Goal: Task Accomplishment & Management: Manage account settings

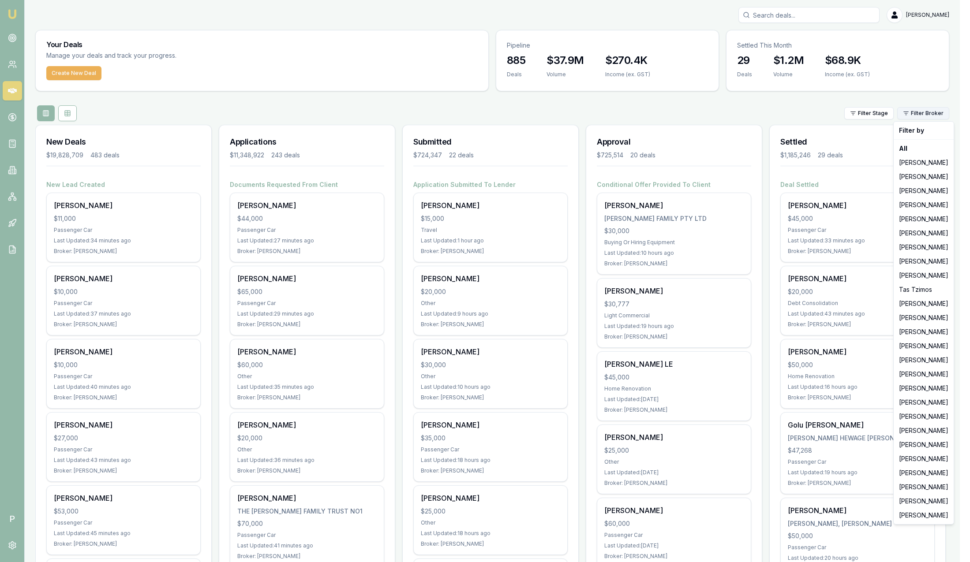
click at [924, 114] on html "Emu Broker P Sam Crouch Toggle Menu Your Deals Manage your deals and track your…" at bounding box center [485, 281] width 970 height 562
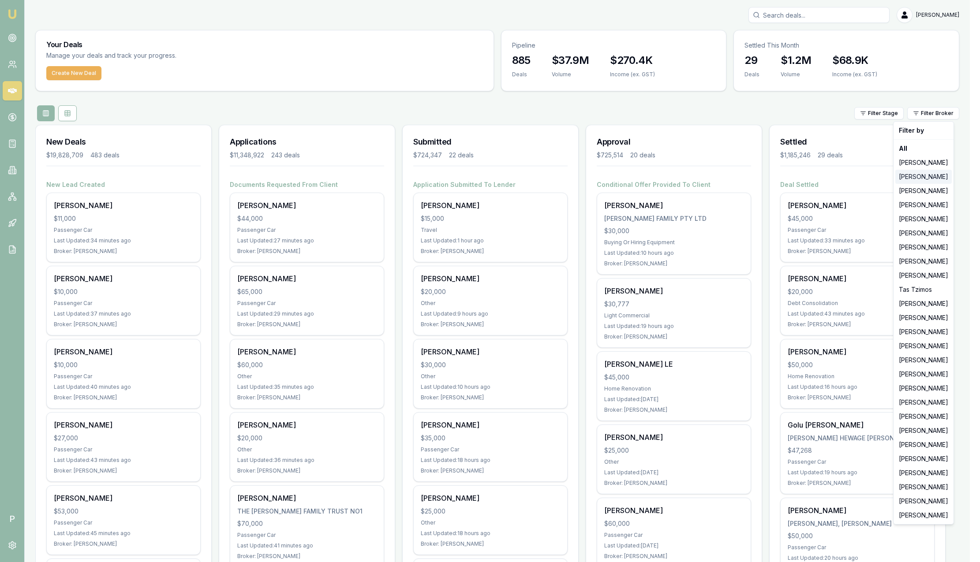
click at [922, 176] on div "[PERSON_NAME]" at bounding box center [923, 177] width 56 height 14
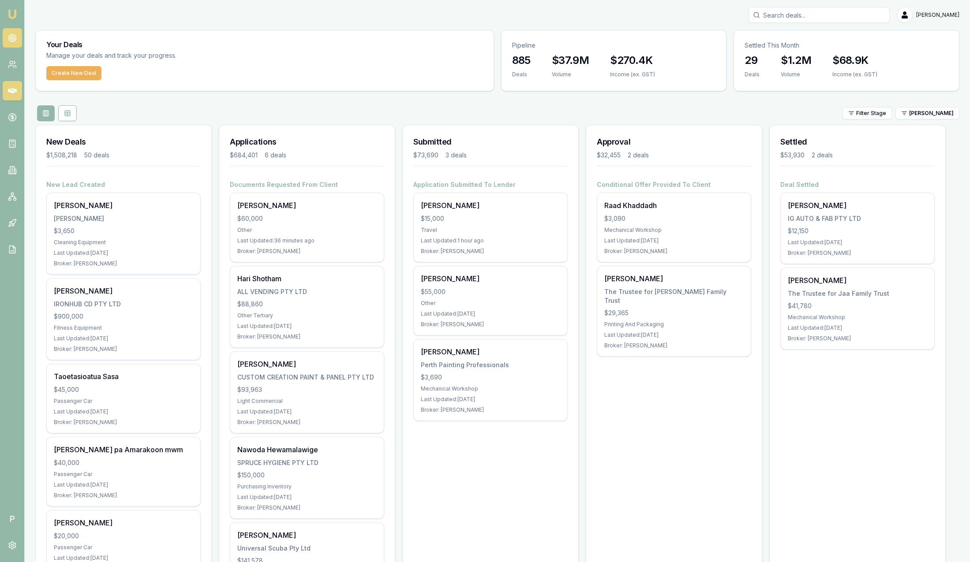
click at [18, 39] on link at bounding box center [12, 37] width 19 height 19
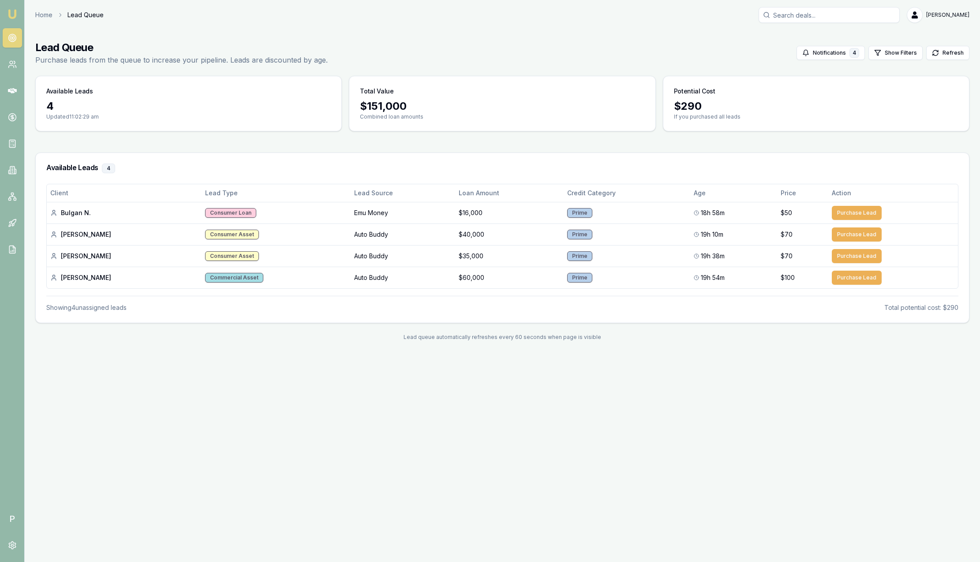
click at [15, 13] on img at bounding box center [12, 14] width 11 height 11
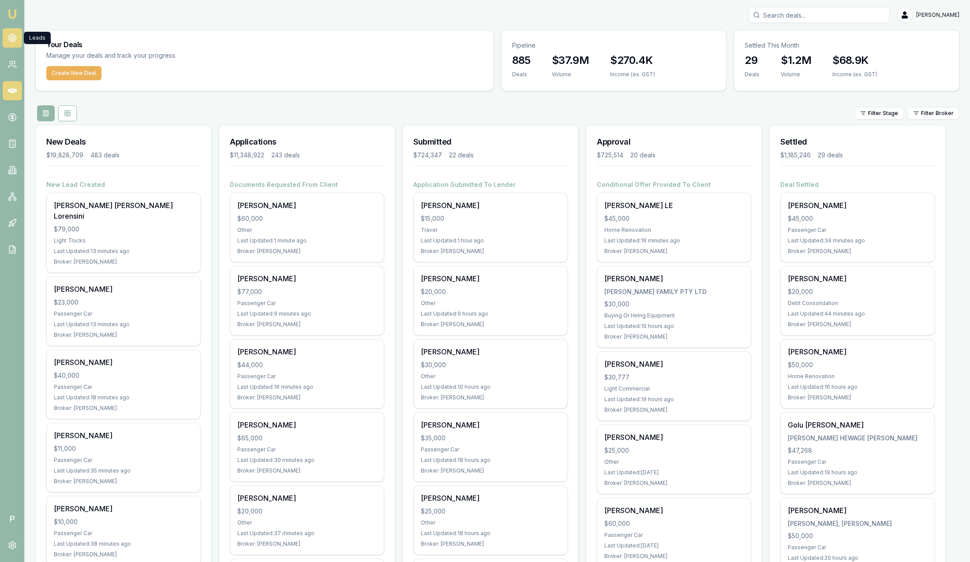
click at [17, 35] on link at bounding box center [12, 37] width 19 height 19
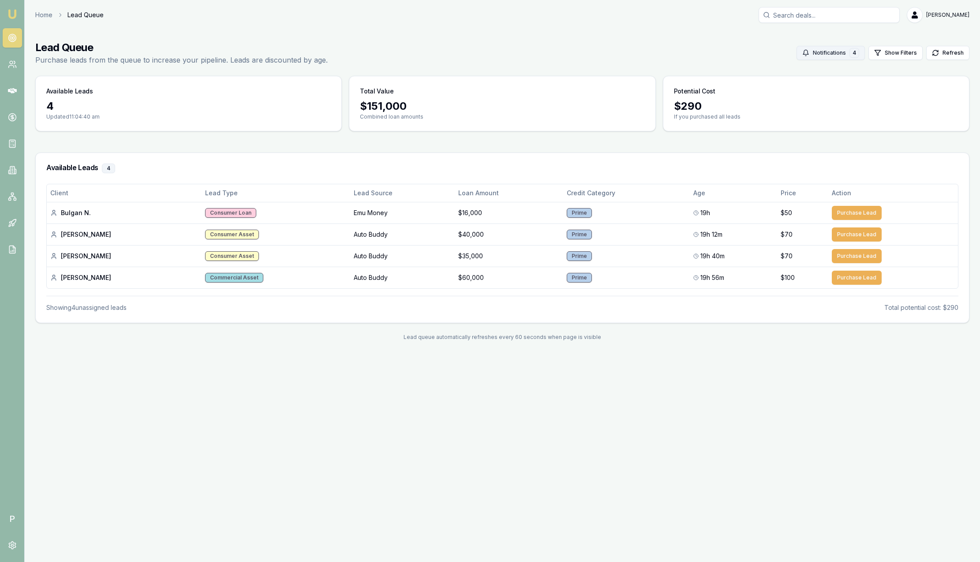
click at [820, 52] on button "Notifications 4" at bounding box center [831, 53] width 68 height 14
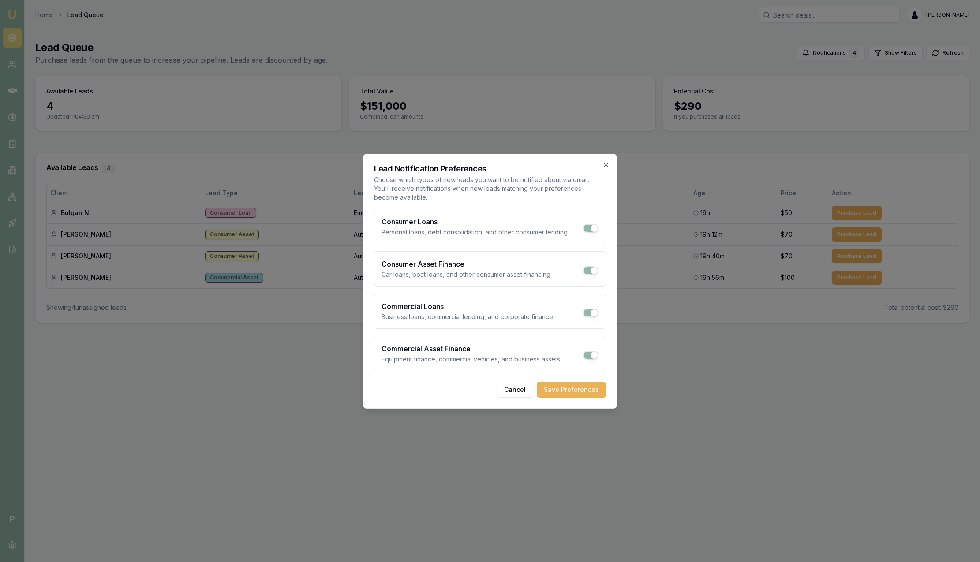
click at [592, 312] on button "Commercial Loans" at bounding box center [591, 313] width 16 height 9
click at [587, 313] on button "Commercial Loans" at bounding box center [591, 313] width 16 height 9
checkbox input "true"
click at [606, 166] on icon "button" at bounding box center [605, 164] width 7 height 7
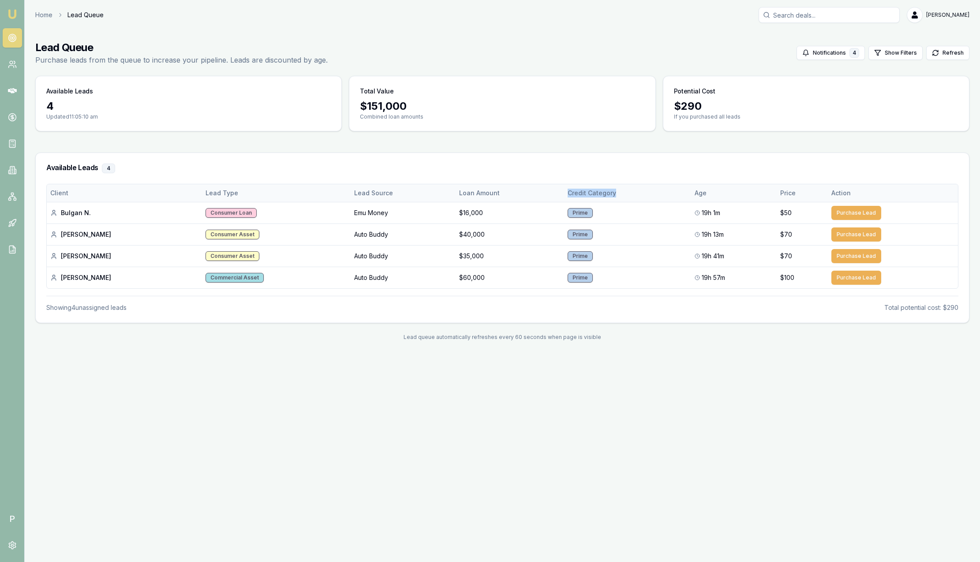
drag, startPoint x: 548, startPoint y: 192, endPoint x: 607, endPoint y: 188, distance: 59.7
click at [607, 188] on th "Credit Category" at bounding box center [627, 193] width 127 height 18
drag, startPoint x: 607, startPoint y: 188, endPoint x: 549, endPoint y: 169, distance: 61.7
click at [546, 167] on h3 "Available Leads 4" at bounding box center [502, 169] width 912 height 10
click at [14, 18] on img at bounding box center [12, 14] width 11 height 11
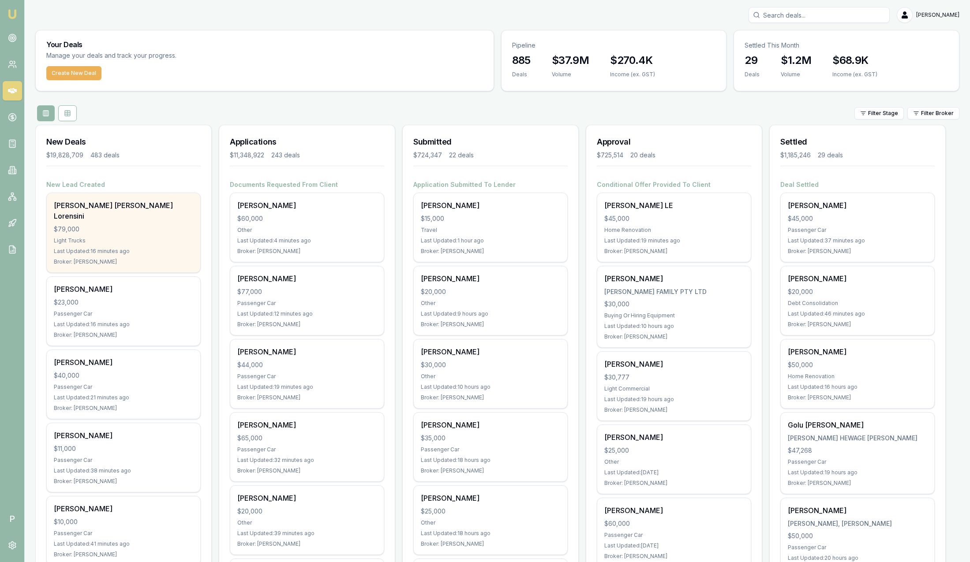
click at [137, 225] on div "$79,000" at bounding box center [123, 229] width 139 height 9
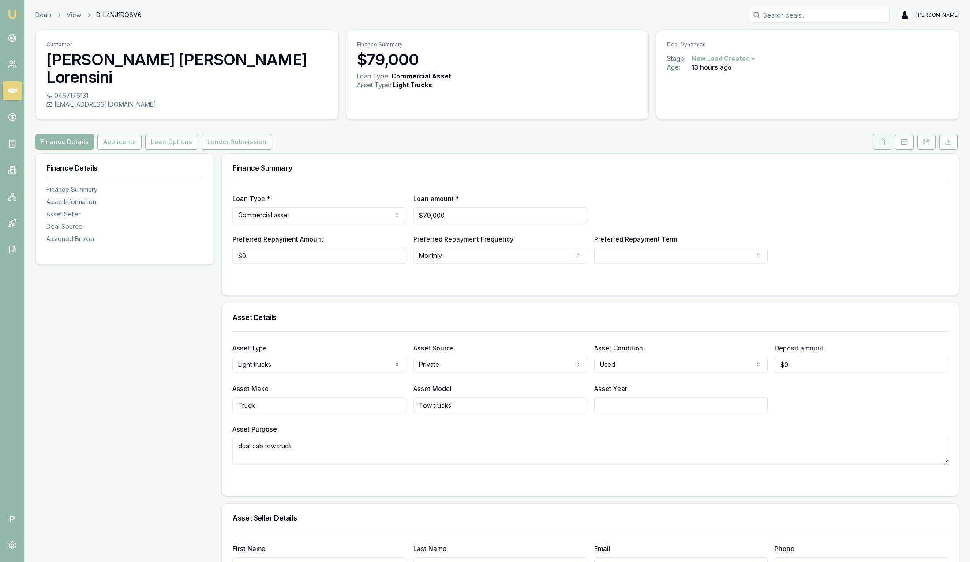
click at [884, 138] on icon at bounding box center [882, 141] width 7 height 7
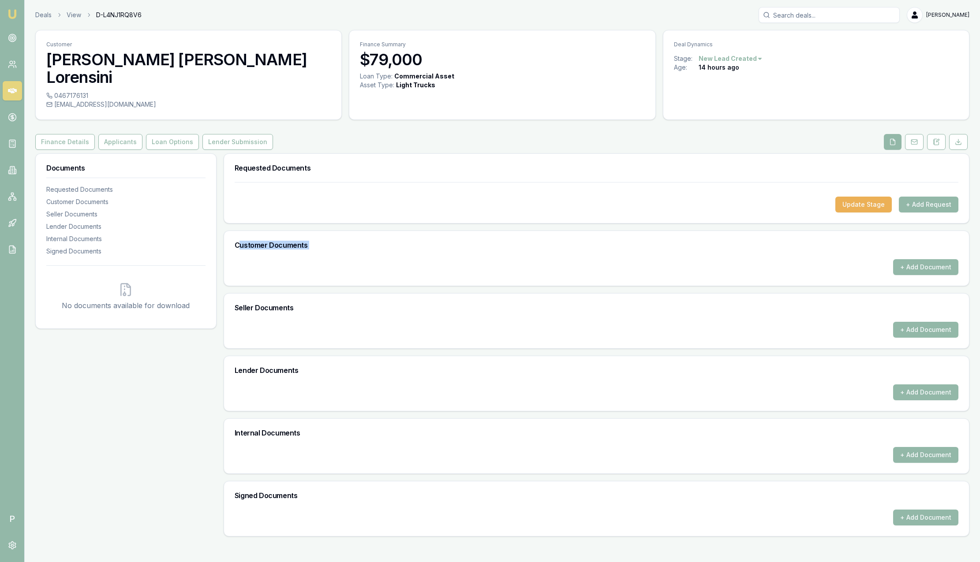
drag, startPoint x: 270, startPoint y: 244, endPoint x: 285, endPoint y: 245, distance: 15.5
click at [285, 245] on div "Customer Documents + Add Document" at bounding box center [597, 259] width 746 height 56
drag, startPoint x: 285, startPoint y: 245, endPoint x: 453, endPoint y: 232, distance: 167.7
click at [453, 232] on div "Customer Documents" at bounding box center [596, 245] width 745 height 28
click at [69, 134] on button "Finance Details" at bounding box center [65, 142] width 60 height 16
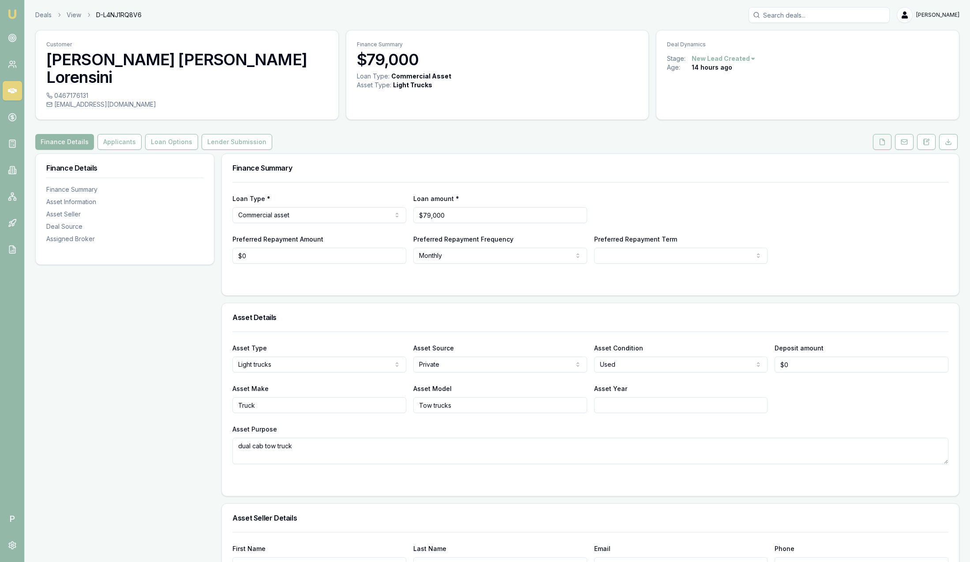
click at [886, 134] on button at bounding box center [882, 142] width 19 height 16
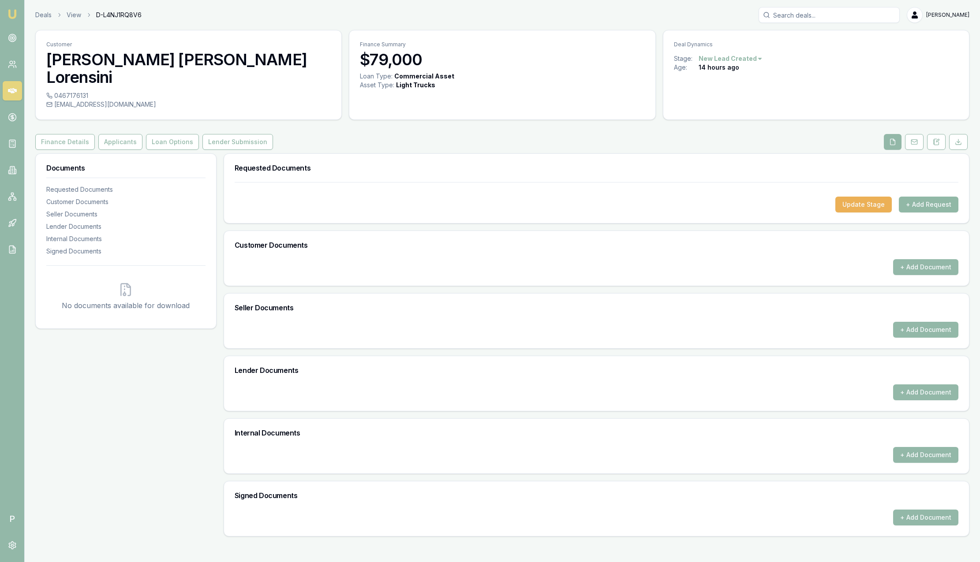
click at [927, 197] on button "+ Add Request" at bounding box center [929, 205] width 60 height 16
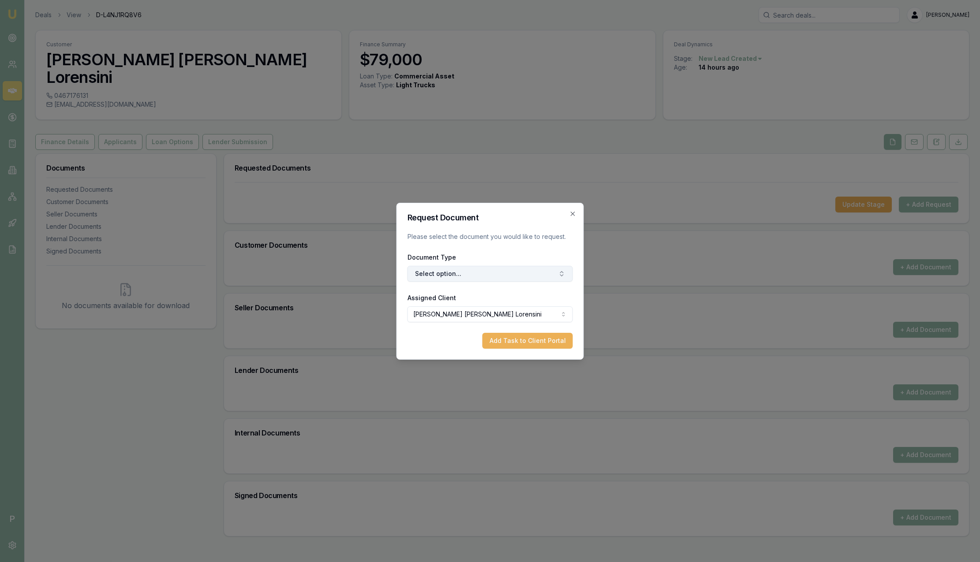
click at [471, 273] on button "Select option..." at bounding box center [490, 274] width 165 height 16
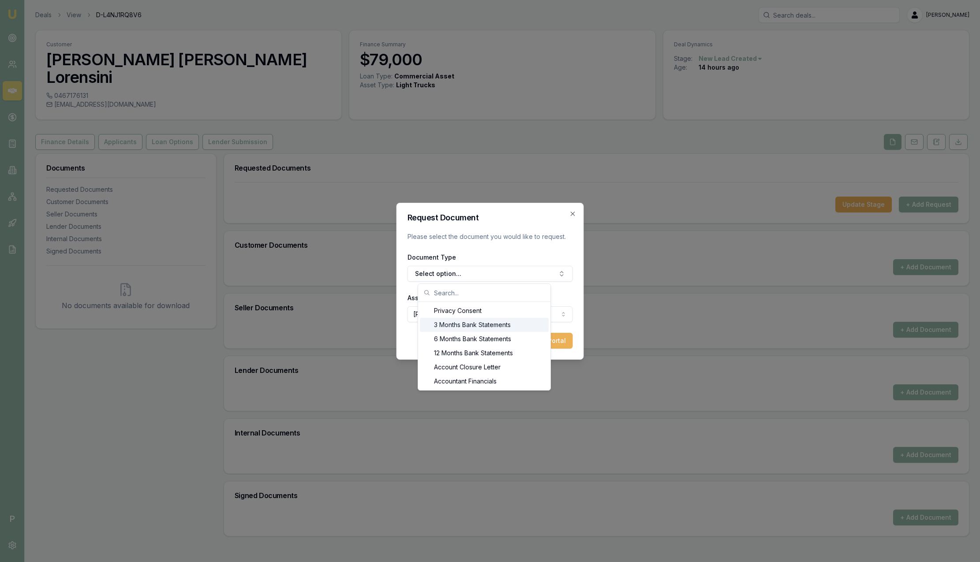
click at [486, 322] on div "3 Months Bank Statements" at bounding box center [484, 325] width 129 height 14
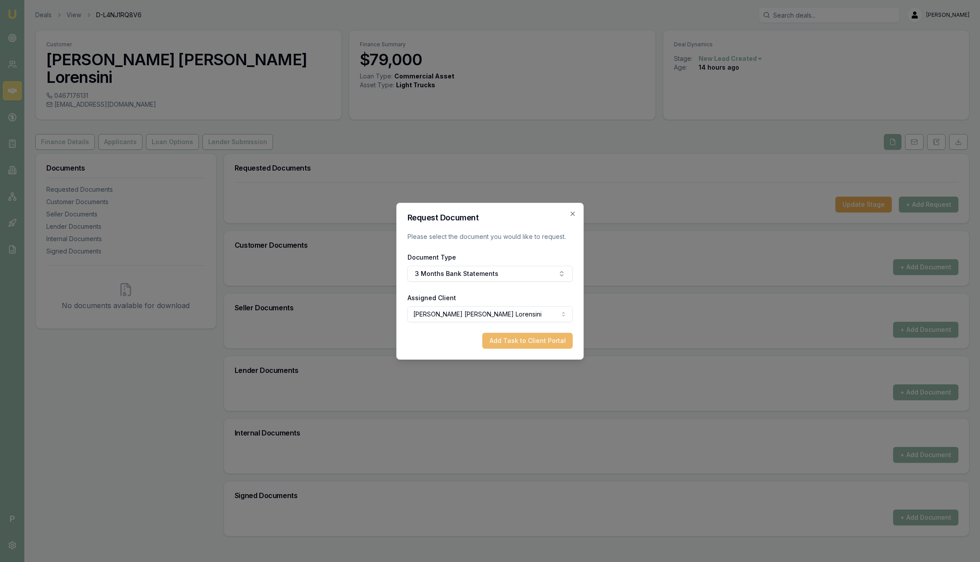
click at [528, 339] on button "Add Task to Client Portal" at bounding box center [528, 341] width 90 height 16
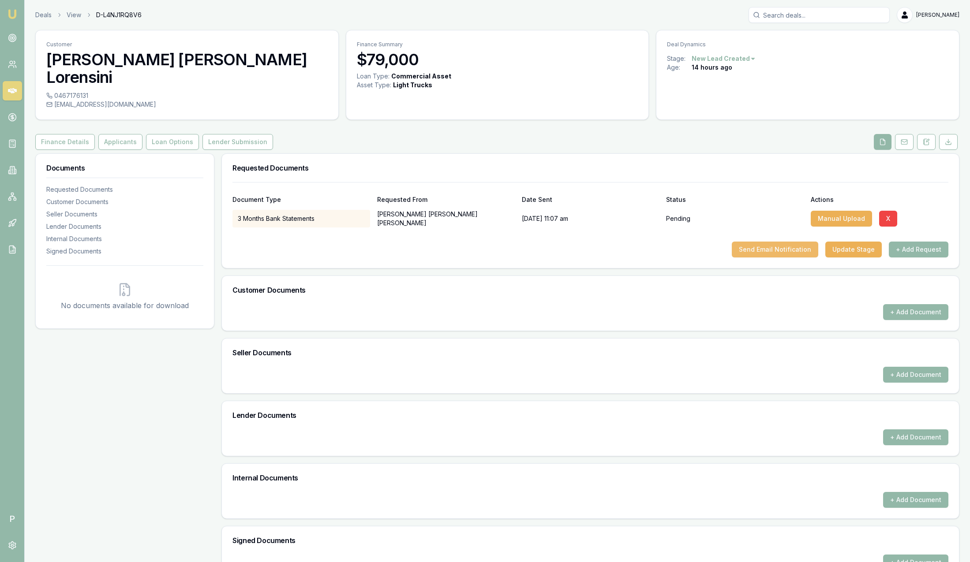
click at [789, 242] on button "Send Email Notification" at bounding box center [775, 250] width 86 height 16
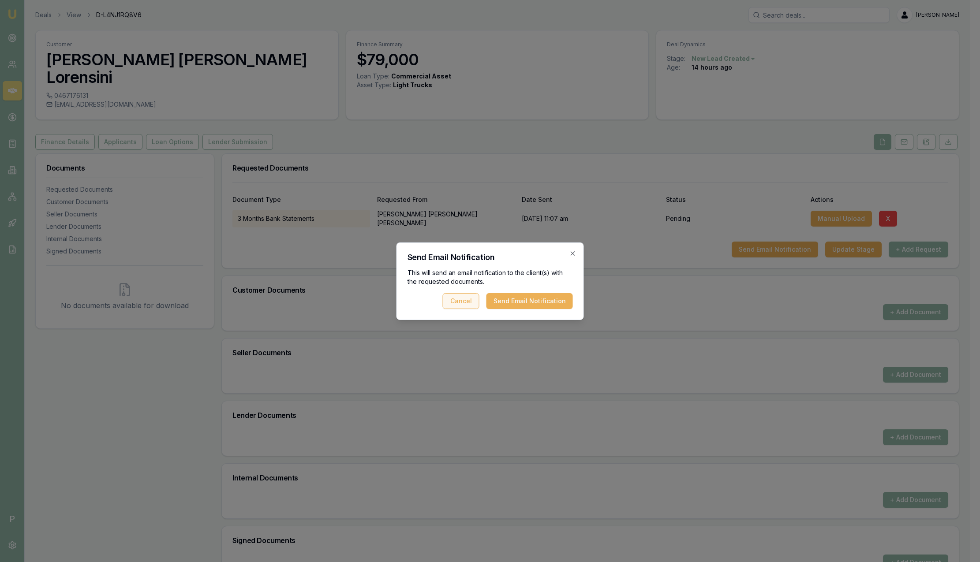
click at [467, 300] on button "Cancel" at bounding box center [461, 301] width 37 height 16
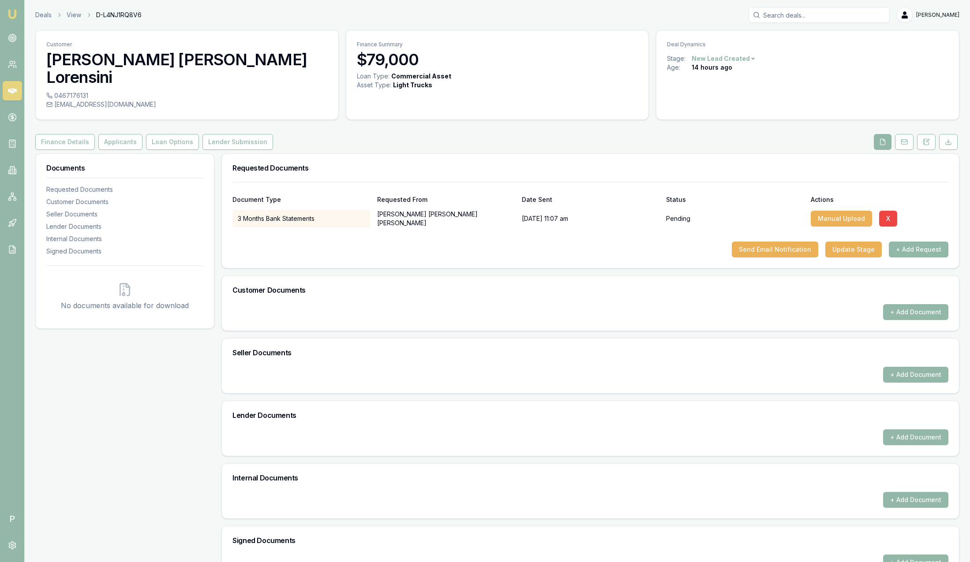
click at [932, 242] on button "+ Add Request" at bounding box center [919, 250] width 60 height 16
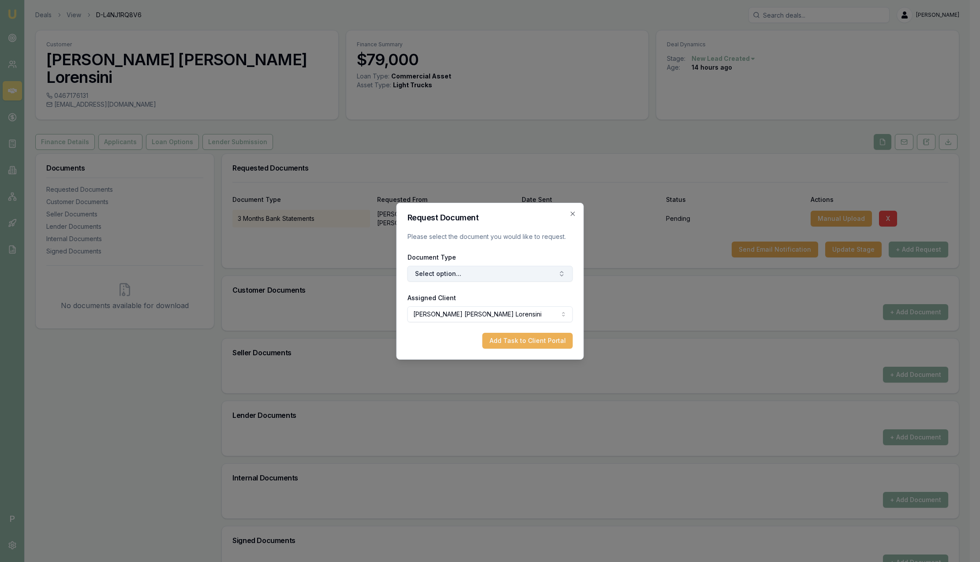
click at [499, 274] on button "Select option..." at bounding box center [490, 274] width 165 height 16
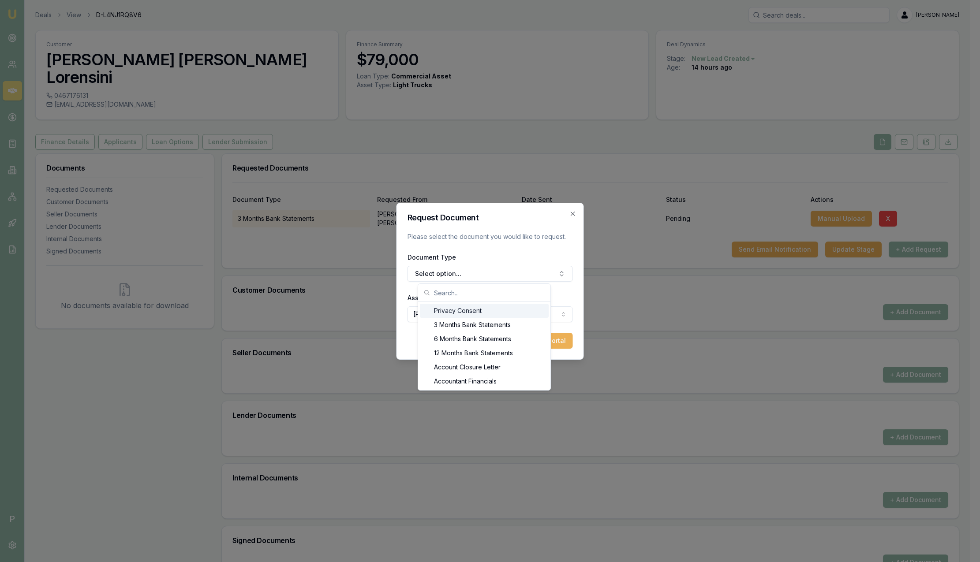
click at [480, 312] on div "Privacy Consent" at bounding box center [484, 311] width 129 height 14
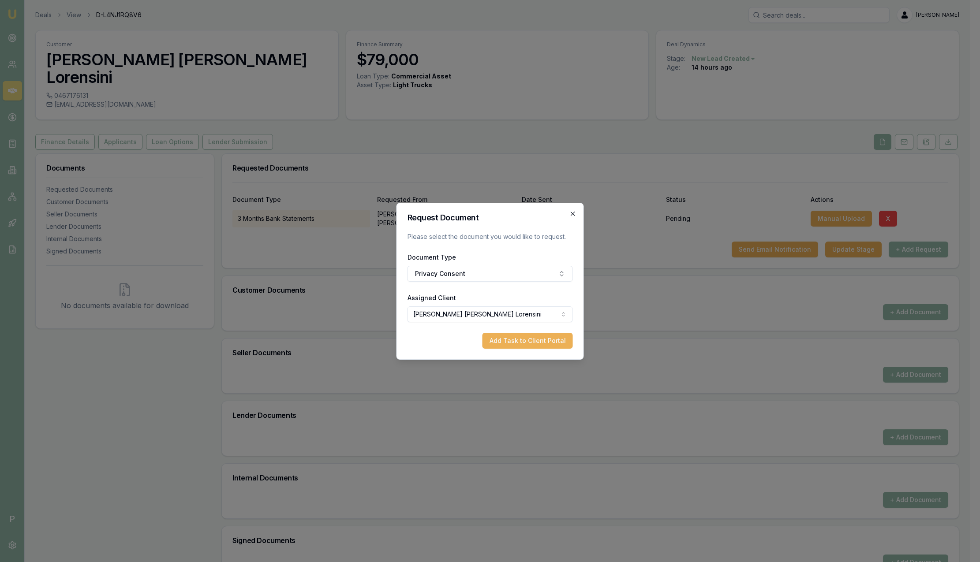
click at [575, 213] on icon "button" at bounding box center [572, 213] width 7 height 7
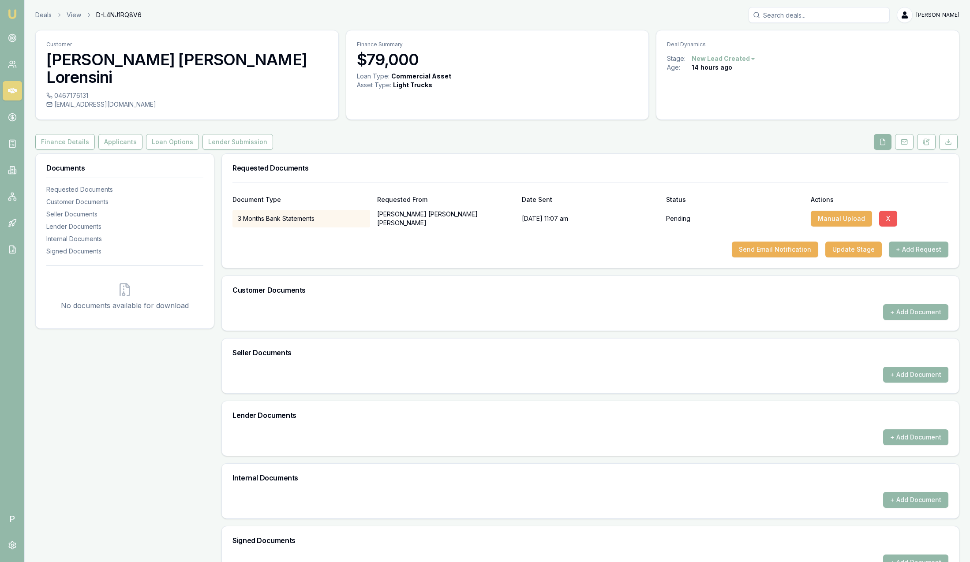
click at [885, 211] on button "X" at bounding box center [888, 219] width 18 height 16
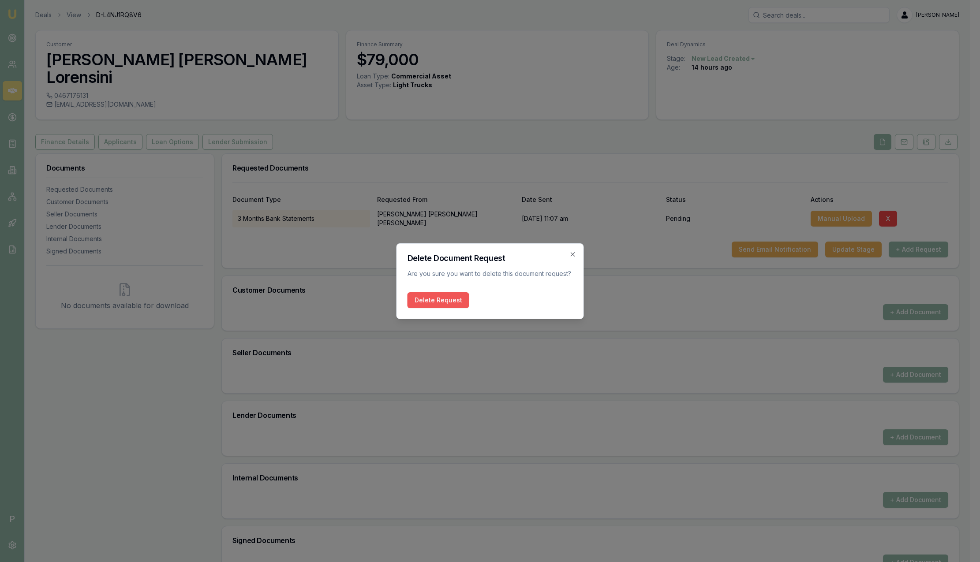
click at [456, 299] on button "Delete Request" at bounding box center [439, 300] width 62 height 16
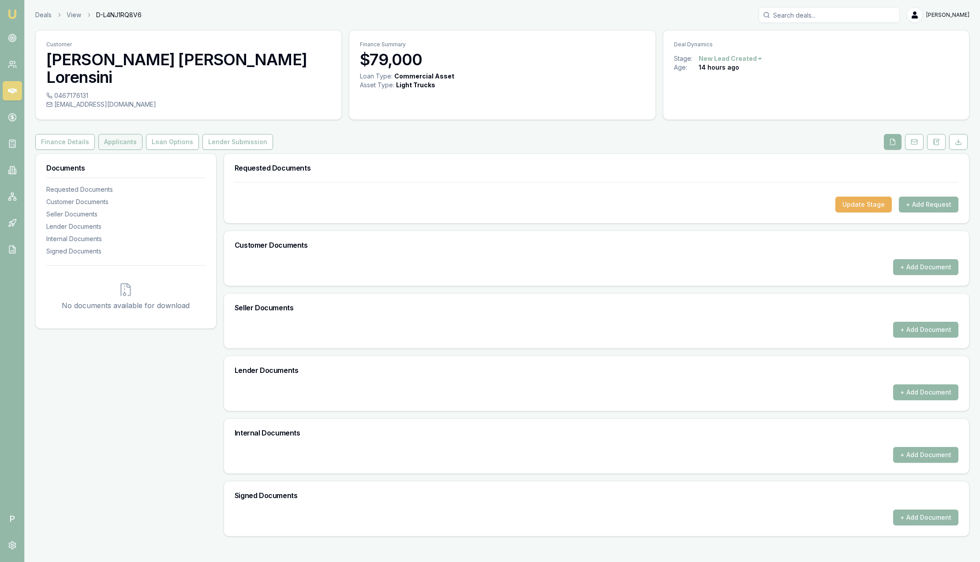
click at [116, 134] on button "Applicants" at bounding box center [120, 142] width 44 height 16
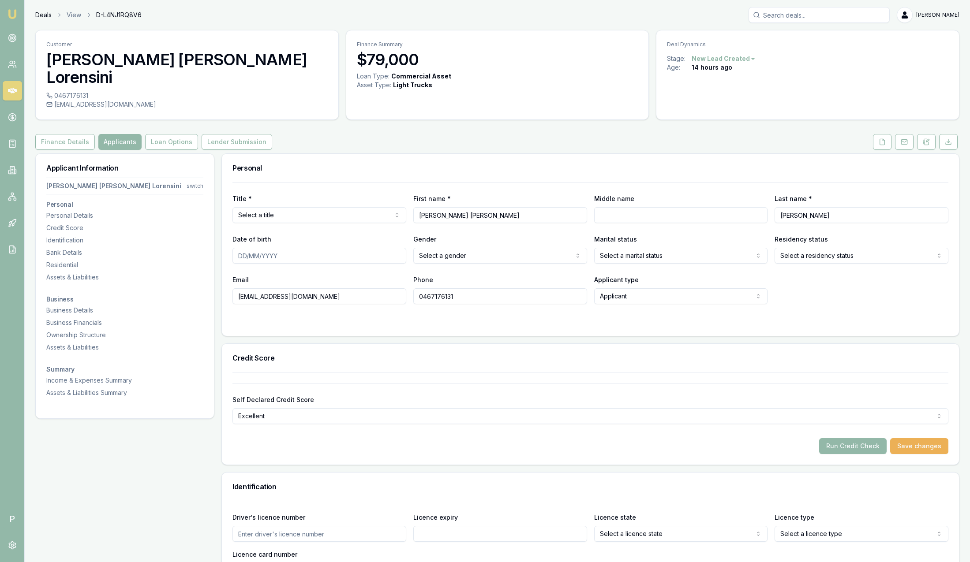
click at [51, 13] on link "Deals" at bounding box center [43, 15] width 16 height 9
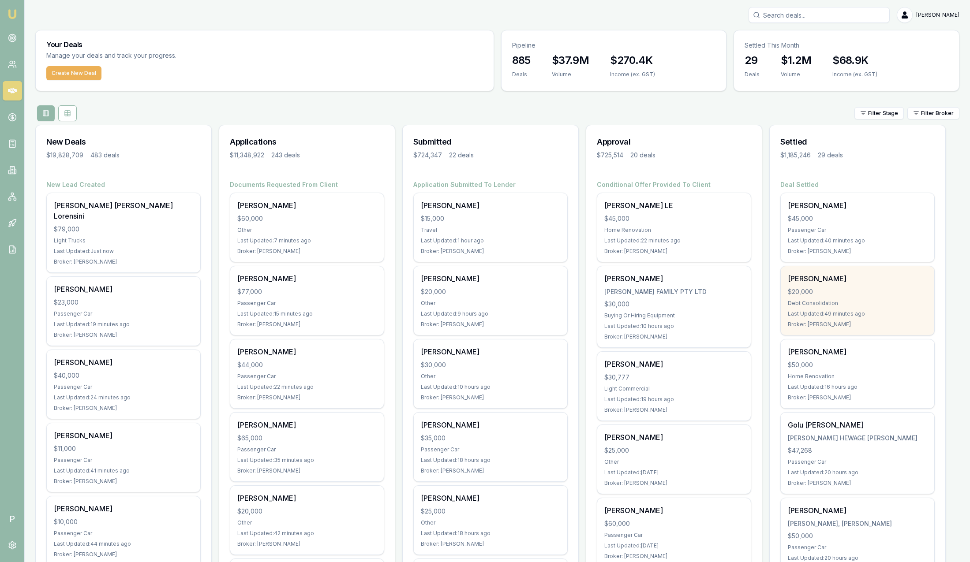
click at [848, 293] on div "$20,000" at bounding box center [857, 292] width 139 height 9
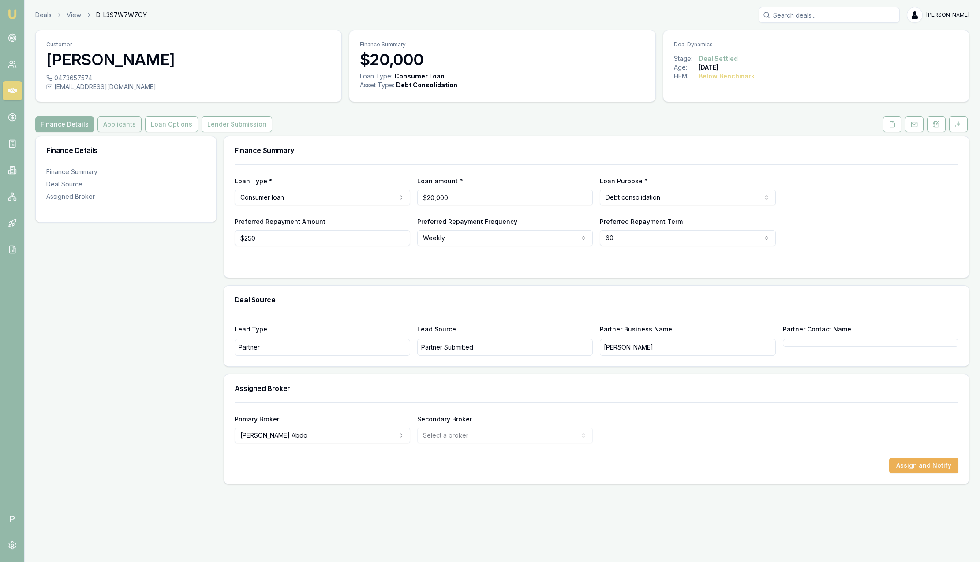
click at [120, 125] on button "Applicants" at bounding box center [119, 124] width 44 height 16
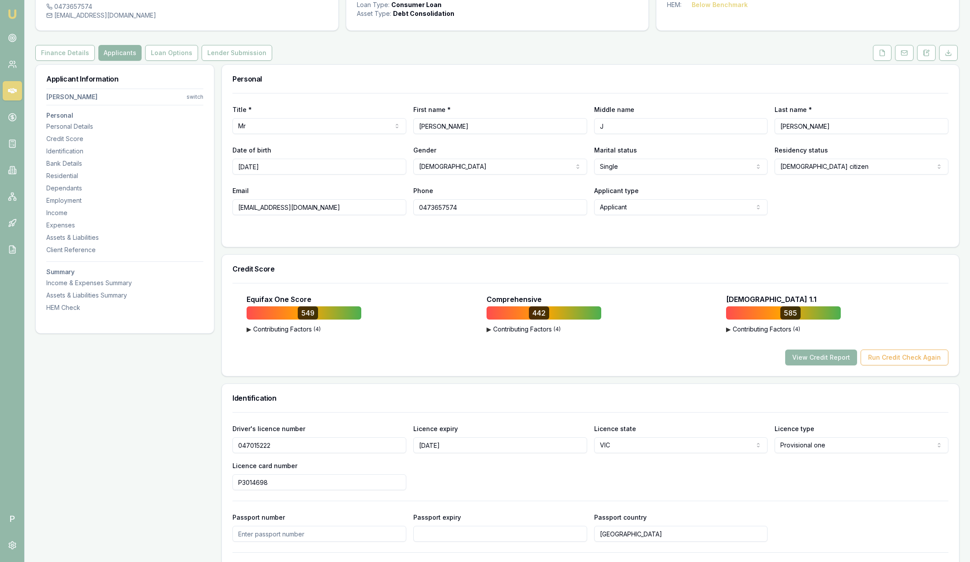
scroll to position [66, 0]
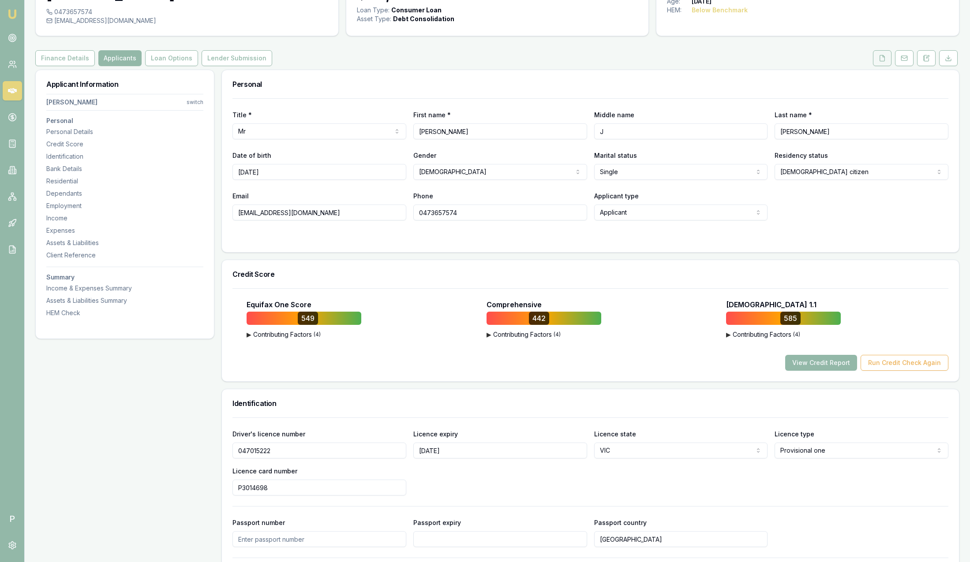
click at [883, 59] on icon at bounding box center [882, 58] width 7 height 7
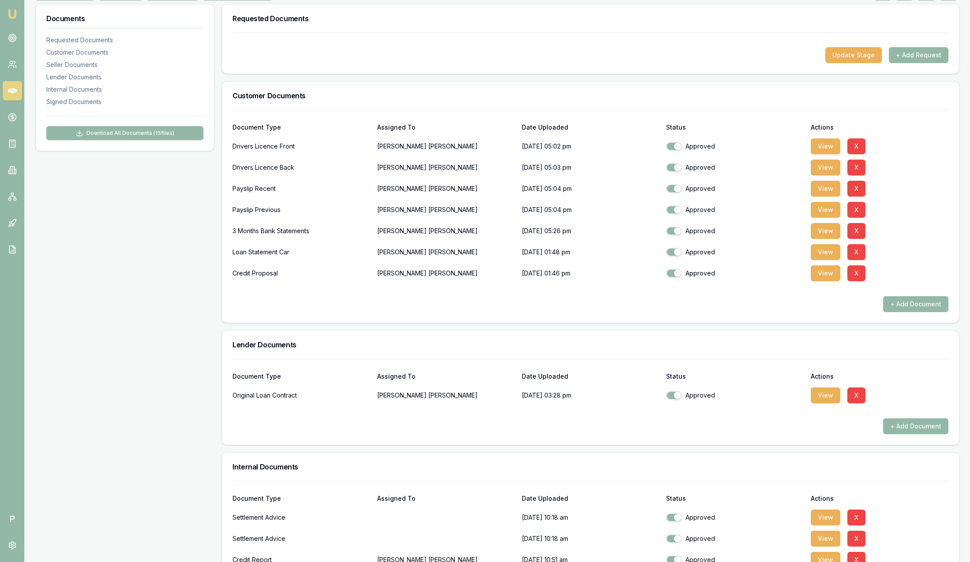
scroll to position [132, 0]
click at [677, 143] on button "button" at bounding box center [674, 146] width 16 height 9
click at [672, 147] on button "button" at bounding box center [674, 146] width 16 height 9
checkbox input "true"
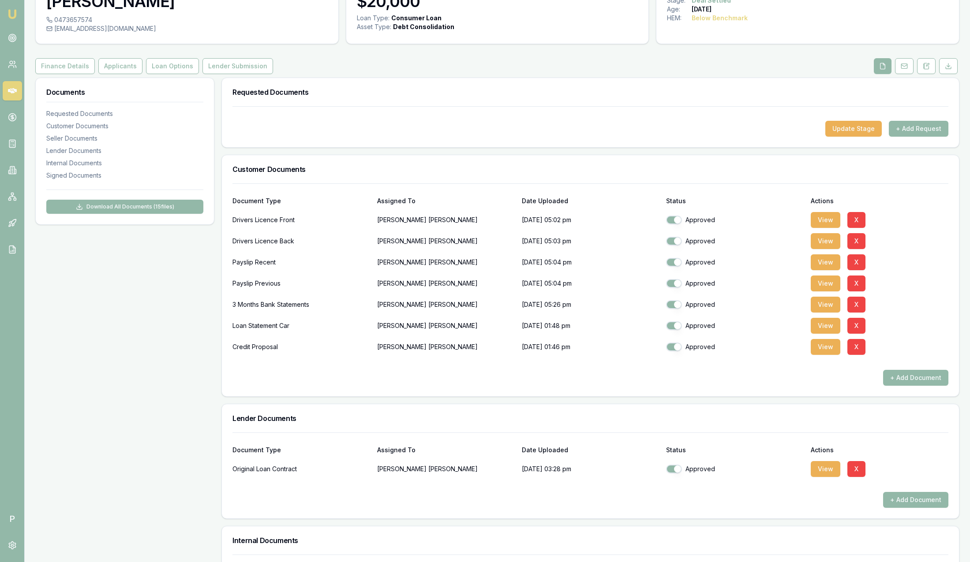
scroll to position [66, 0]
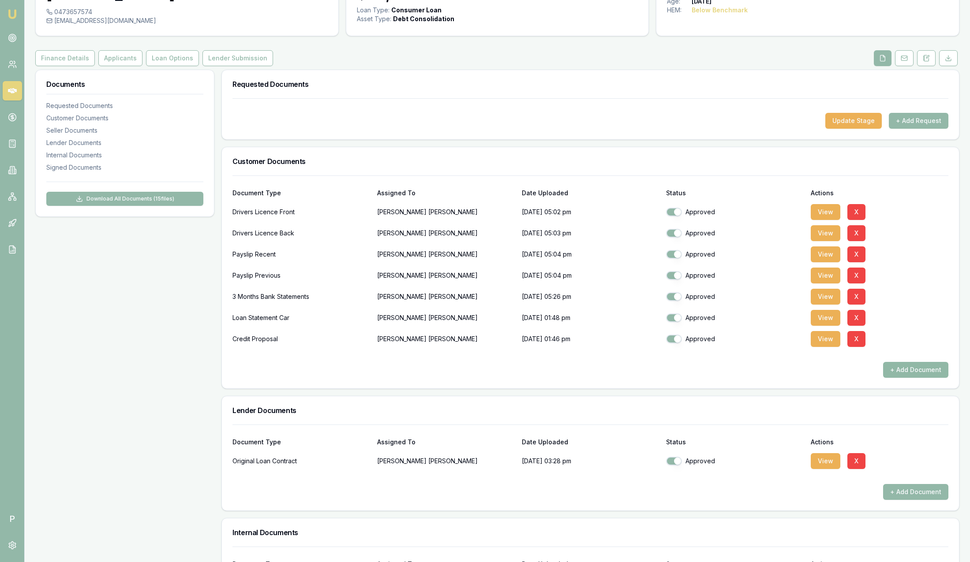
click at [926, 372] on button "+ Add Document" at bounding box center [915, 370] width 65 height 16
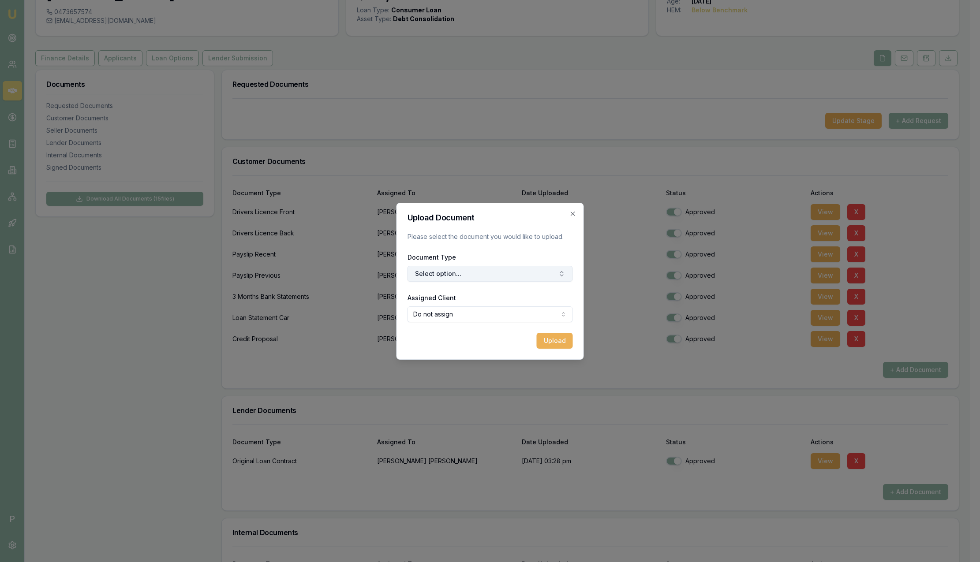
click at [486, 273] on button "Select option..." at bounding box center [490, 274] width 165 height 16
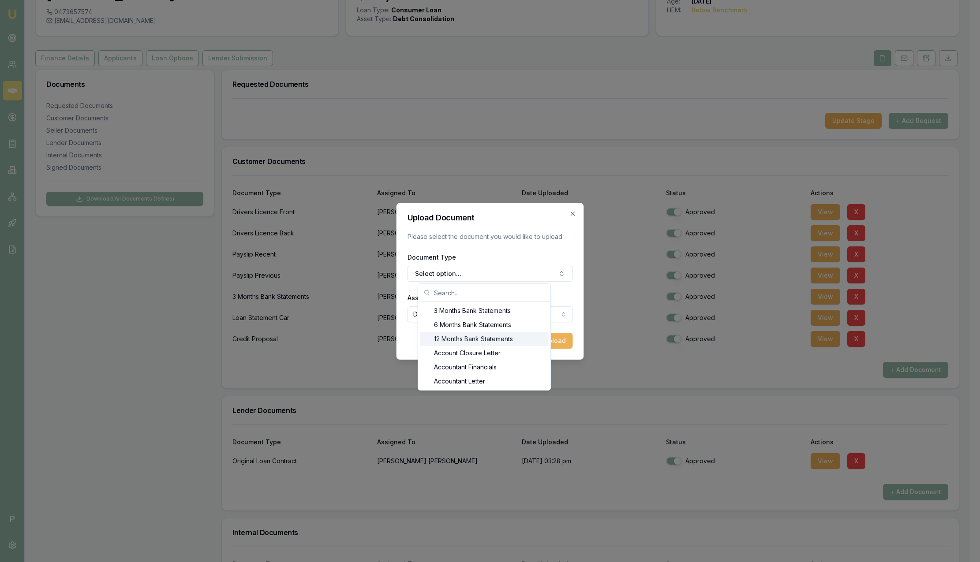
click at [455, 339] on div "12 Months Bank Statements" at bounding box center [484, 339] width 129 height 14
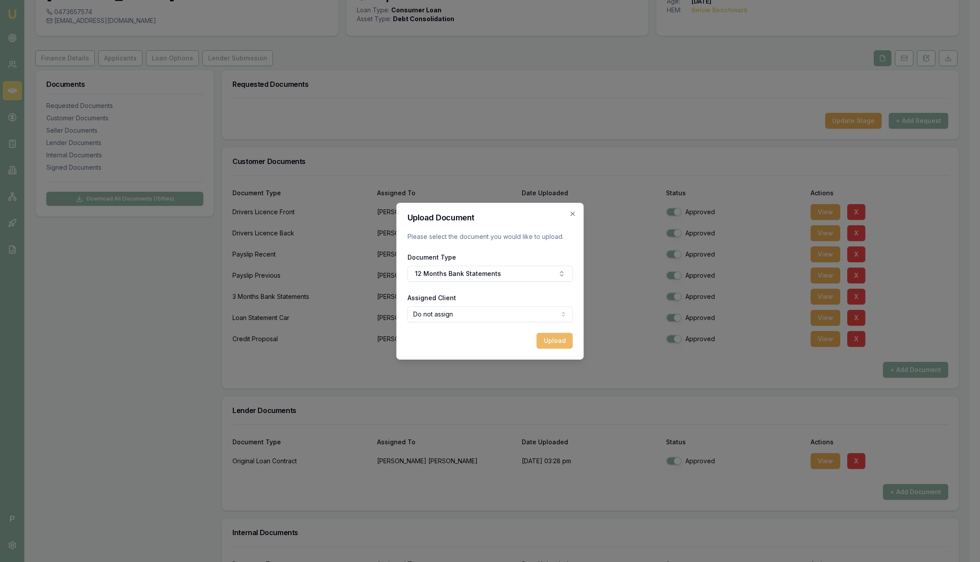
click at [561, 340] on button "Upload" at bounding box center [555, 341] width 36 height 16
click at [573, 215] on icon "button" at bounding box center [572, 213] width 7 height 7
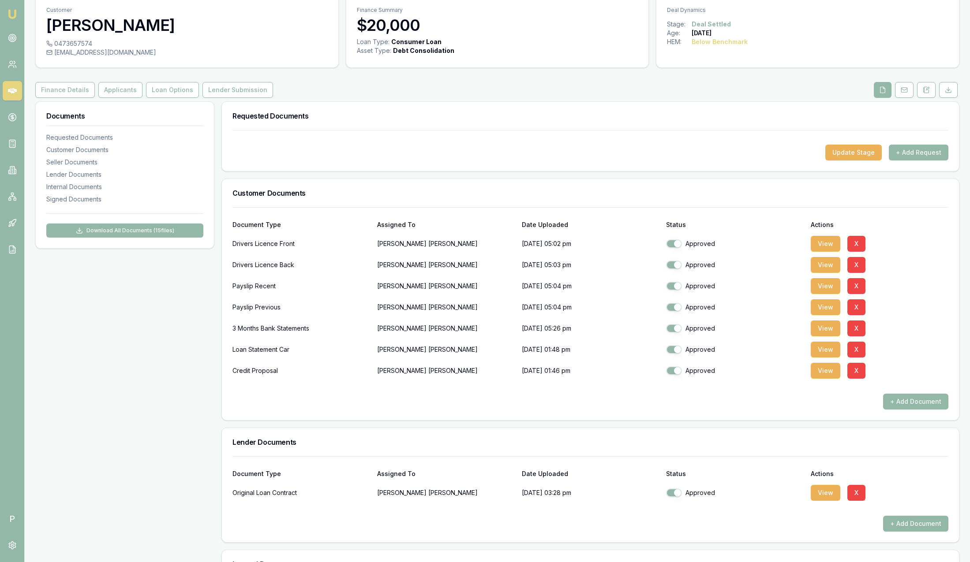
scroll to position [0, 0]
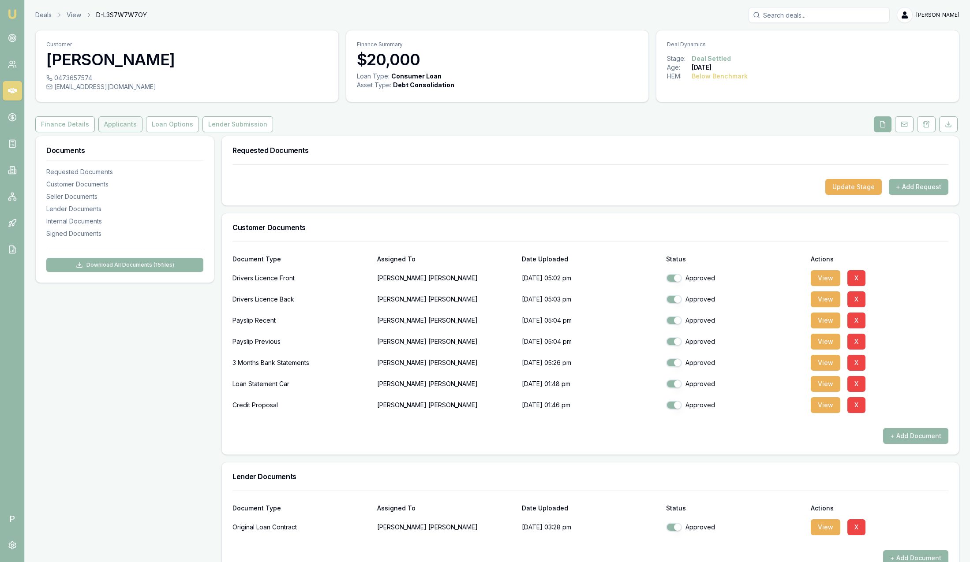
click at [133, 124] on button "Applicants" at bounding box center [120, 124] width 44 height 16
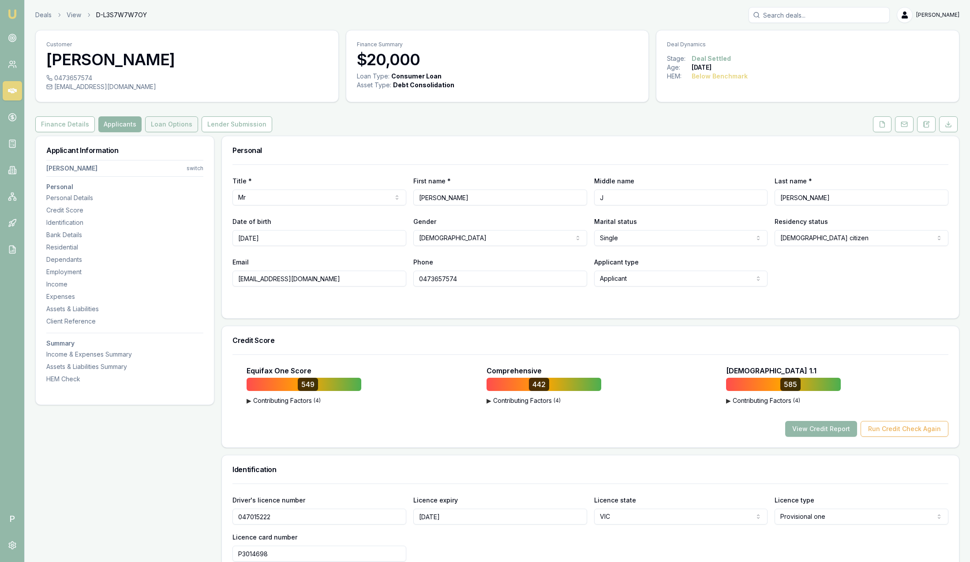
click at [168, 127] on button "Loan Options" at bounding box center [171, 124] width 53 height 16
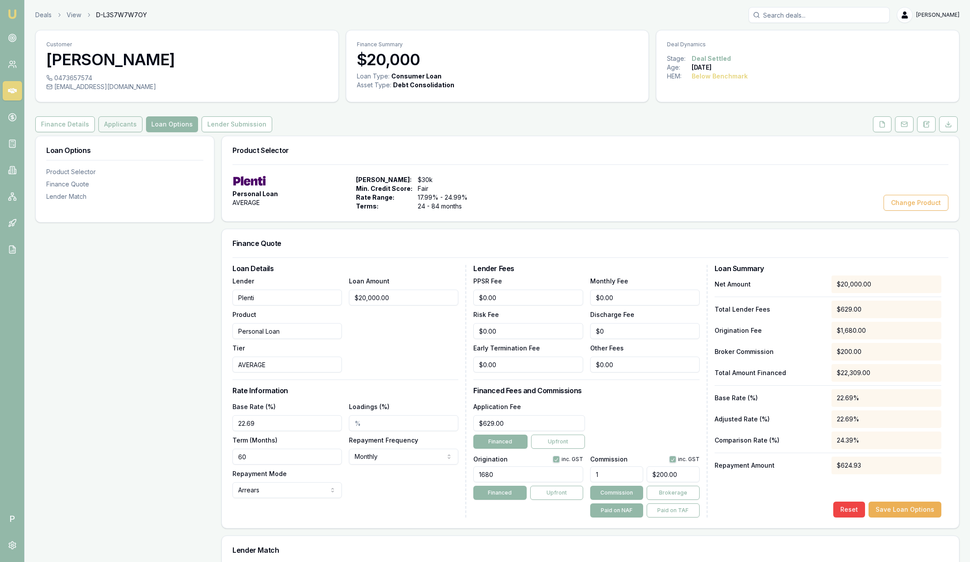
click at [123, 126] on button "Applicants" at bounding box center [120, 124] width 44 height 16
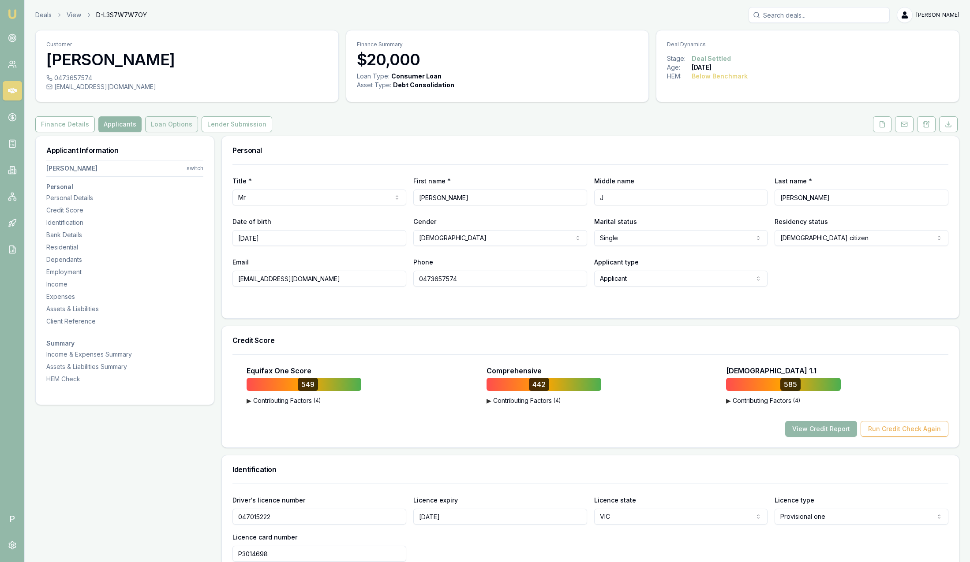
click at [173, 121] on button "Loan Options" at bounding box center [171, 124] width 53 height 16
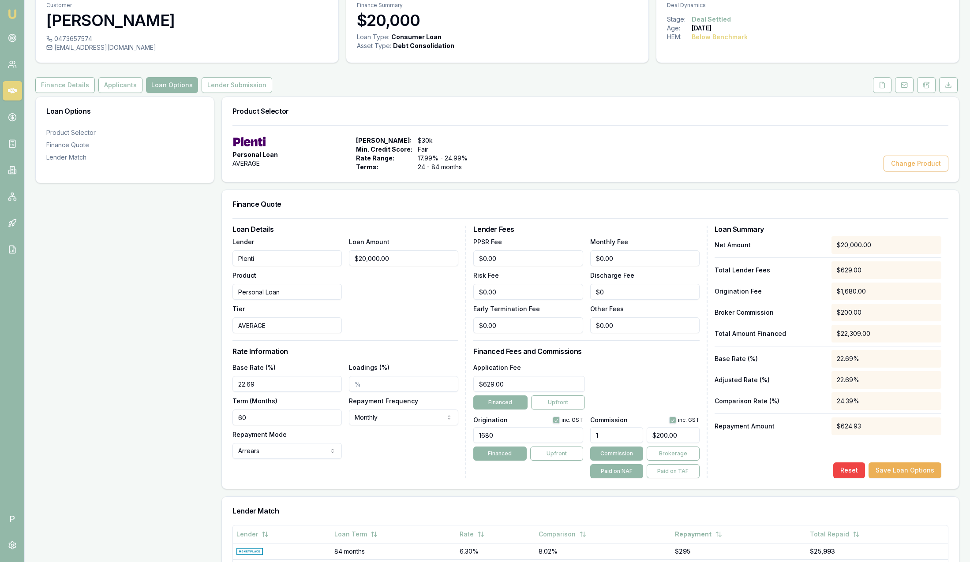
scroll to position [66, 0]
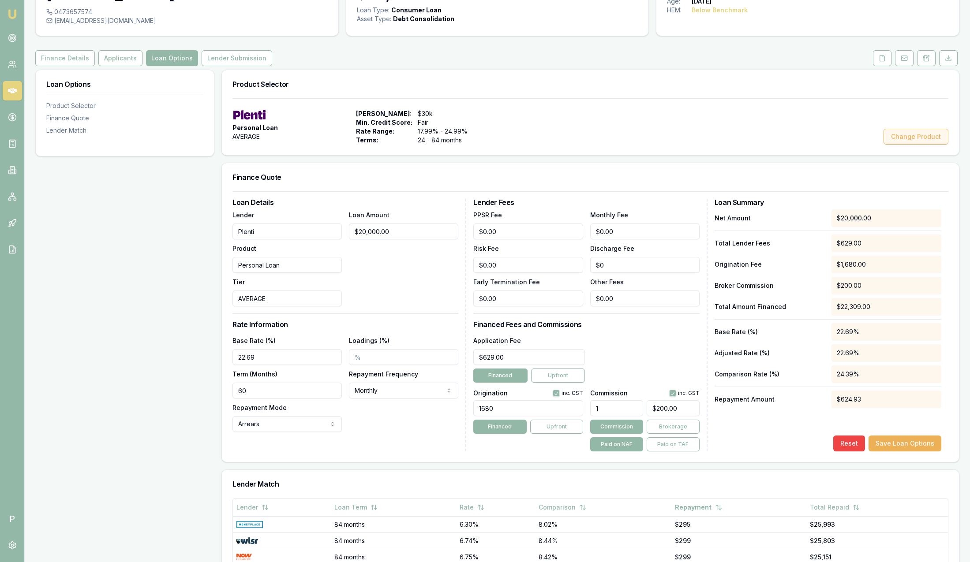
click at [900, 137] on button "Change Product" at bounding box center [915, 137] width 65 height 16
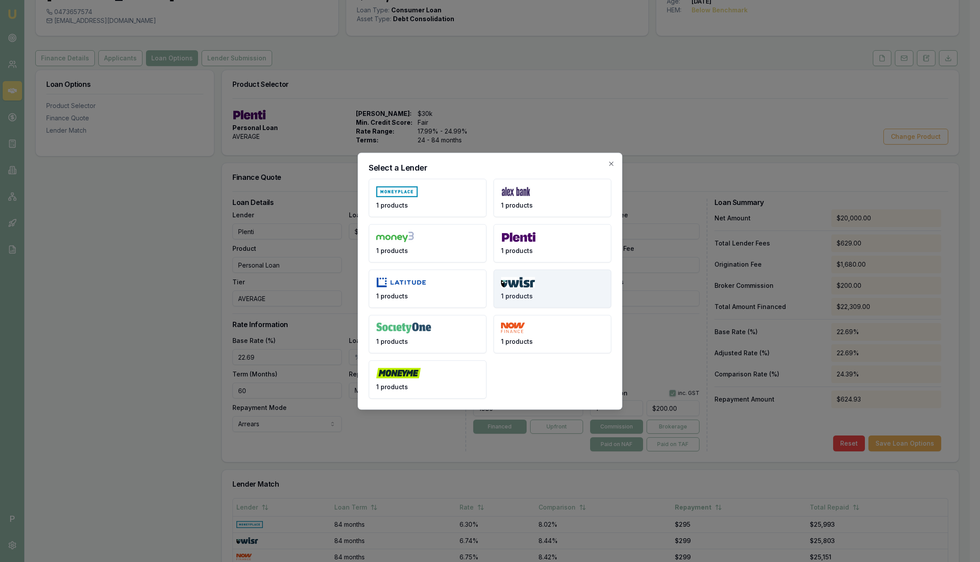
click at [527, 288] on img at bounding box center [518, 282] width 34 height 11
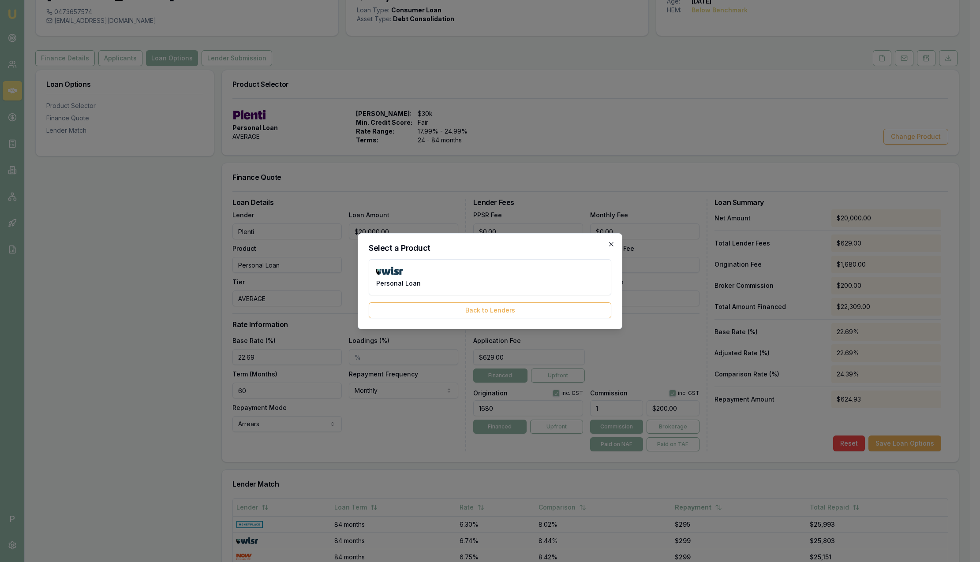
click at [609, 243] on icon "button" at bounding box center [611, 244] width 7 height 7
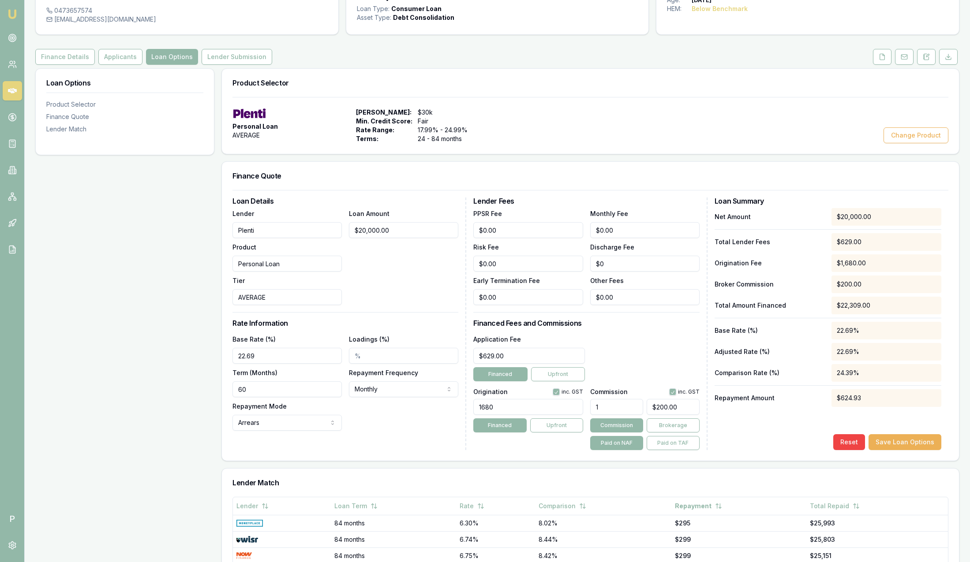
scroll to position [132, 0]
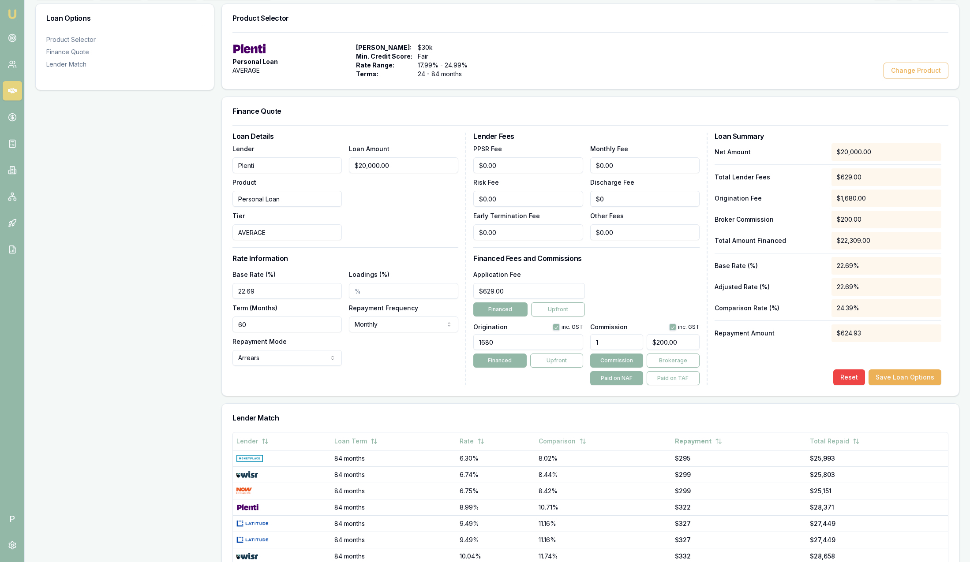
drag, startPoint x: 305, startPoint y: 288, endPoint x: 206, endPoint y: 283, distance: 99.4
click at [206, 283] on div "Loan Options Product Selector Finance Quote Lender Match Product Selector Perso…" at bounding box center [497, 329] width 924 height 650
type input "22.69%"
click at [408, 258] on h3 "Rate Information" at bounding box center [345, 258] width 226 height 7
drag, startPoint x: 520, startPoint y: 341, endPoint x: 453, endPoint y: 336, distance: 66.8
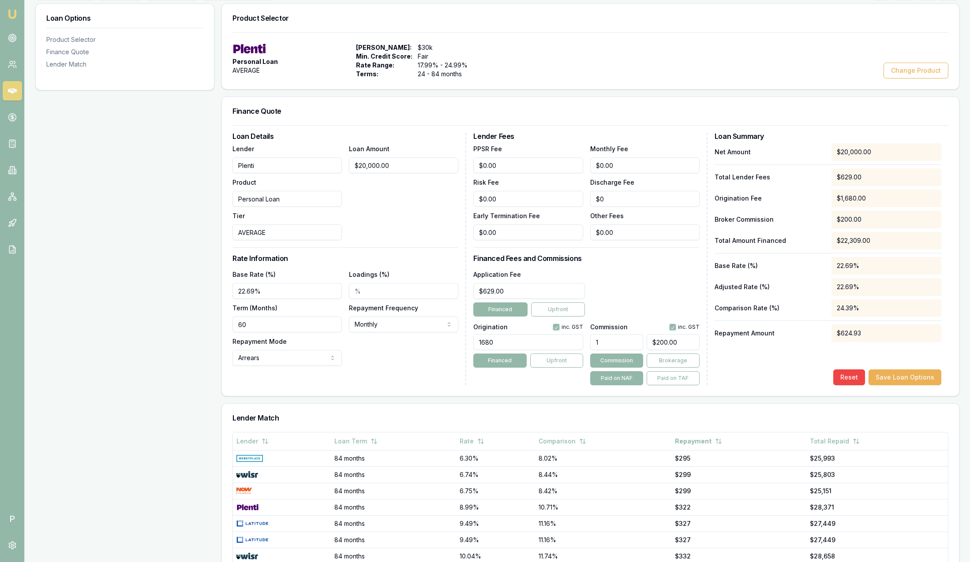
click at [453, 336] on div "Loan Details Lender Plenti Product Personal Loan Tier AVERAGE Loan Amount $20,0…" at bounding box center [590, 259] width 716 height 253
type input "1680.00"
drag, startPoint x: 621, startPoint y: 342, endPoint x: 571, endPoint y: 340, distance: 50.8
click at [571, 340] on div "Origination inc. GST 1680.00 Financed Upfront Commission inc. GST 1 $200.00 Com…" at bounding box center [586, 352] width 226 height 65
type input "1.00%"
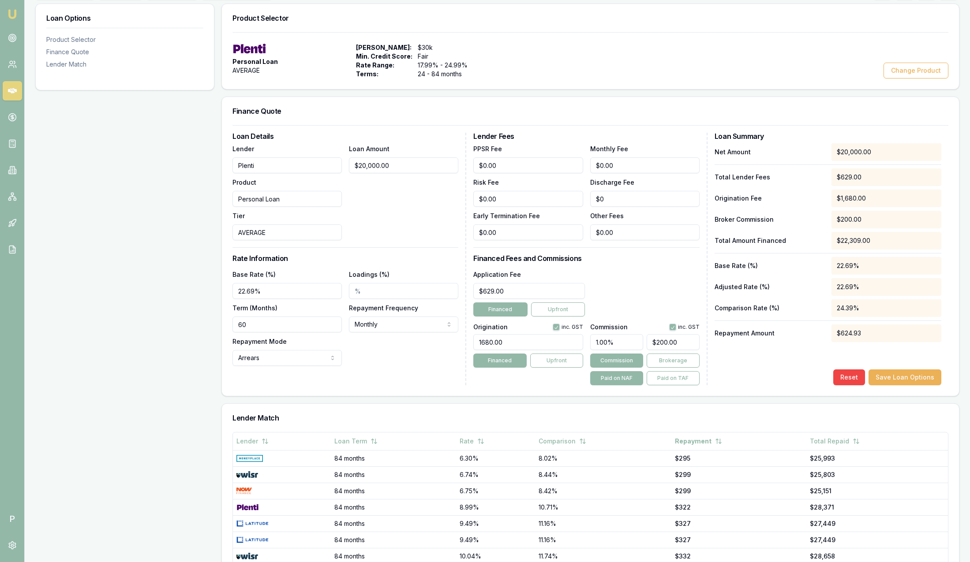
click at [679, 279] on div "Application Fee $629.00 Financed Upfront" at bounding box center [586, 293] width 226 height 48
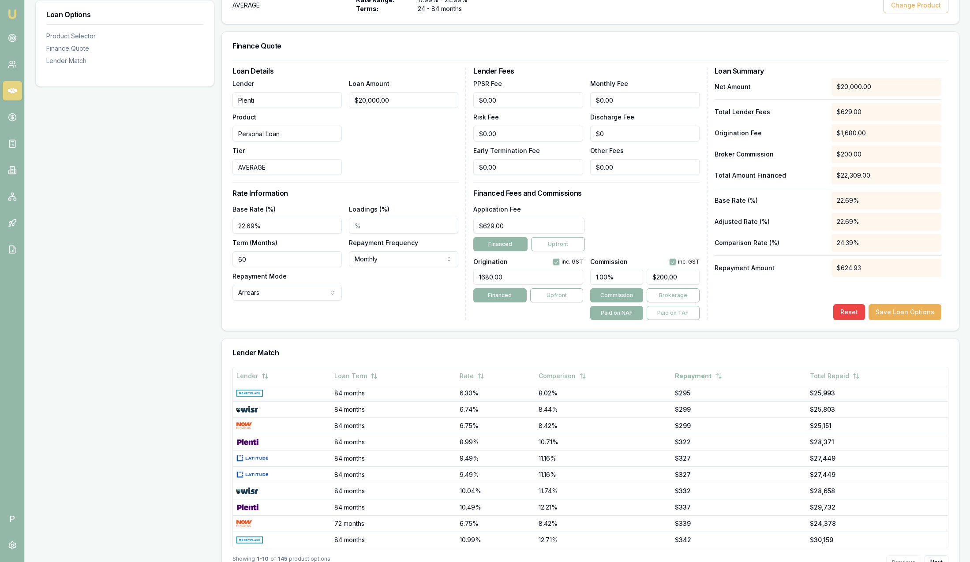
scroll to position [198, 0]
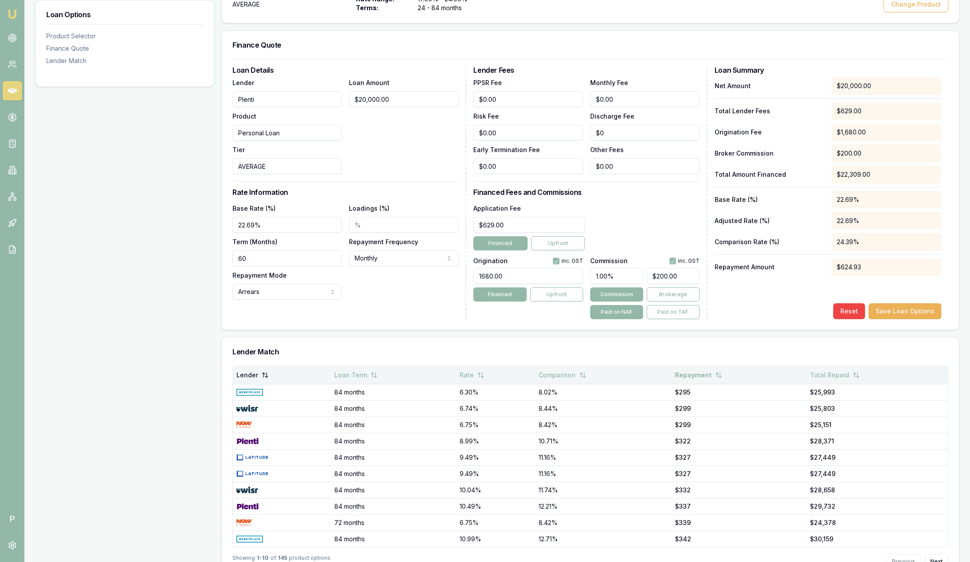
click at [259, 374] on button "Lender" at bounding box center [252, 375] width 32 height 16
click at [258, 374] on button "Lender" at bounding box center [252, 375] width 33 height 16
click at [260, 371] on button "Lender" at bounding box center [252, 375] width 33 height 16
click at [361, 372] on button "Loan Term" at bounding box center [356, 375] width 43 height 16
click at [471, 374] on button "Rate" at bounding box center [474, 375] width 25 height 16
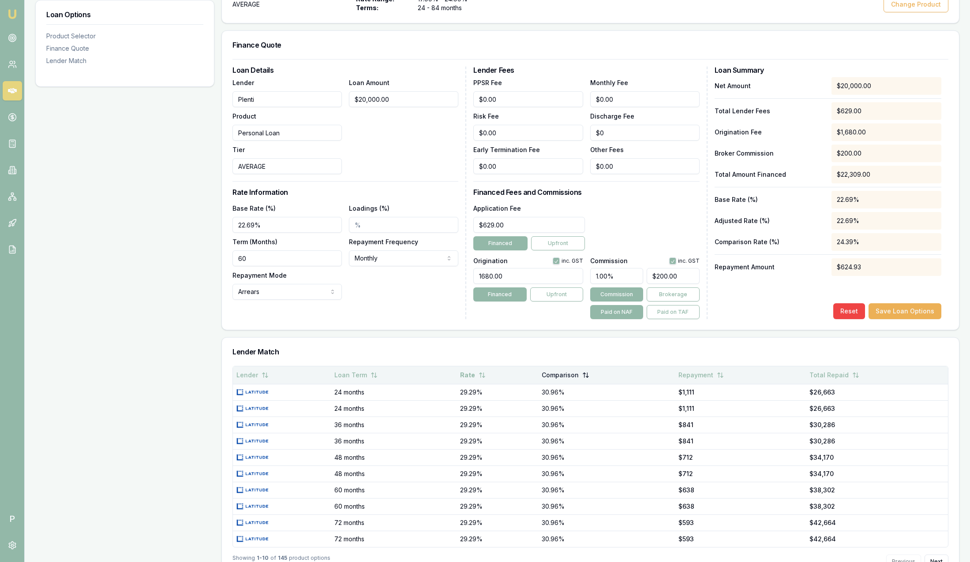
click at [553, 374] on button "Comparison" at bounding box center [566, 375] width 48 height 16
click at [695, 380] on button "Repayment" at bounding box center [701, 375] width 45 height 16
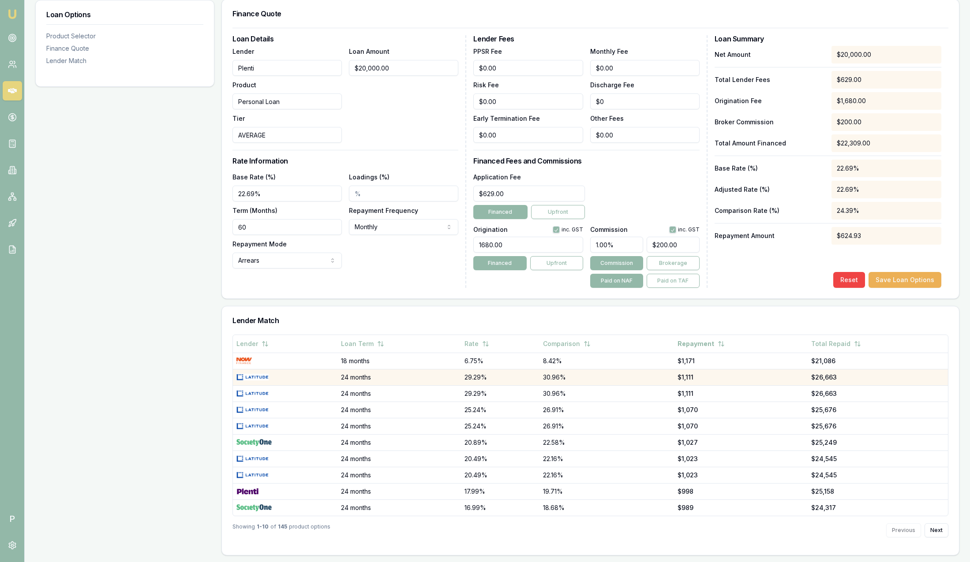
scroll to position [230, 0]
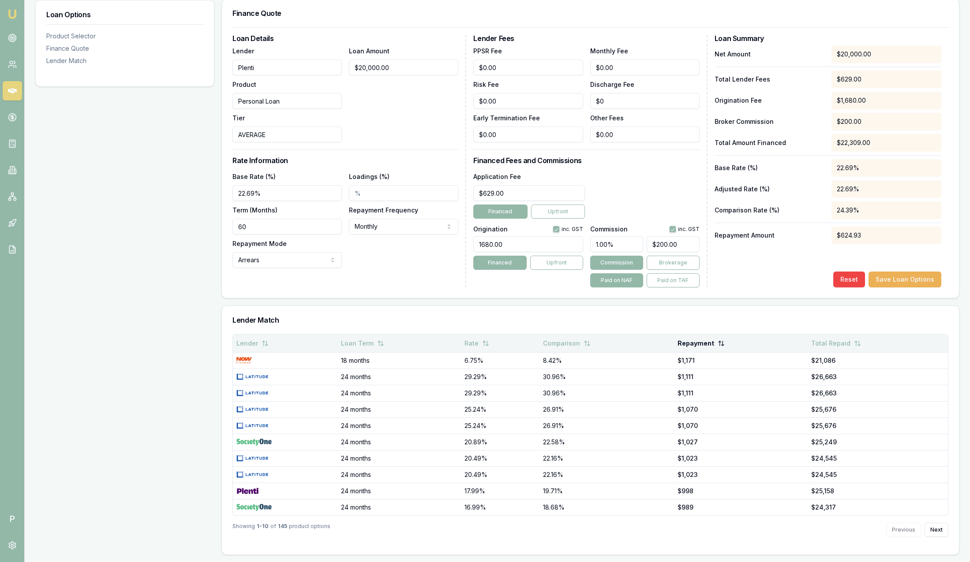
click at [696, 340] on button "Repayment" at bounding box center [700, 344] width 47 height 16
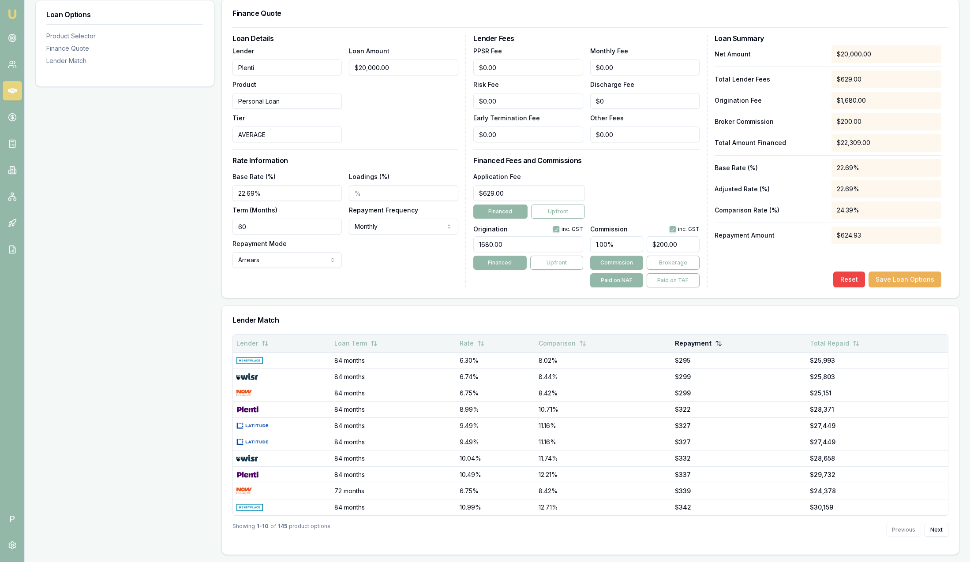
click at [695, 346] on button "Repayment" at bounding box center [698, 344] width 47 height 16
click at [695, 347] on button "Repayment" at bounding box center [699, 344] width 45 height 16
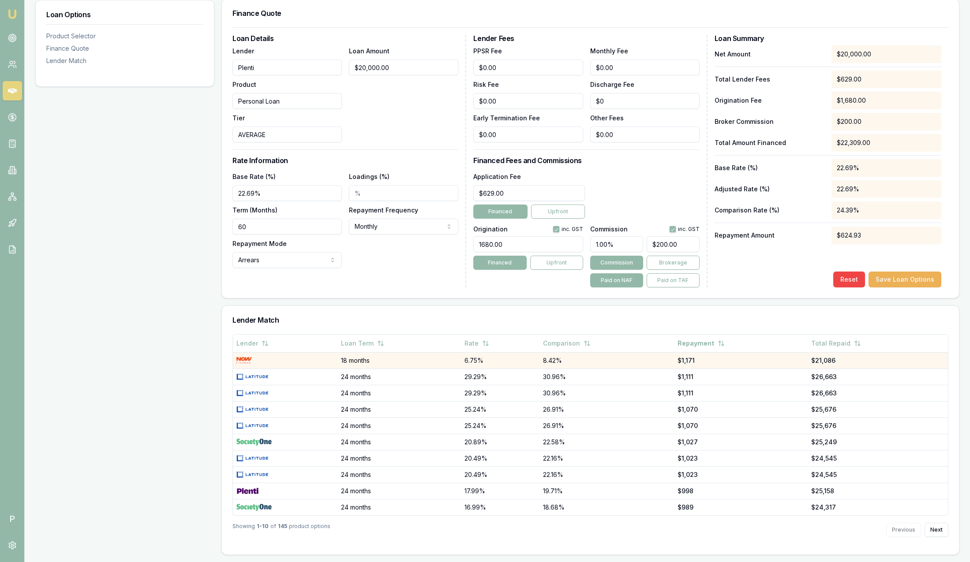
click at [280, 363] on div at bounding box center [284, 360] width 97 height 7
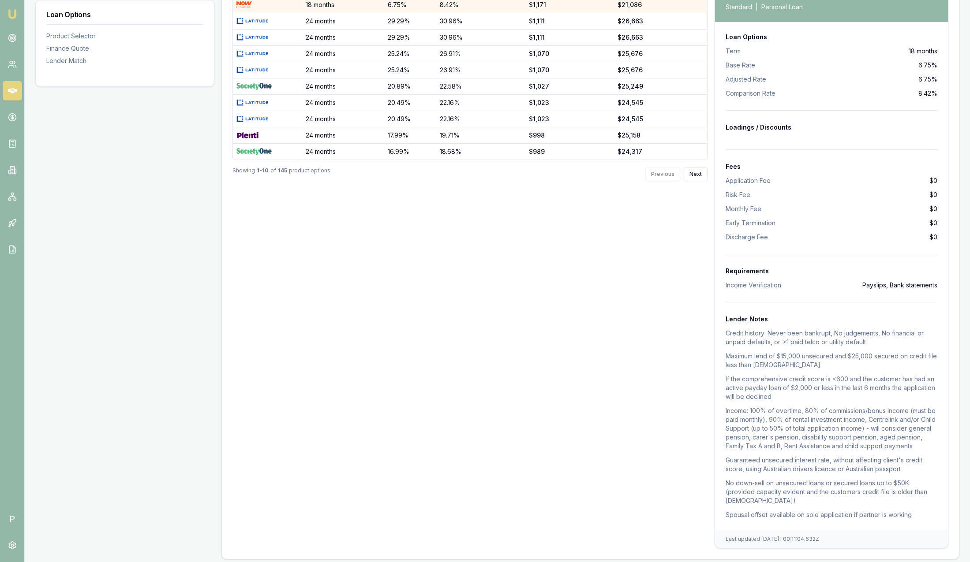
scroll to position [599, 0]
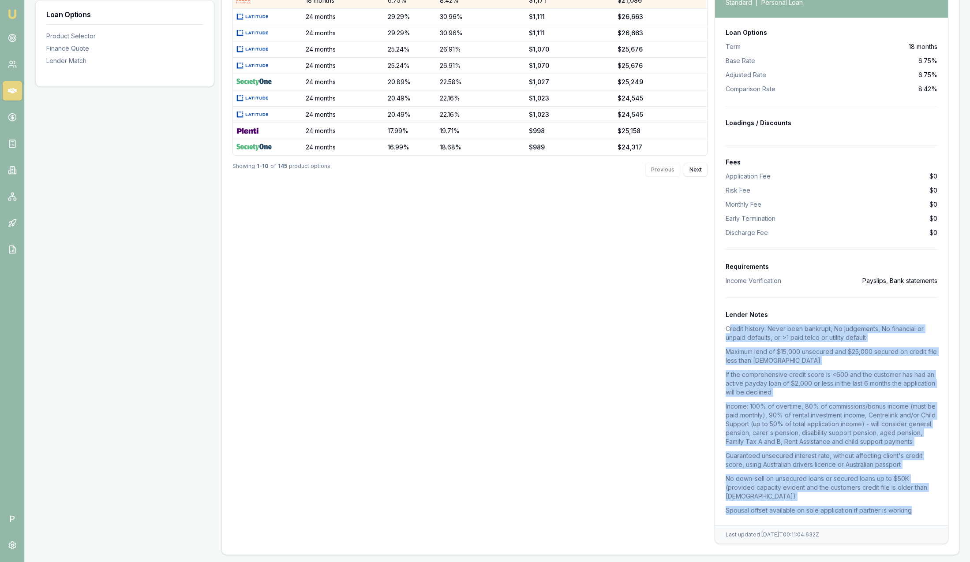
drag, startPoint x: 795, startPoint y: 328, endPoint x: 942, endPoint y: 512, distance: 235.6
click at [942, 512] on div "Loan Options Term 18 months Base Rate 6.75% Adjusted Rate 6.75% Comparison Rate…" at bounding box center [831, 272] width 233 height 508
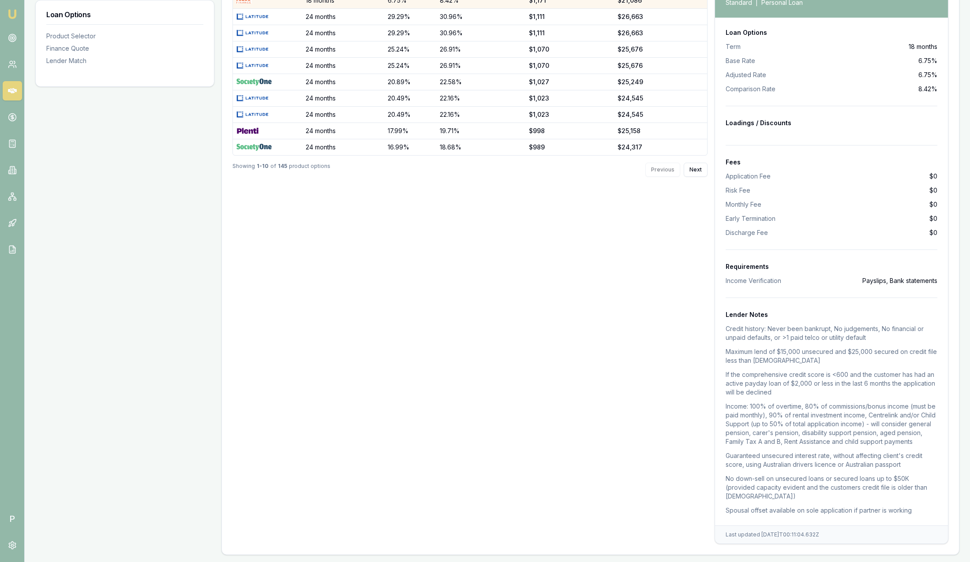
click at [537, 422] on div "Lender Loan Term Rate Comparison Repayment Total Repaid 18 months 6.75% 8.42% $…" at bounding box center [469, 259] width 475 height 570
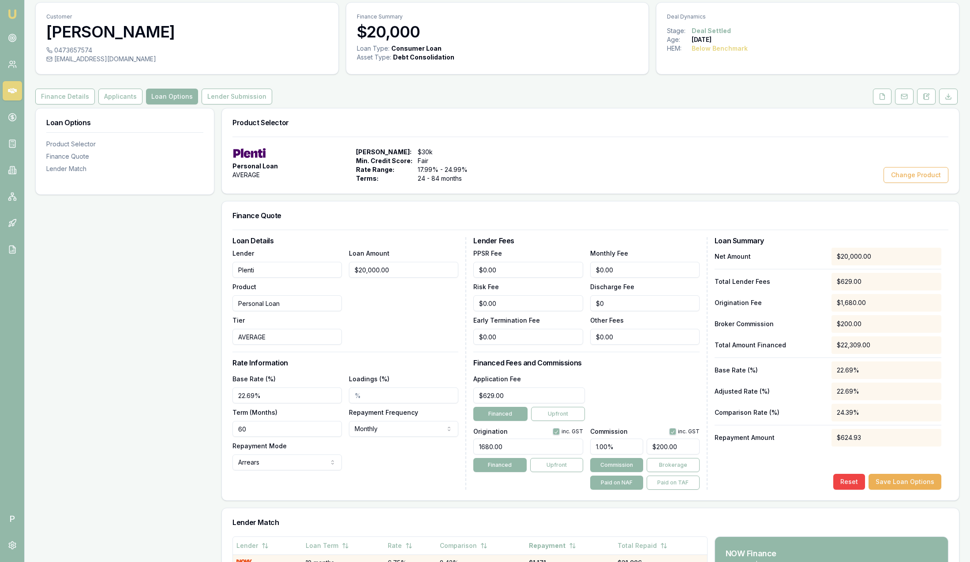
scroll to position [0, 0]
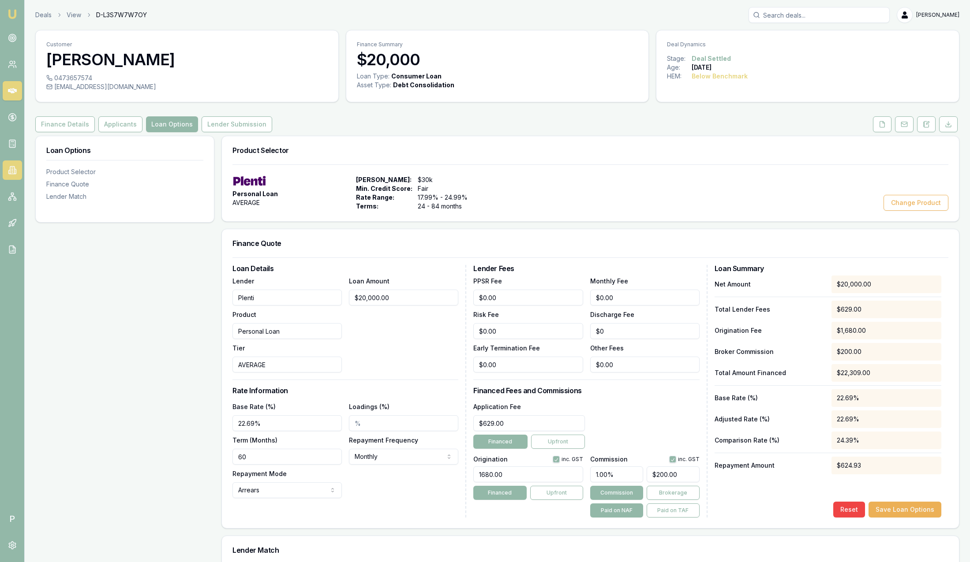
click at [14, 168] on icon at bounding box center [12, 170] width 9 height 9
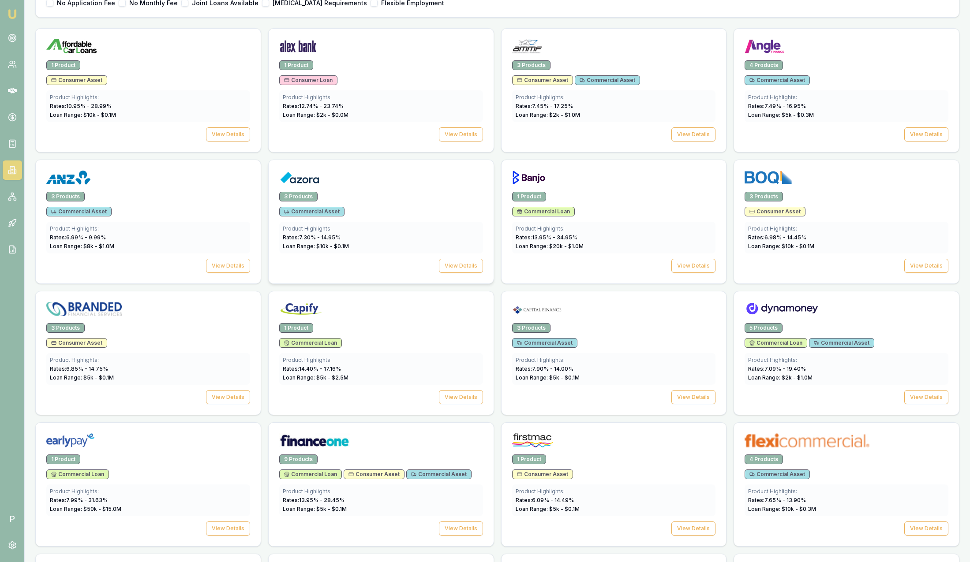
scroll to position [265, 0]
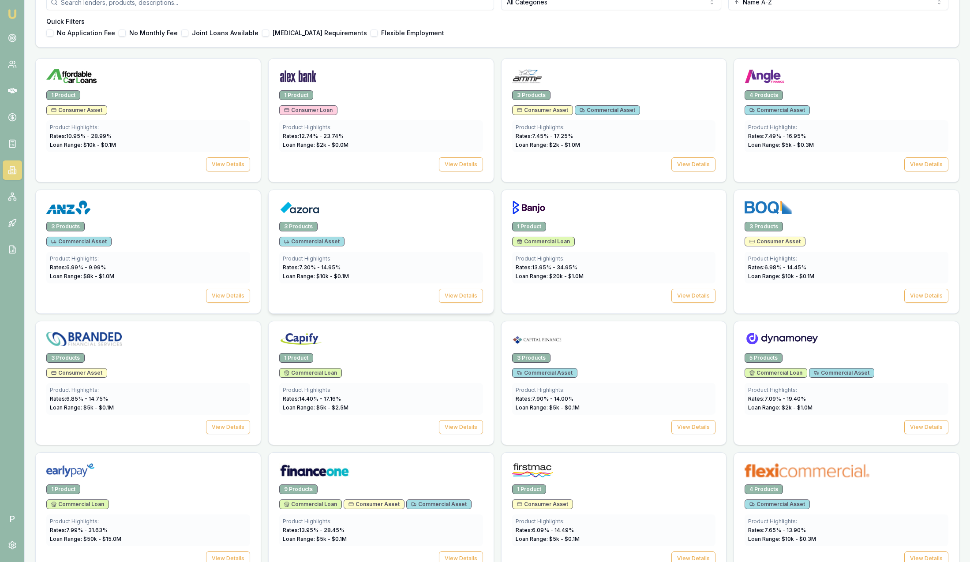
click at [391, 220] on div at bounding box center [381, 206] width 225 height 32
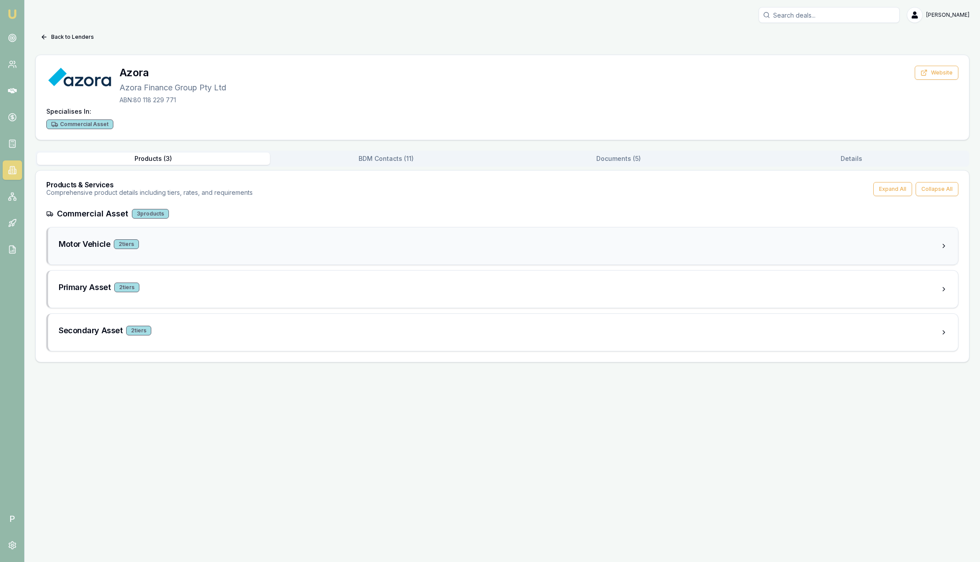
click at [205, 249] on div "Motor Vehicle 2 tier s" at bounding box center [500, 244] width 882 height 12
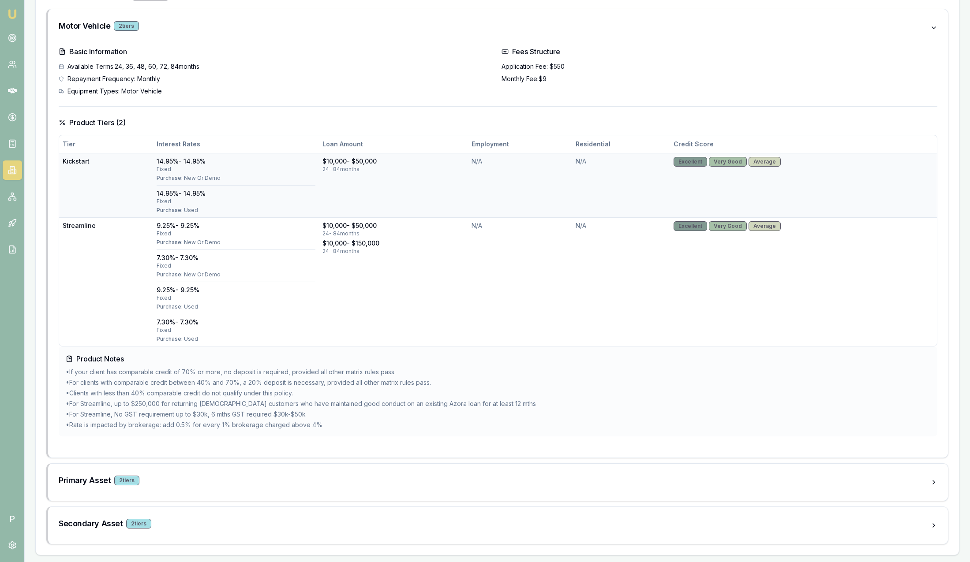
scroll to position [219, 0]
drag, startPoint x: 337, startPoint y: 417, endPoint x: 130, endPoint y: 409, distance: 207.9
click at [130, 410] on li "• For Streamline, No GST requirement up to $30k, 6 mths GST required $30k-$50k" at bounding box center [498, 414] width 864 height 9
click at [338, 420] on li "• Rate is impacted by brokerage: add 0.5% for every 1% brokerage charged above …" at bounding box center [498, 424] width 864 height 9
click at [354, 424] on li "• Rate is impacted by brokerage: add 0.5% for every 1% brokerage charged above …" at bounding box center [498, 424] width 864 height 9
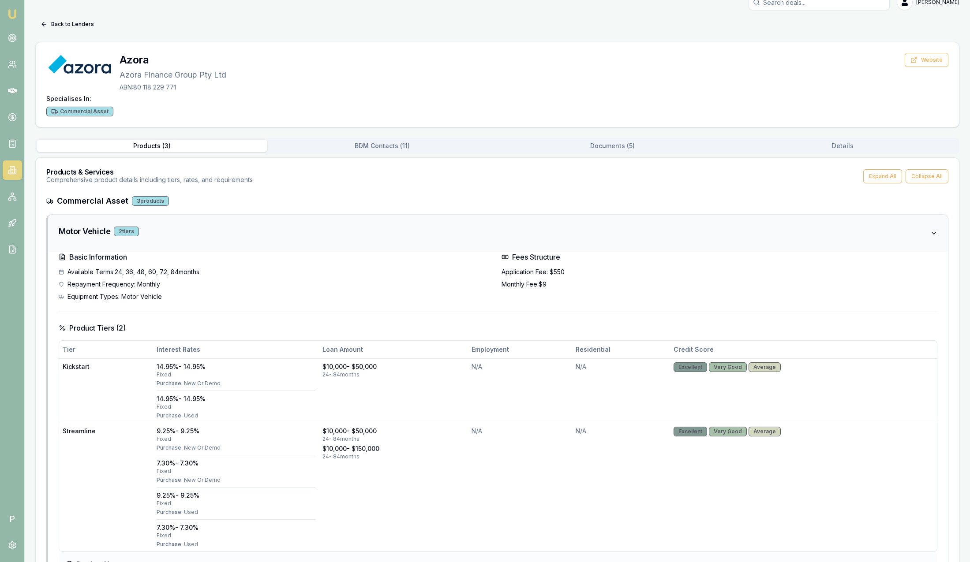
scroll to position [0, 0]
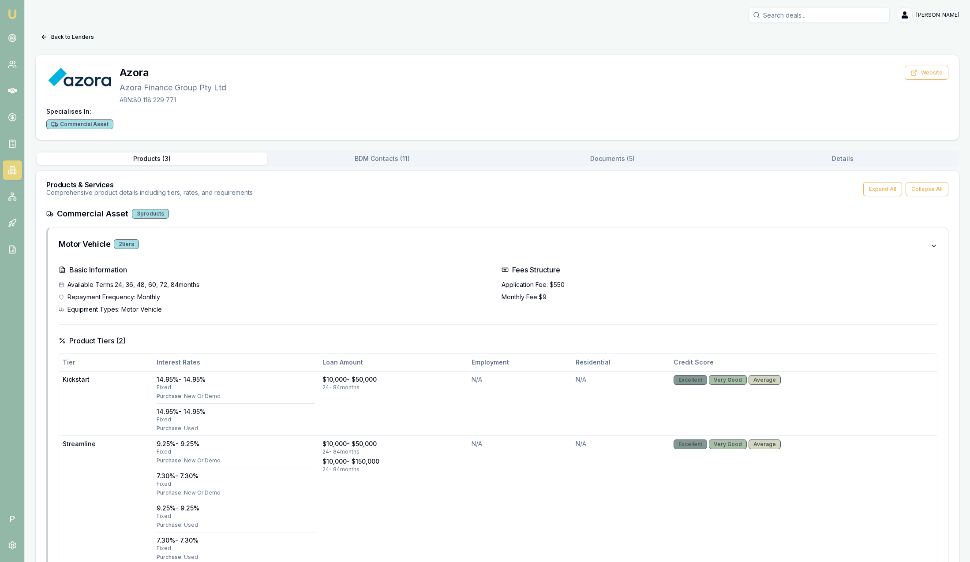
click at [378, 163] on button "BDM Contacts ( 11 )" at bounding box center [382, 159] width 230 height 12
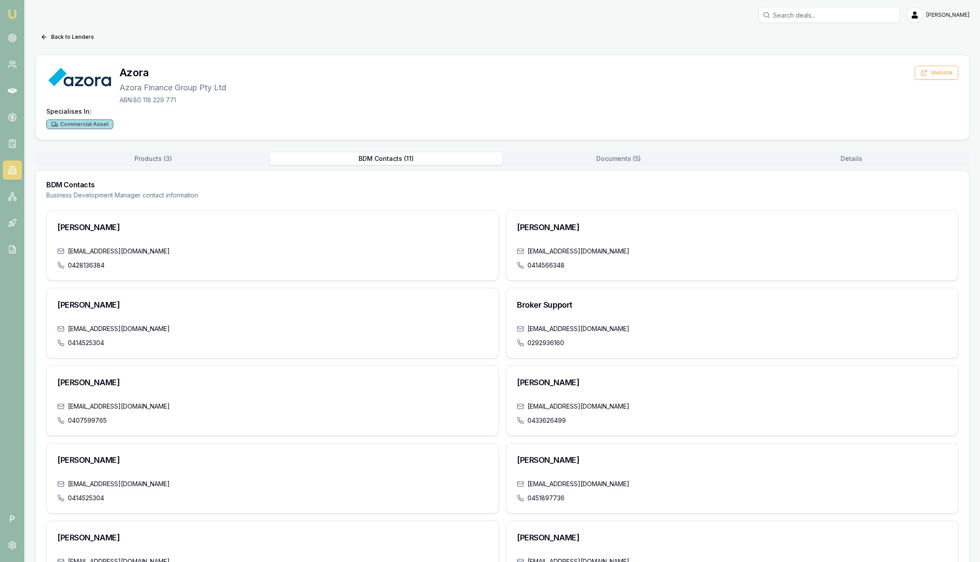
click at [604, 155] on button "Documents ( 5 )" at bounding box center [618, 159] width 233 height 12
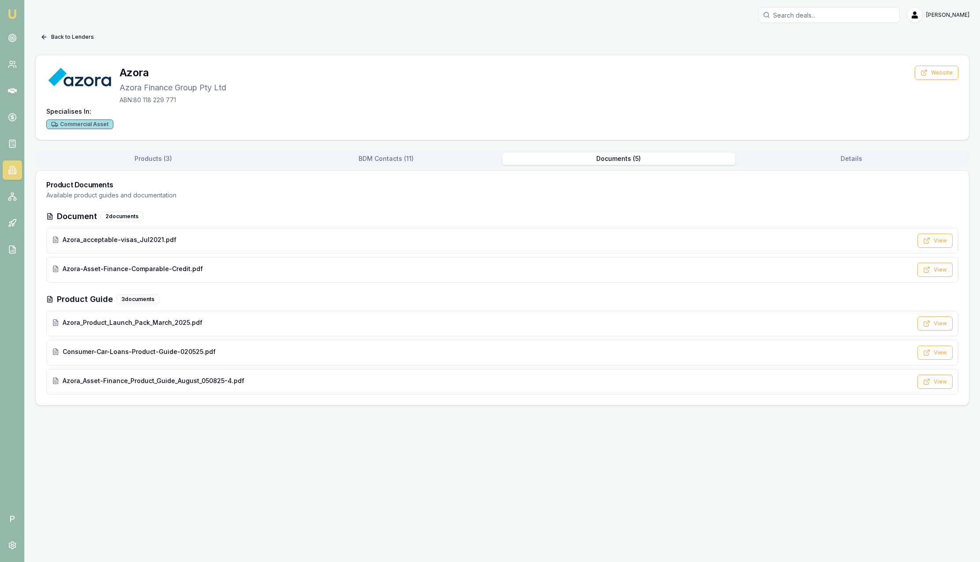
click at [63, 37] on button "Back to Lenders" at bounding box center [67, 37] width 64 height 14
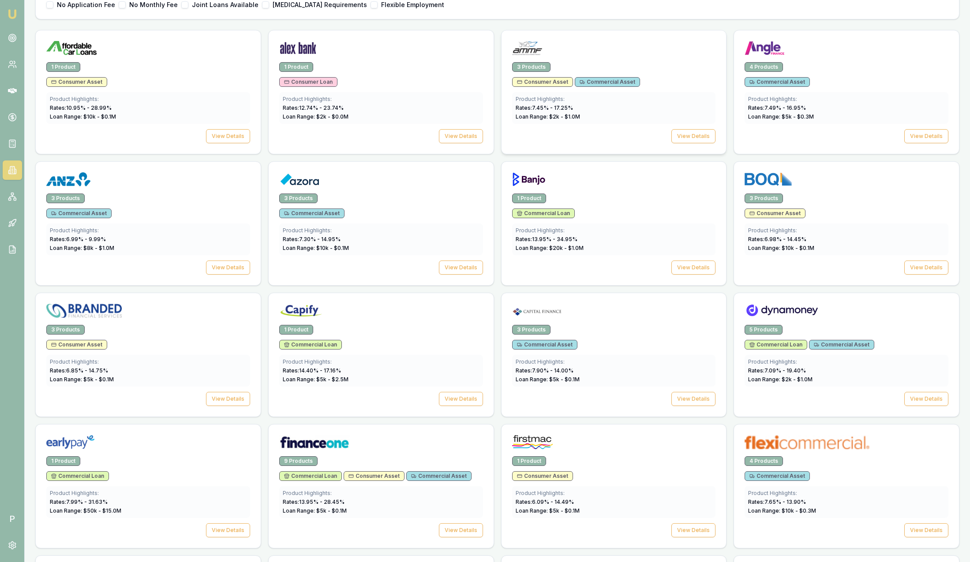
scroll to position [198, 0]
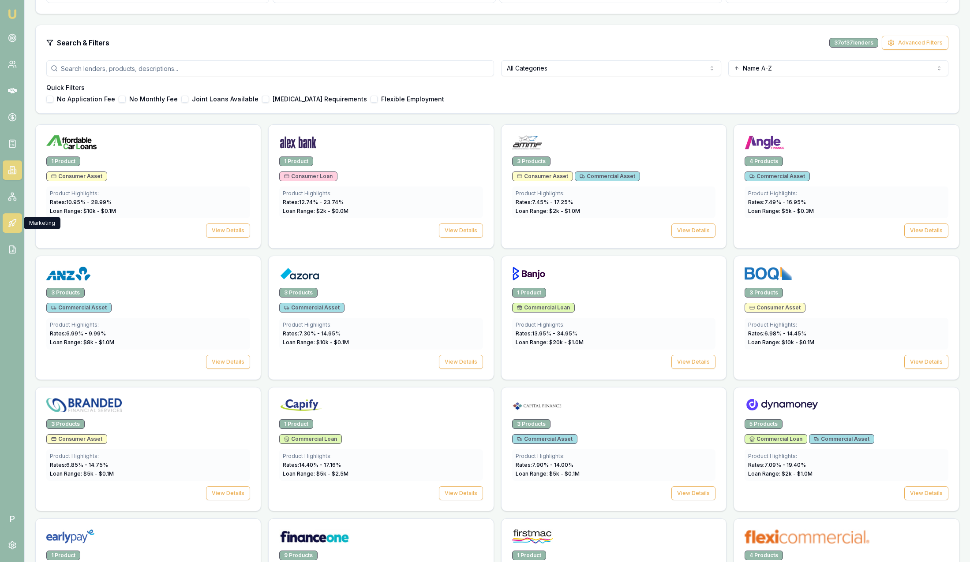
click at [16, 223] on link at bounding box center [12, 222] width 19 height 19
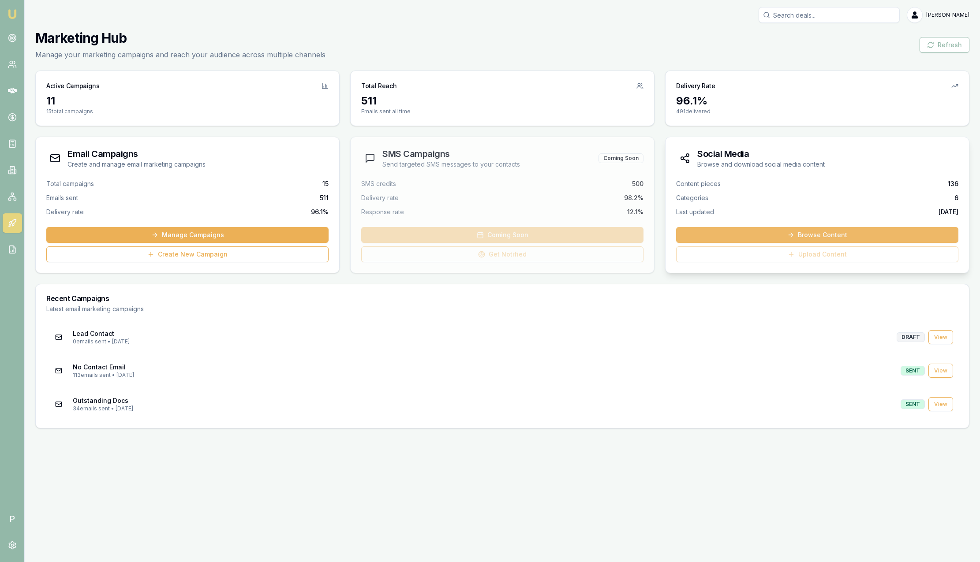
click at [811, 233] on link "Browse Content" at bounding box center [817, 235] width 282 height 16
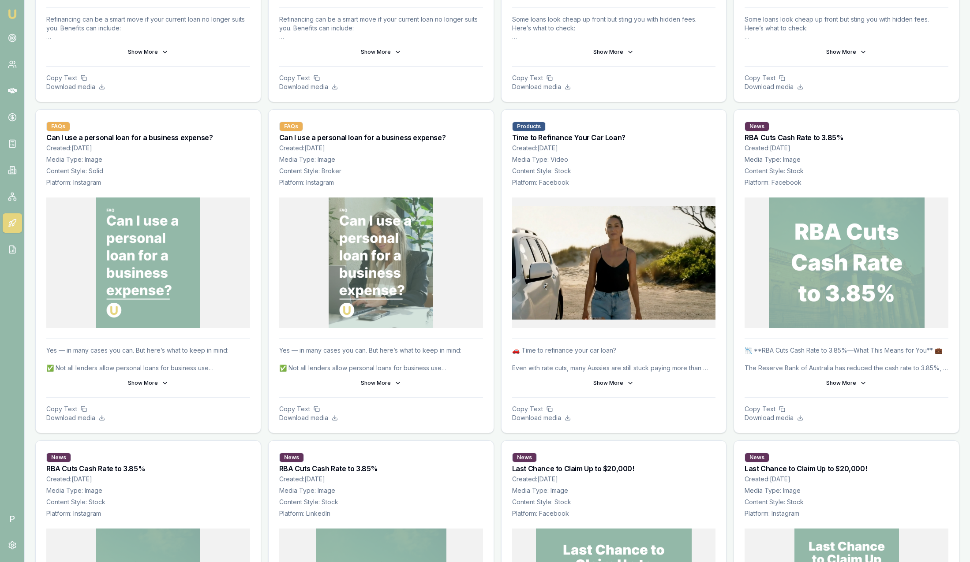
scroll to position [728, 0]
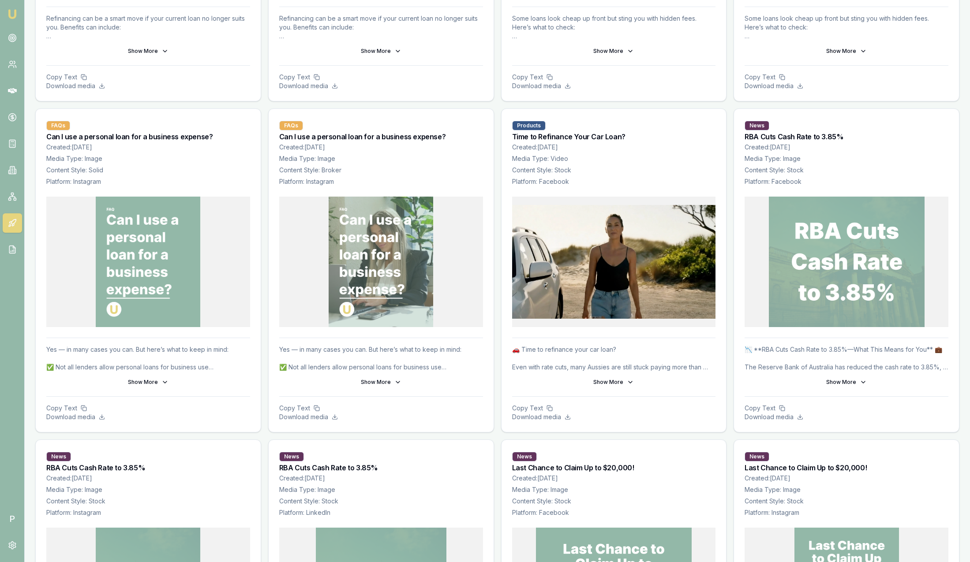
click at [390, 385] on button "Show More" at bounding box center [381, 382] width 204 height 14
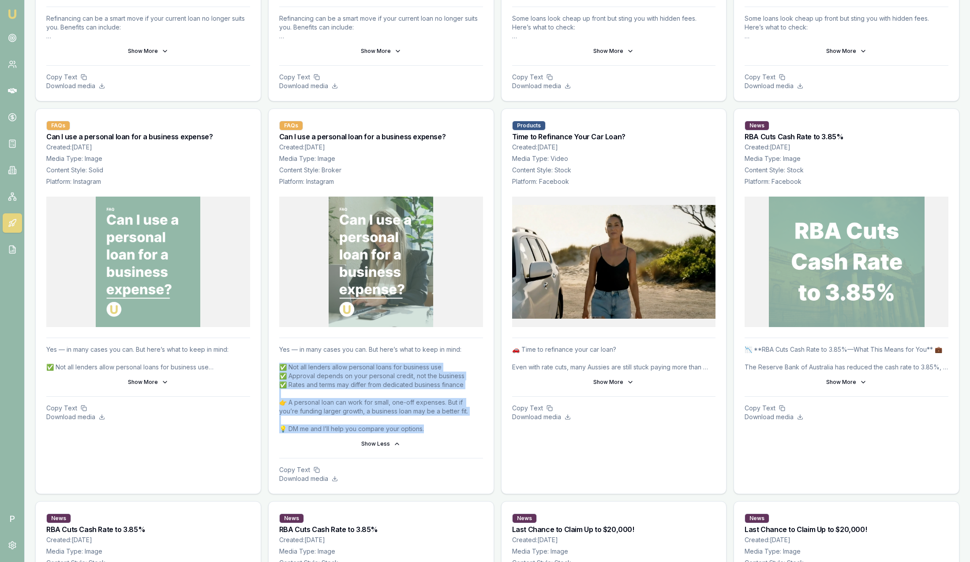
drag, startPoint x: 432, startPoint y: 428, endPoint x: 275, endPoint y: 369, distance: 168.2
click at [275, 369] on div "Yes — in many cases you can. But here’s what to keep in mind: ✅ Not all lenders…" at bounding box center [381, 416] width 225 height 156
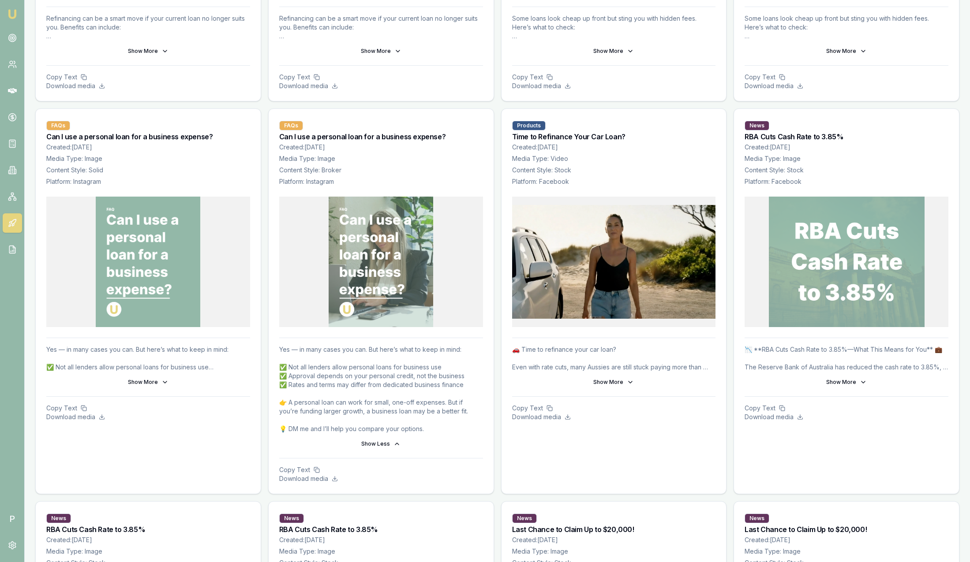
drag, startPoint x: 498, startPoint y: 265, endPoint x: 492, endPoint y: 269, distance: 7.1
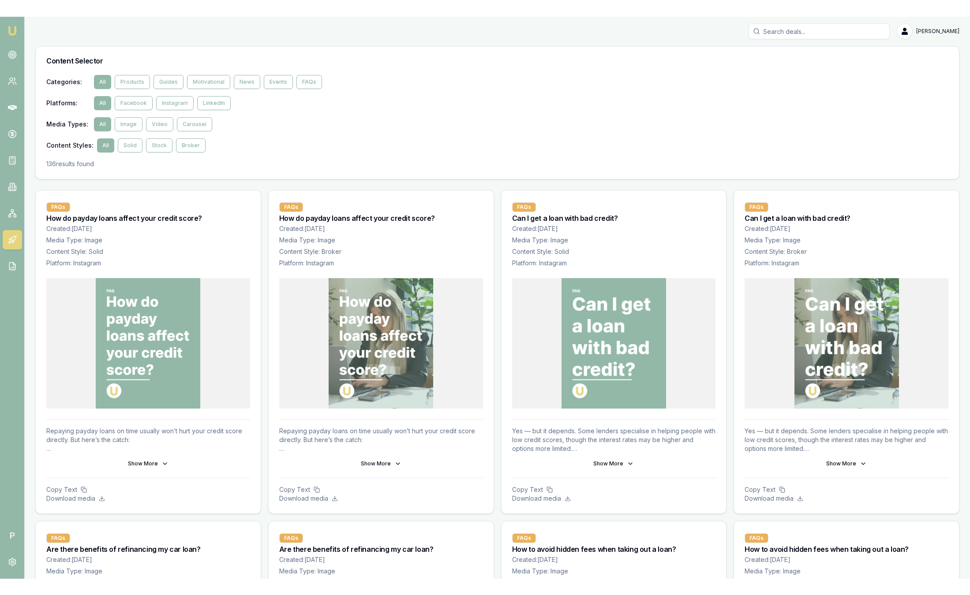
scroll to position [0, 0]
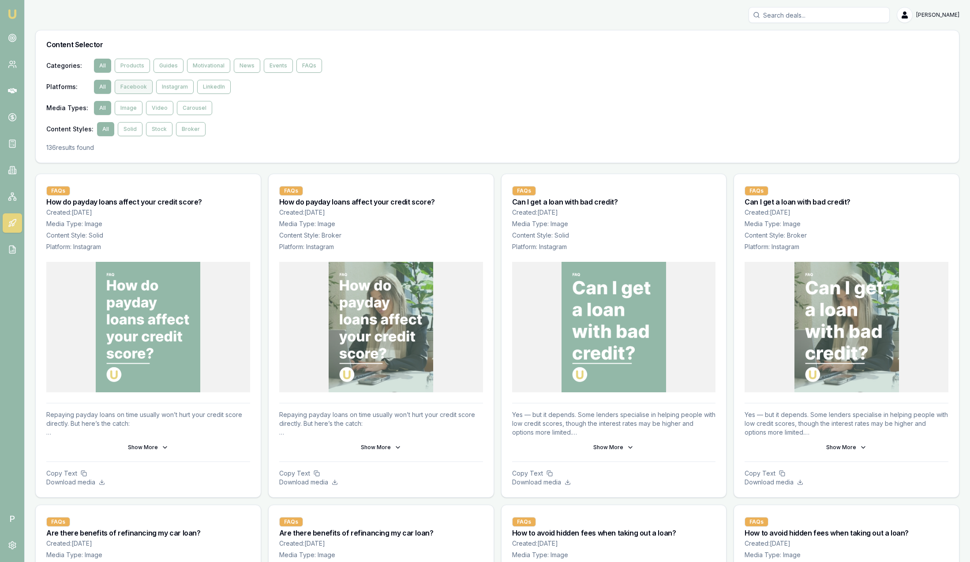
click at [131, 89] on button "Facebook" at bounding box center [134, 87] width 38 height 14
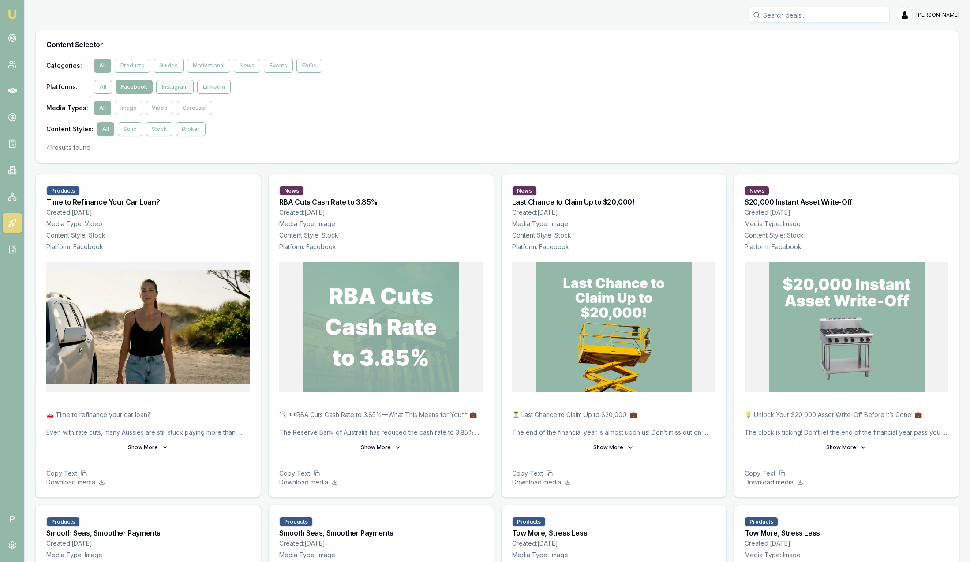
click at [170, 88] on button "Instagram" at bounding box center [174, 87] width 37 height 14
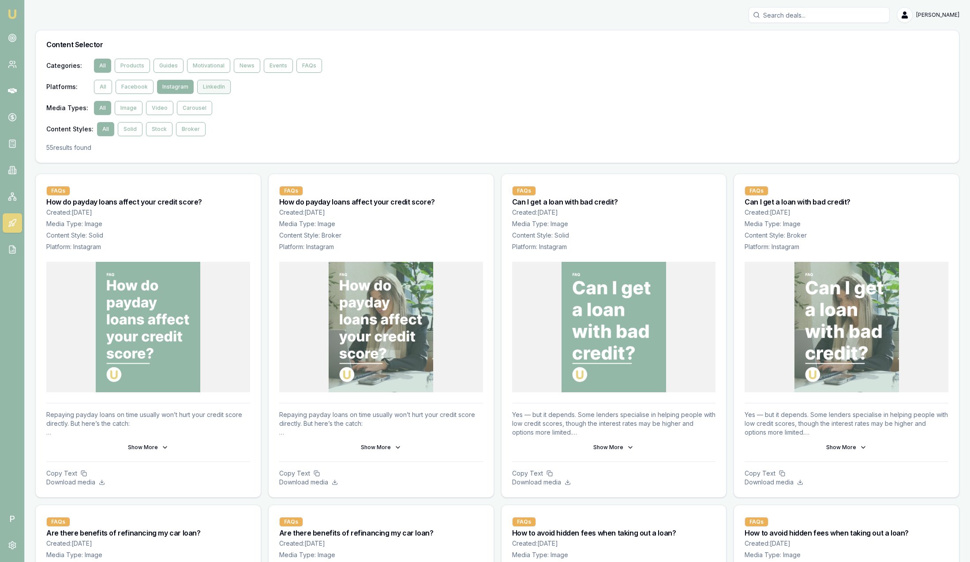
click at [216, 90] on button "LinkedIn" at bounding box center [214, 87] width 34 height 14
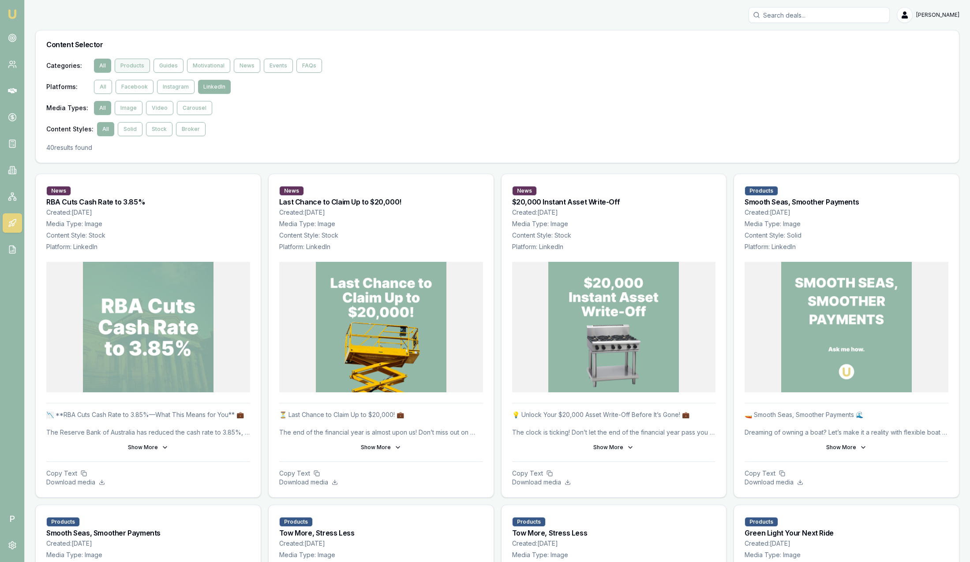
click at [134, 65] on button "Products" at bounding box center [132, 66] width 35 height 14
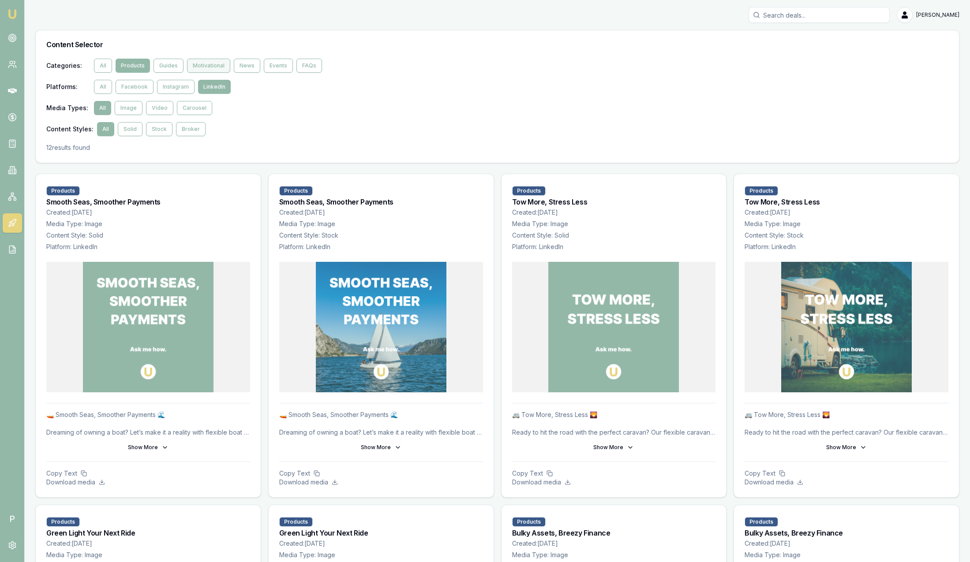
click at [201, 63] on button "Motivational" at bounding box center [208, 66] width 43 height 14
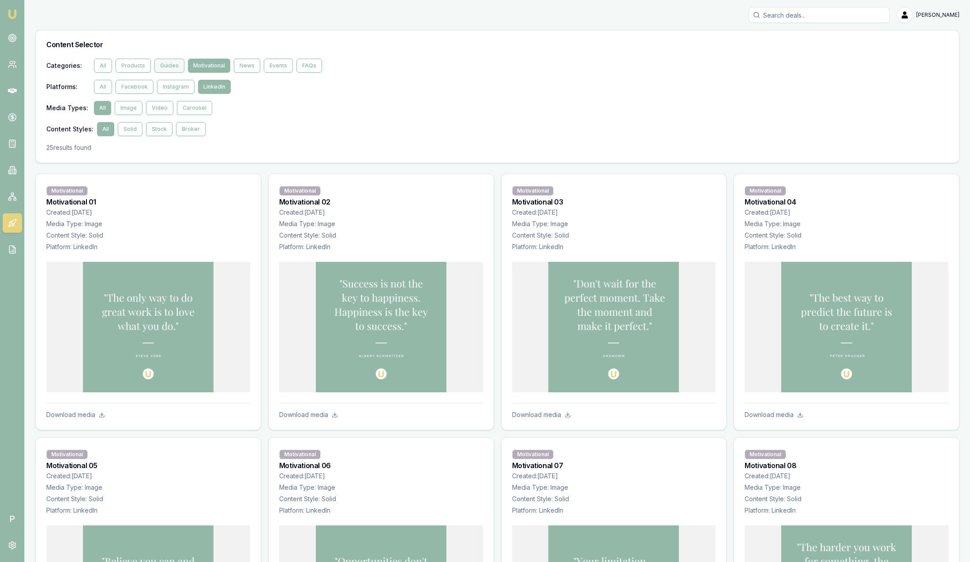
click at [172, 67] on button "Guides" at bounding box center [169, 66] width 30 height 14
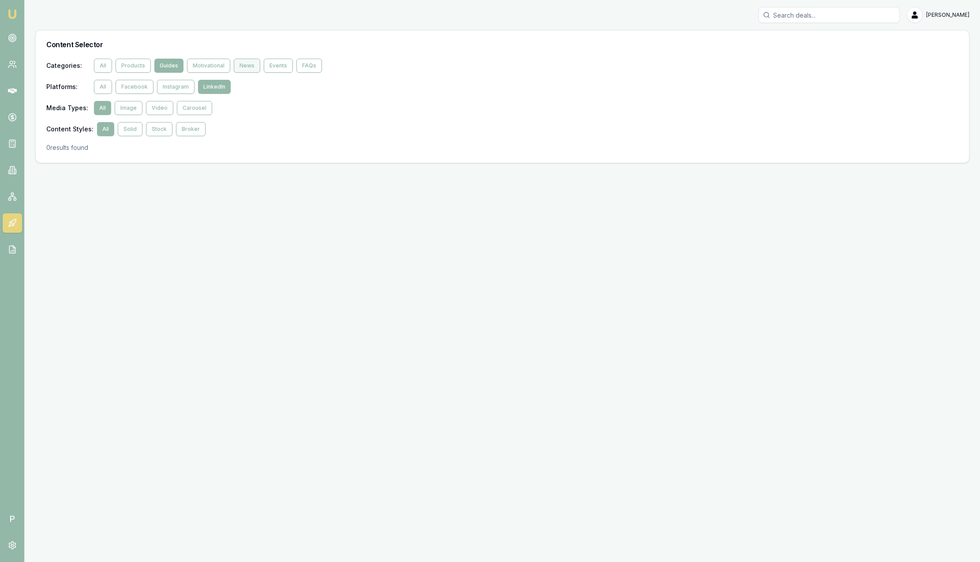
click at [248, 66] on button "News" at bounding box center [247, 66] width 26 height 14
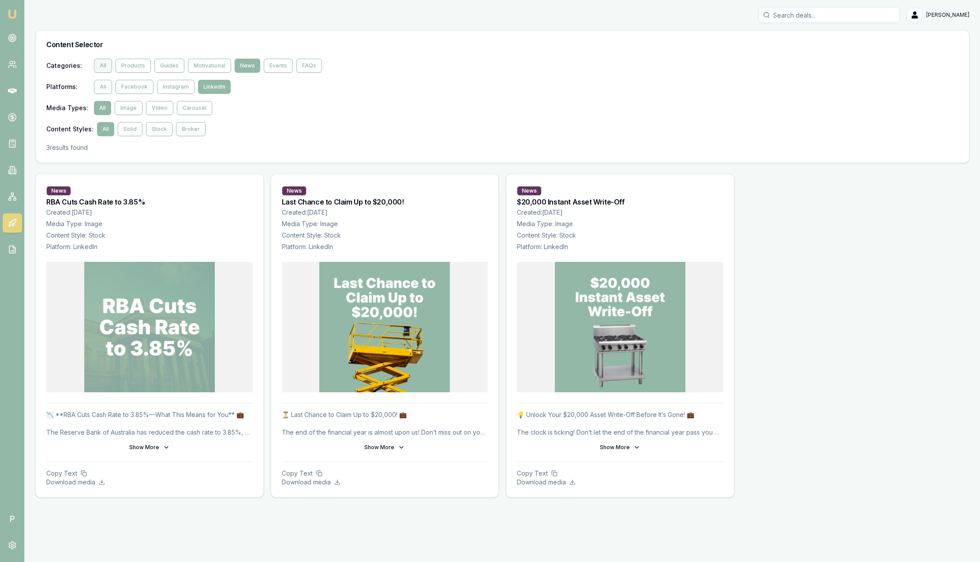
click at [108, 66] on button "All" at bounding box center [103, 66] width 18 height 14
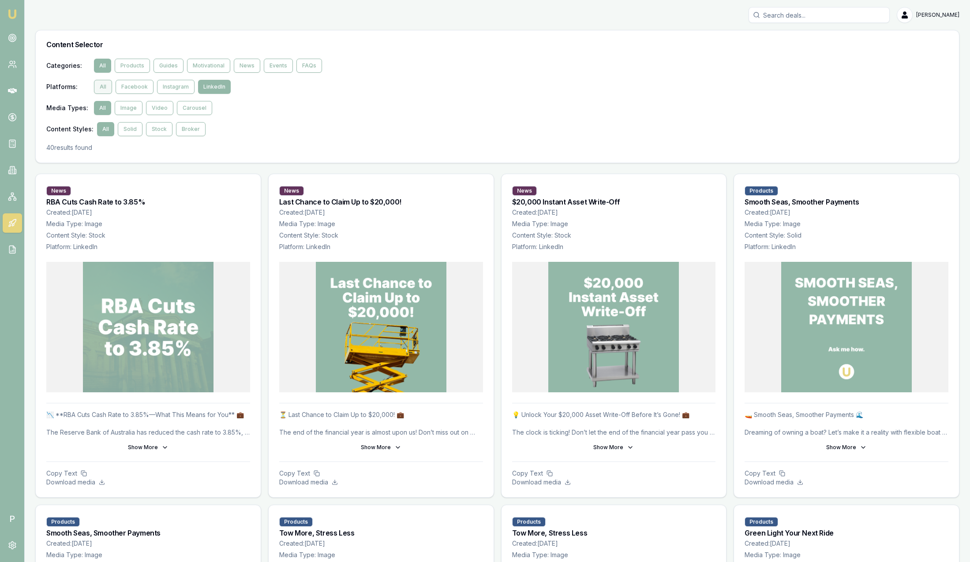
click at [105, 86] on button "All" at bounding box center [103, 87] width 18 height 14
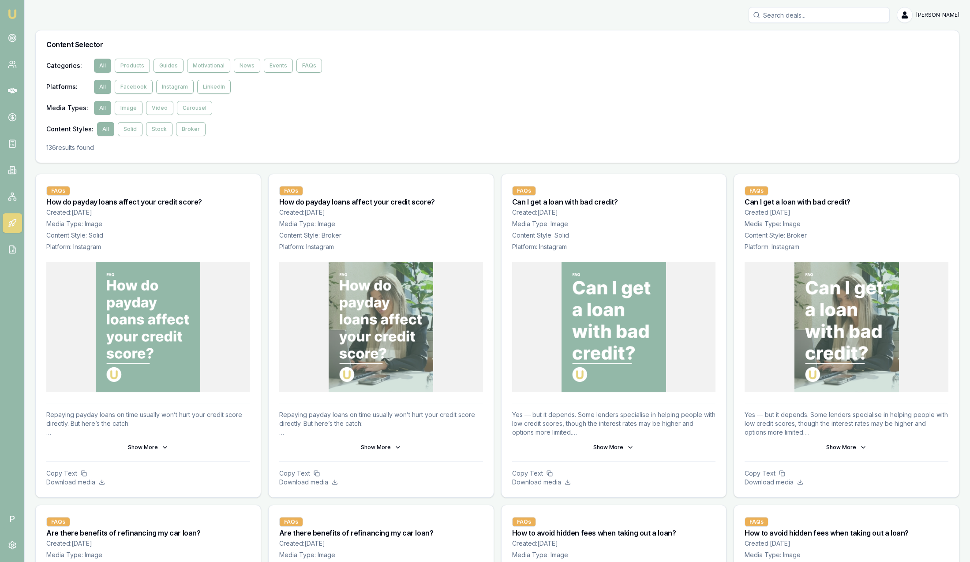
click at [15, 16] on img at bounding box center [12, 14] width 11 height 11
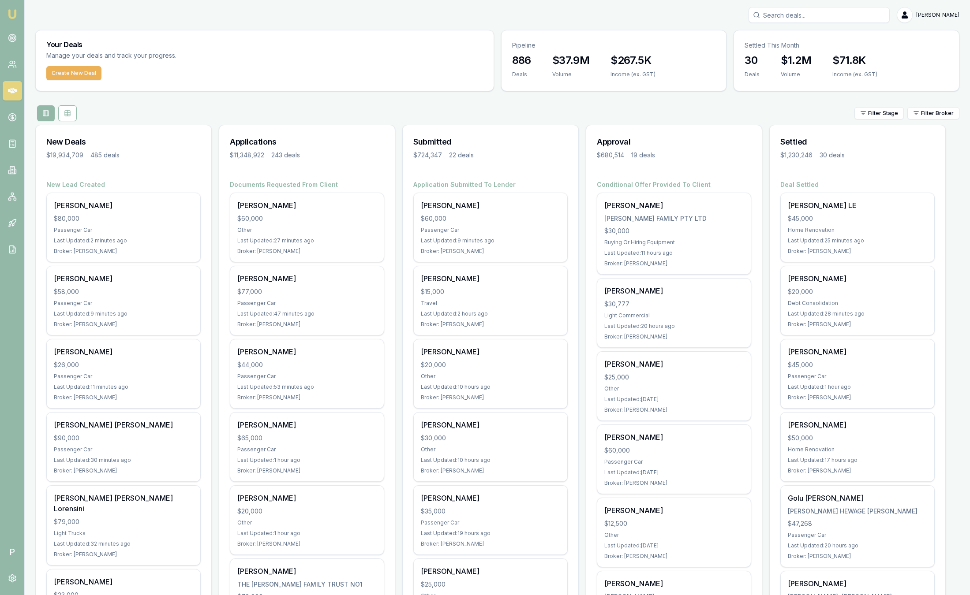
click at [931, 120] on div "Filter Stage Filter Broker" at bounding box center [497, 113] width 924 height 16
click at [929, 117] on html "Emu Broker P [PERSON_NAME] Toggle Menu Your Deals Manage your deals and track y…" at bounding box center [485, 297] width 970 height 595
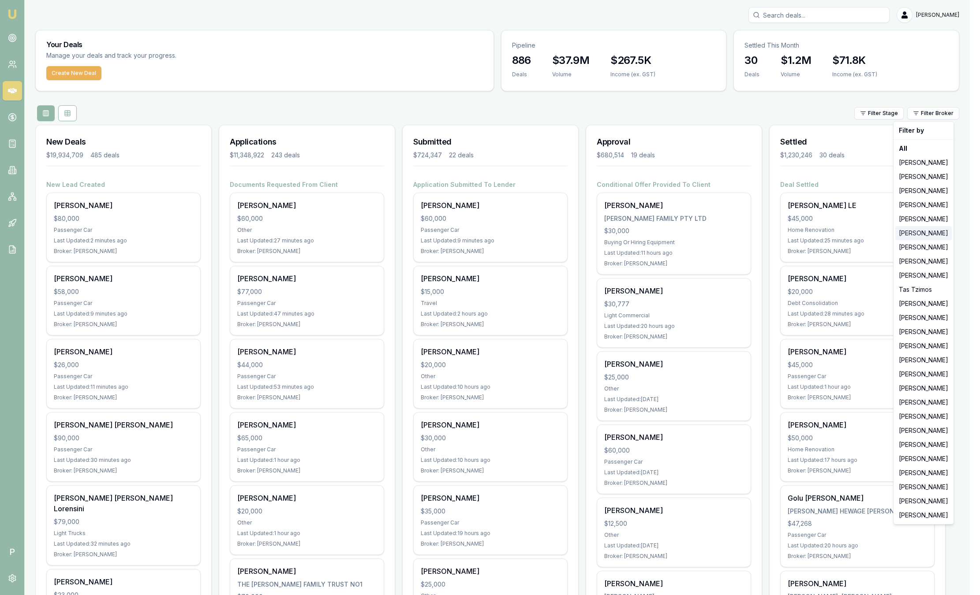
click at [928, 235] on div "[PERSON_NAME]" at bounding box center [923, 233] width 56 height 14
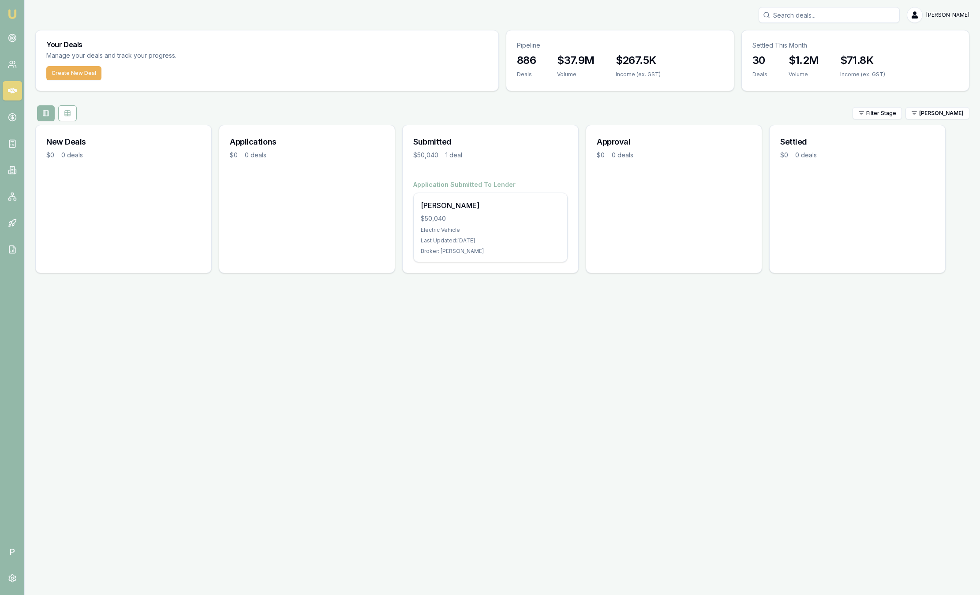
click at [928, 123] on div "Your Deals Manage your deals and track your progress. Create New Deal Pipeline …" at bounding box center [502, 155] width 934 height 251
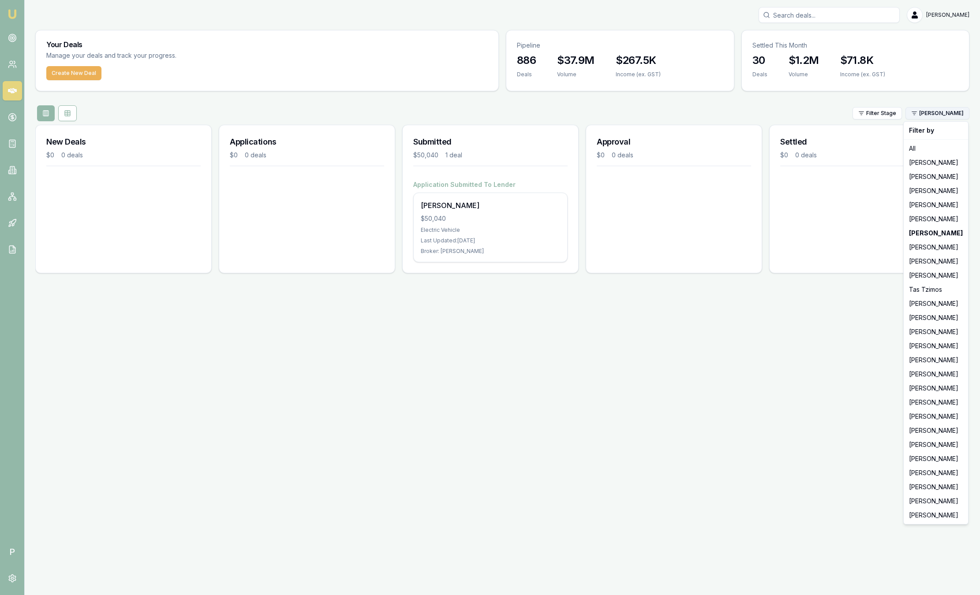
click at [930, 119] on html "Emu Broker P [PERSON_NAME] Toggle Menu Your Deals Manage your deals and track y…" at bounding box center [490, 297] width 980 height 595
click at [932, 393] on div "[PERSON_NAME]" at bounding box center [936, 389] width 61 height 14
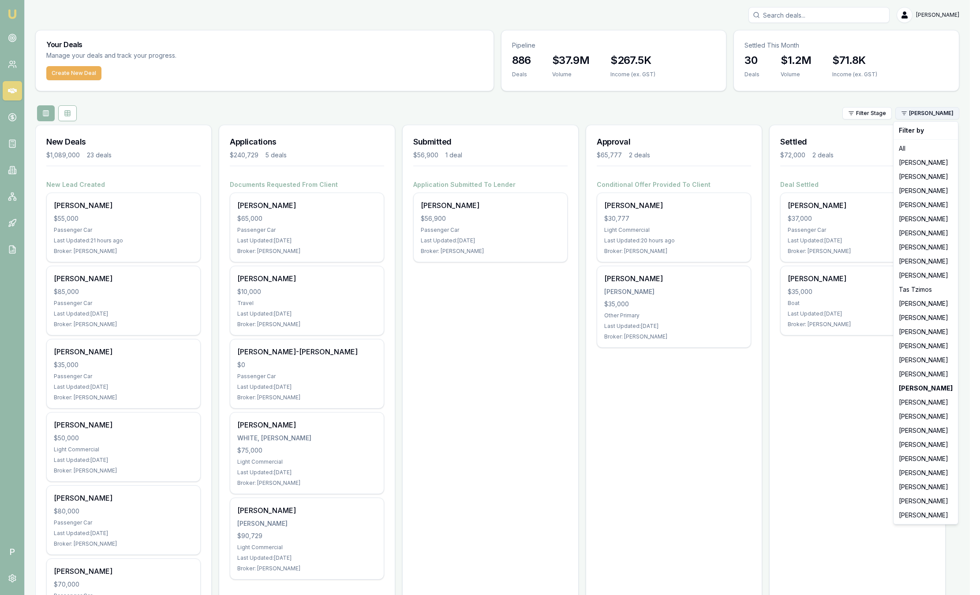
click at [928, 111] on html "Emu Broker P [PERSON_NAME] Toggle Menu Your Deals Manage your deals and track y…" at bounding box center [490, 297] width 980 height 595
click at [926, 441] on div "[PERSON_NAME]" at bounding box center [925, 445] width 61 height 14
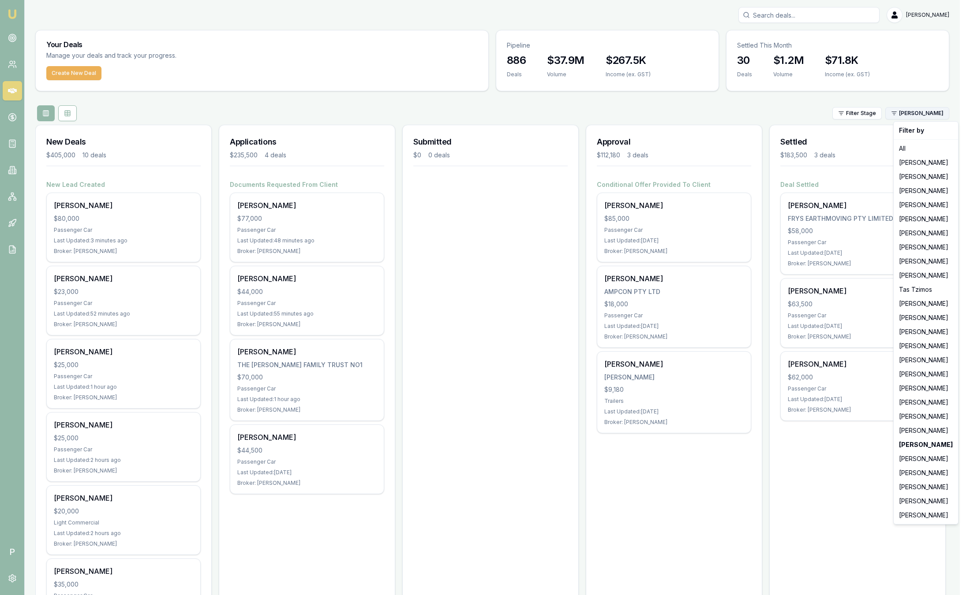
click at [935, 112] on html "Emu Broker P [PERSON_NAME] Toggle Menu Your Deals Manage your deals and track y…" at bounding box center [485, 297] width 970 height 595
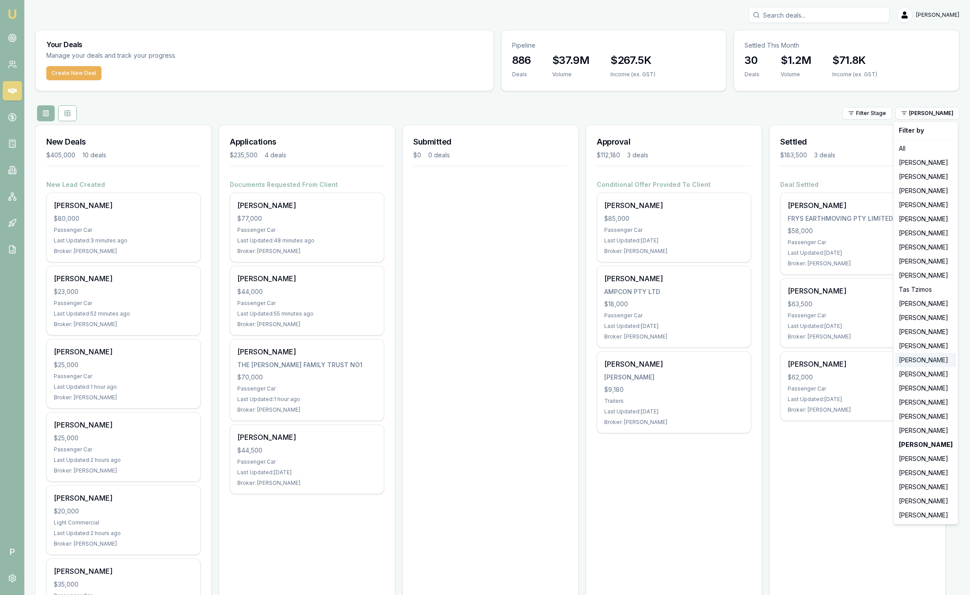
click at [923, 358] on div "[PERSON_NAME]" at bounding box center [925, 360] width 61 height 14
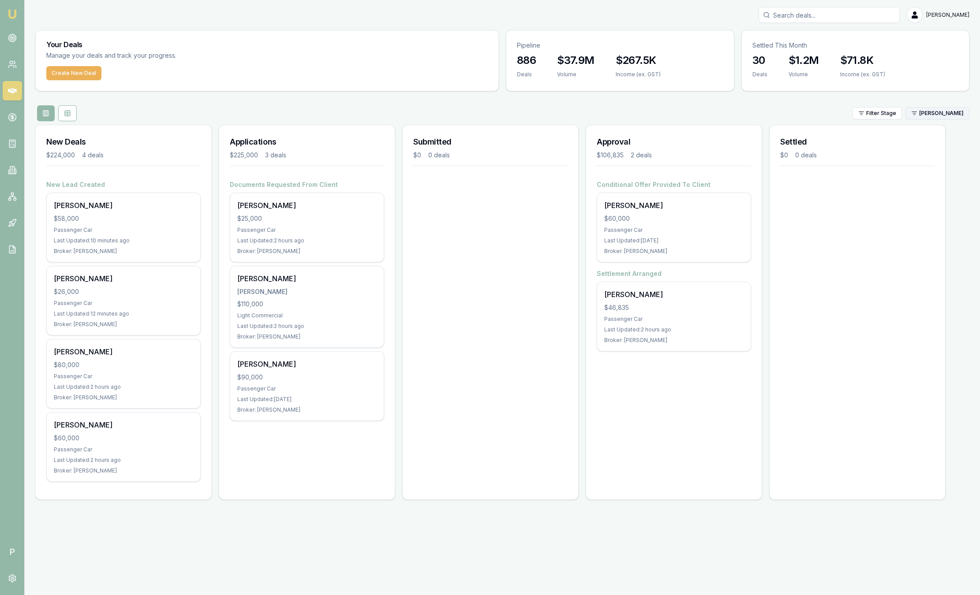
click at [943, 116] on html "Emu Broker P [PERSON_NAME] Toggle Menu Your Deals Manage your deals and track y…" at bounding box center [490, 297] width 980 height 595
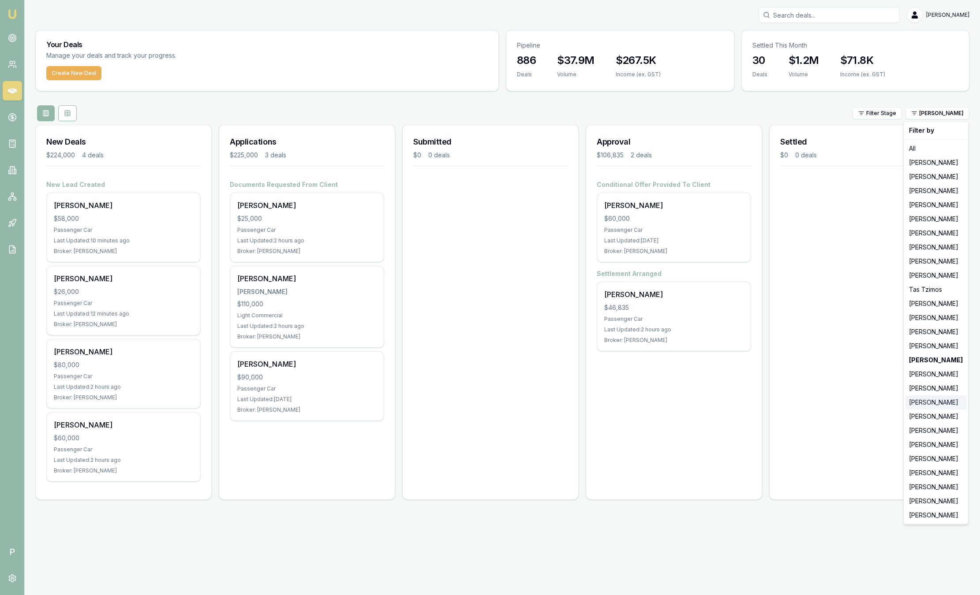
click at [924, 403] on div "[PERSON_NAME]" at bounding box center [936, 403] width 61 height 14
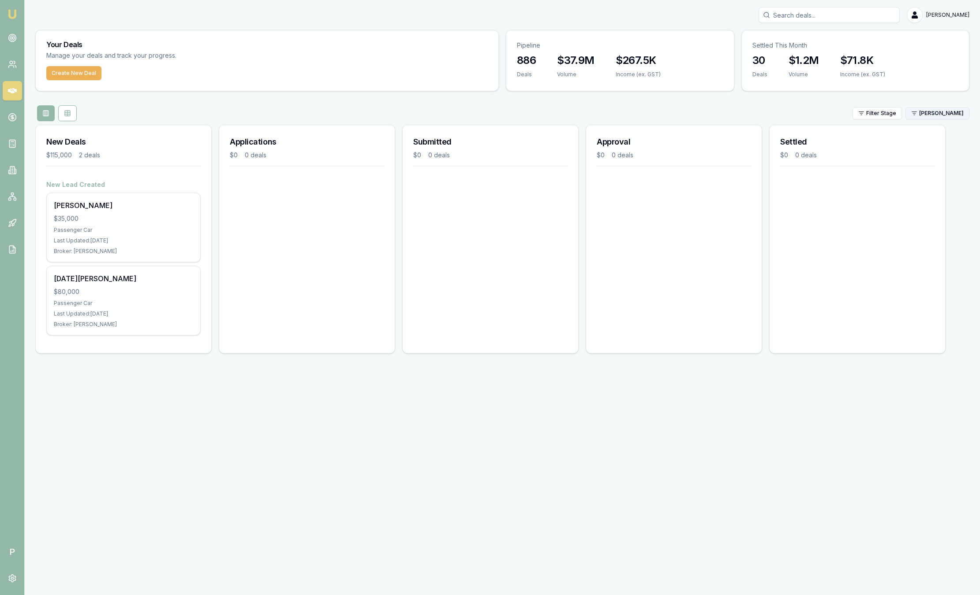
click at [935, 112] on html "Emu Broker P [PERSON_NAME] Toggle Menu Your Deals Manage your deals and track y…" at bounding box center [490, 297] width 980 height 595
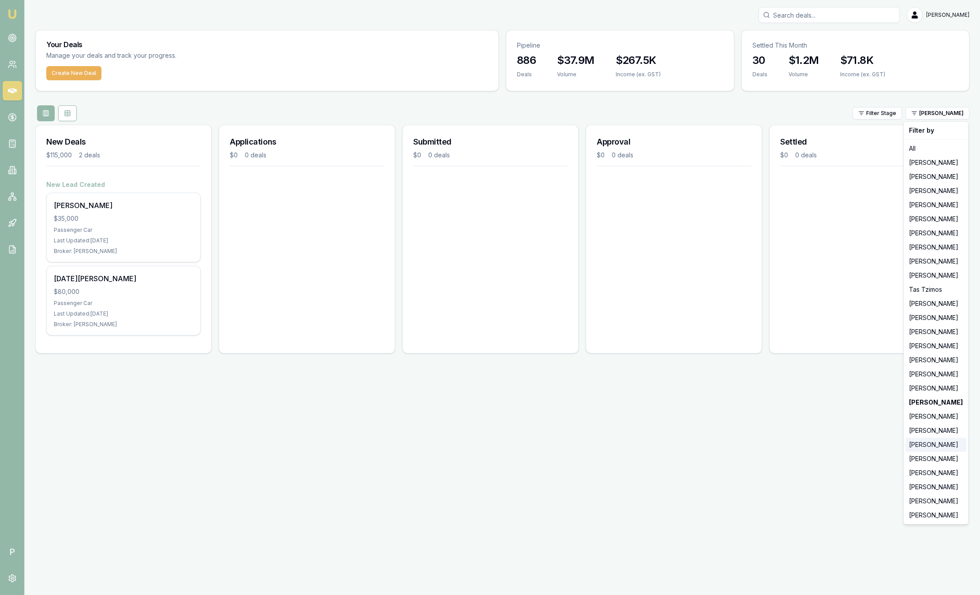
click at [921, 445] on div "[PERSON_NAME]" at bounding box center [936, 445] width 61 height 14
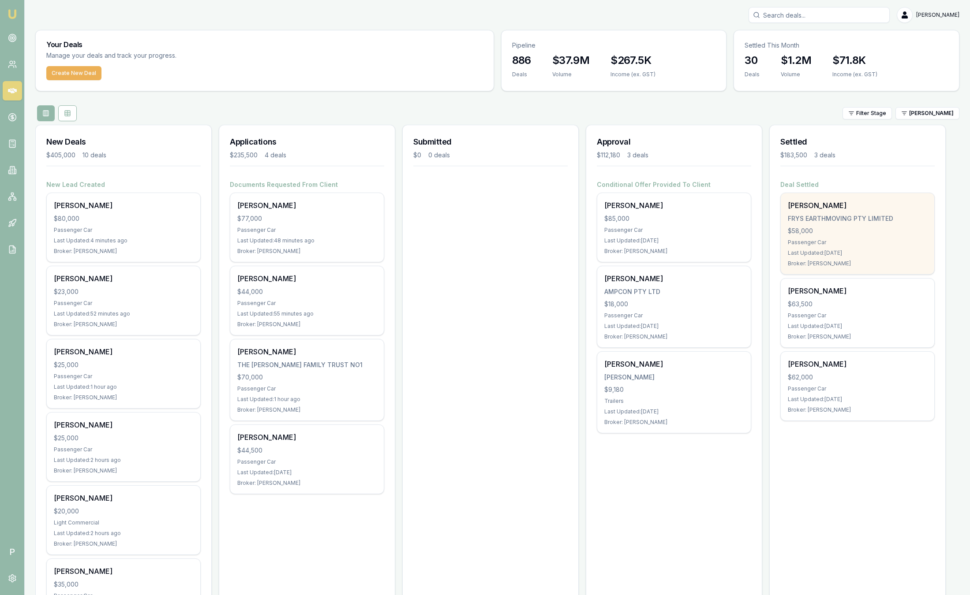
click at [830, 238] on div "[PERSON_NAME] FRYS EARTHMOVING PTY LIMITED $58,000 Passenger Car Last Updated: …" at bounding box center [857, 233] width 153 height 81
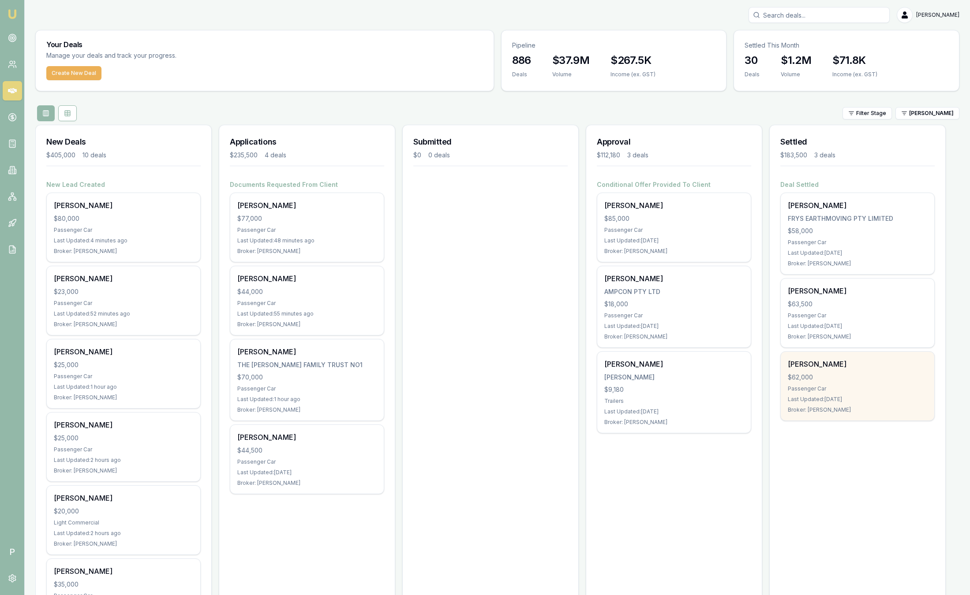
click at [895, 371] on div "[PERSON_NAME] $62,000 Passenger Car Last Updated: [DATE] Broker: [PERSON_NAME]" at bounding box center [857, 386] width 153 height 69
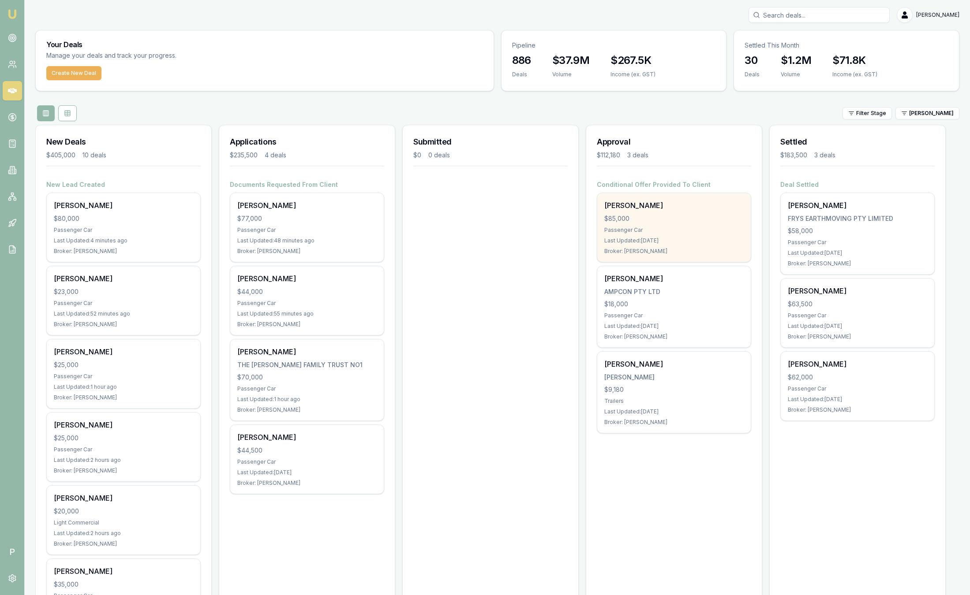
click at [656, 222] on div "$85,000" at bounding box center [673, 218] width 139 height 9
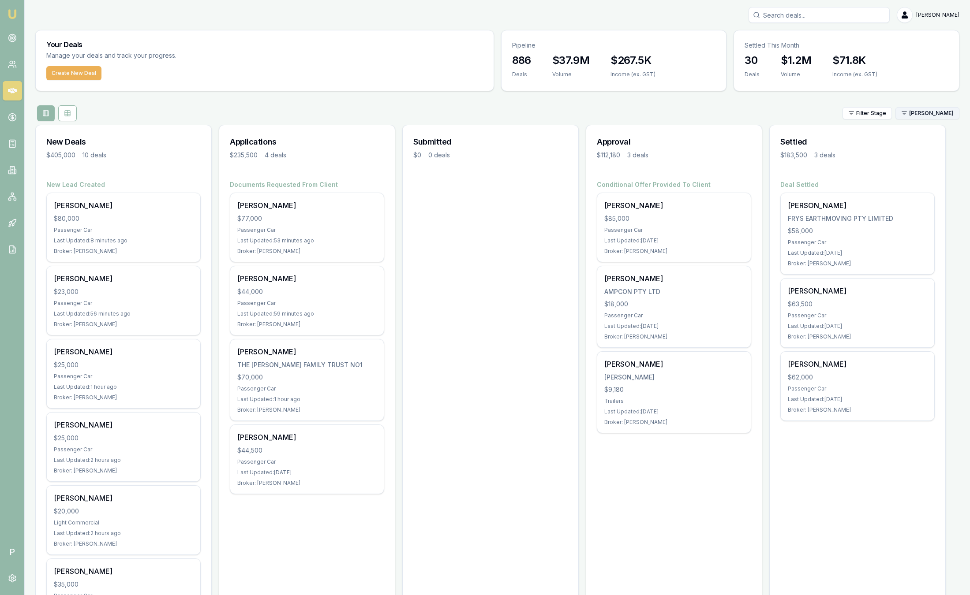
click at [927, 112] on html "Emu Broker P [PERSON_NAME] Toggle Menu Your Deals Manage your deals and track y…" at bounding box center [485, 297] width 970 height 595
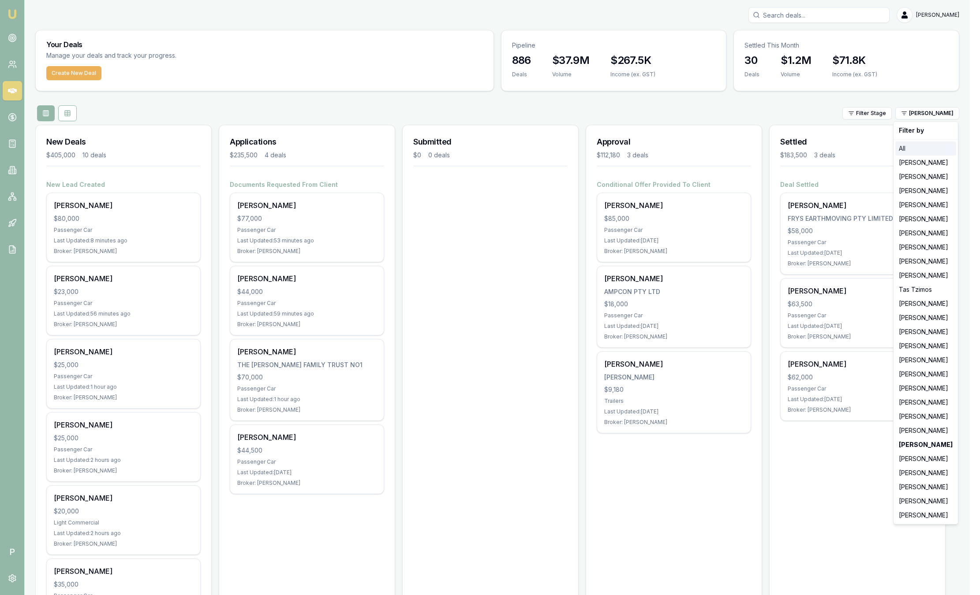
click at [929, 147] on div "All" at bounding box center [925, 149] width 61 height 14
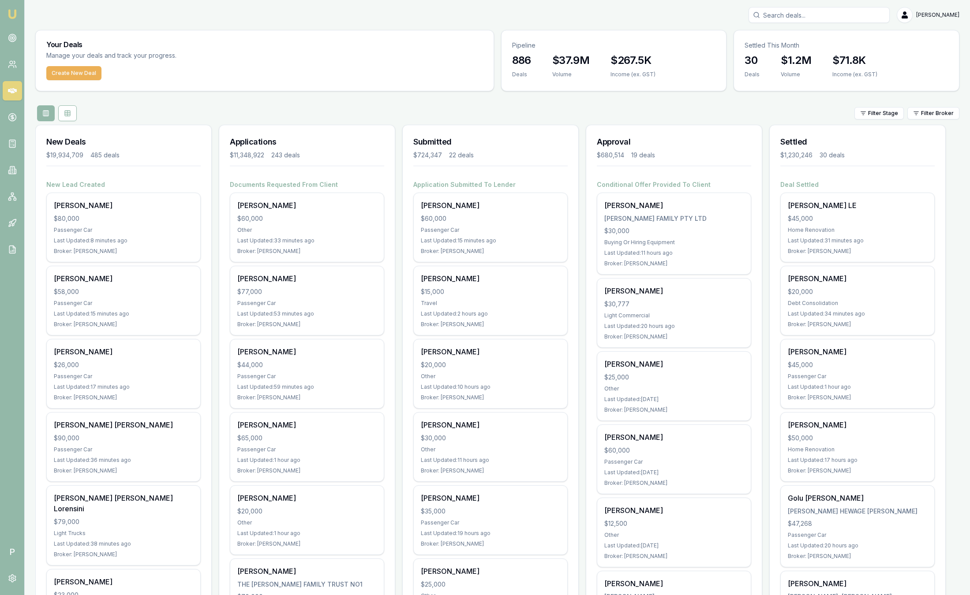
click at [928, 115] on html "Emu Broker P [PERSON_NAME] Toggle Menu Your Deals Manage your deals and track y…" at bounding box center [485, 297] width 970 height 595
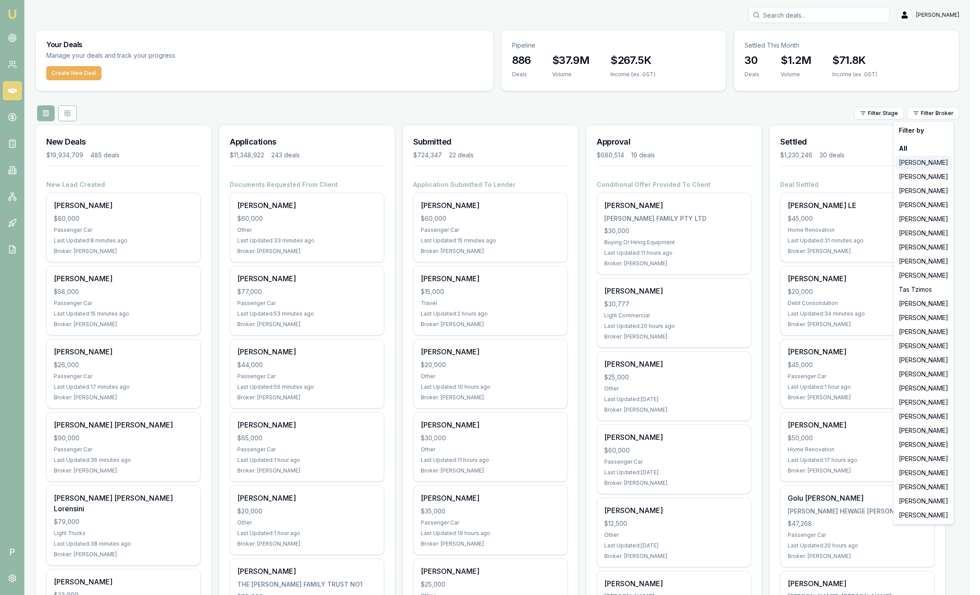
click at [926, 164] on div "[PERSON_NAME]" at bounding box center [923, 163] width 56 height 14
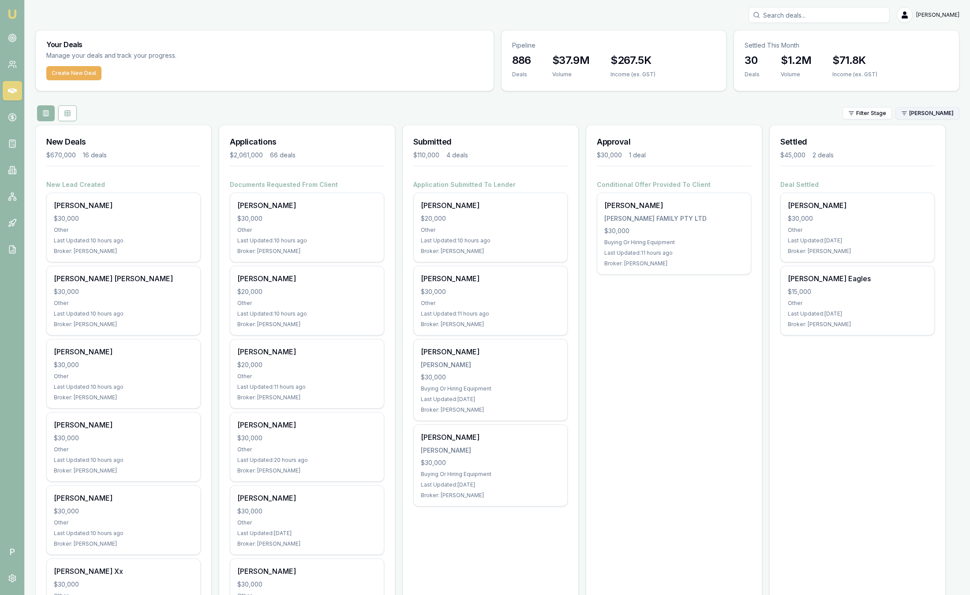
click at [929, 119] on html "Emu Broker P Sam Crouch Toggle Menu Your Deals Manage your deals and track your…" at bounding box center [485, 297] width 970 height 595
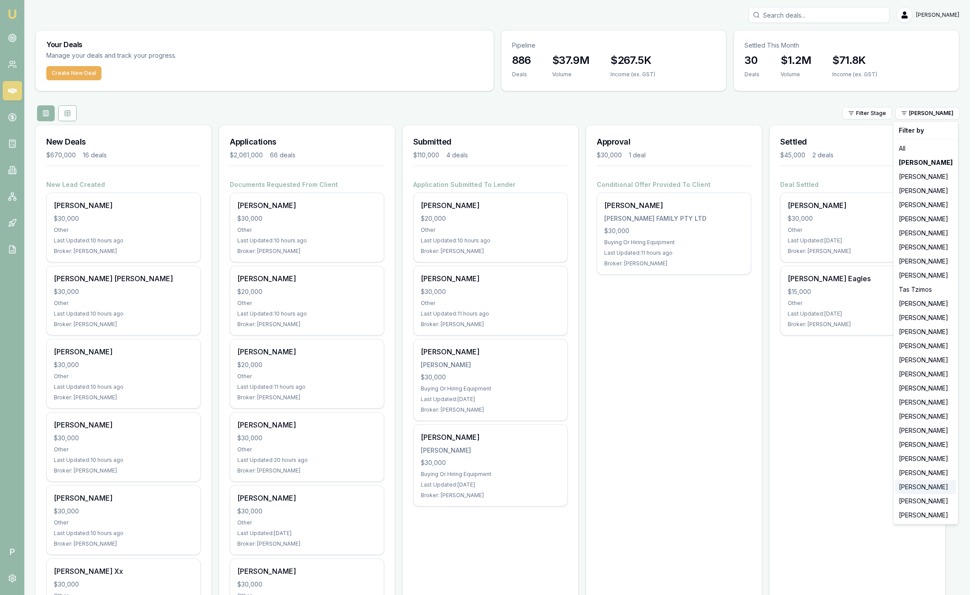
click at [918, 488] on div "[PERSON_NAME]" at bounding box center [925, 487] width 61 height 14
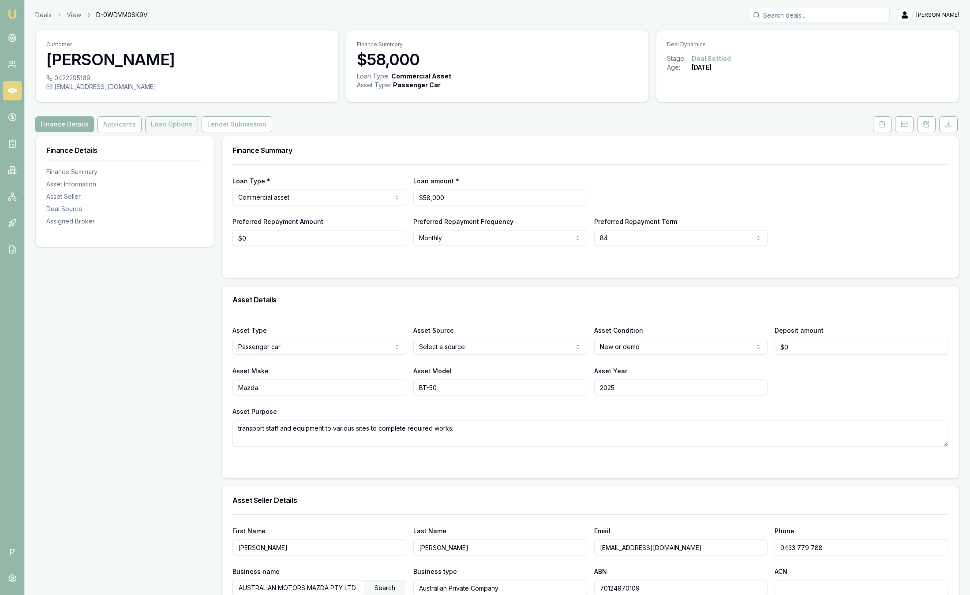
click at [154, 128] on button "Loan Options" at bounding box center [171, 124] width 53 height 16
click at [163, 127] on button "Loan Options" at bounding box center [171, 124] width 53 height 16
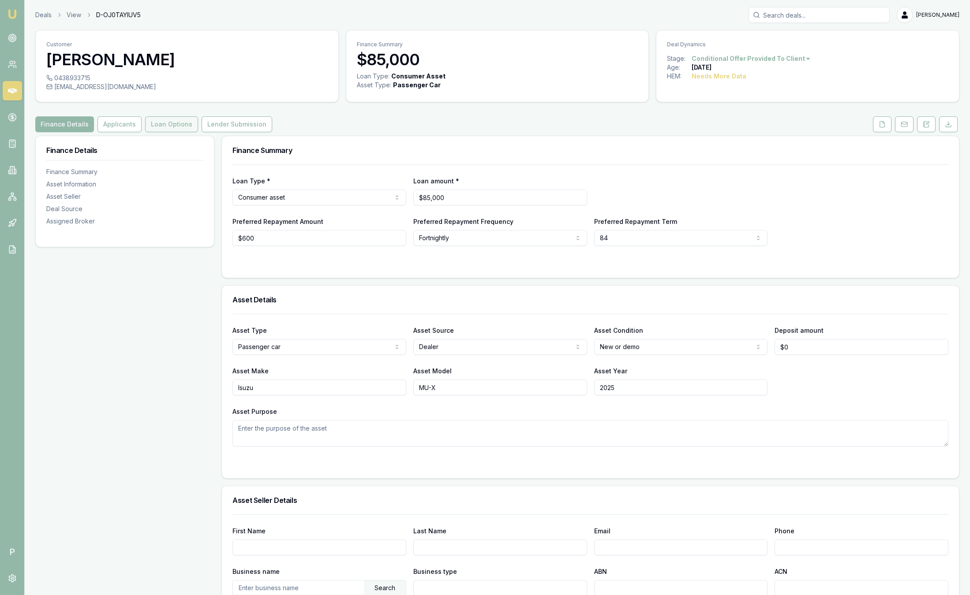
click at [165, 121] on button "Loan Options" at bounding box center [171, 124] width 53 height 16
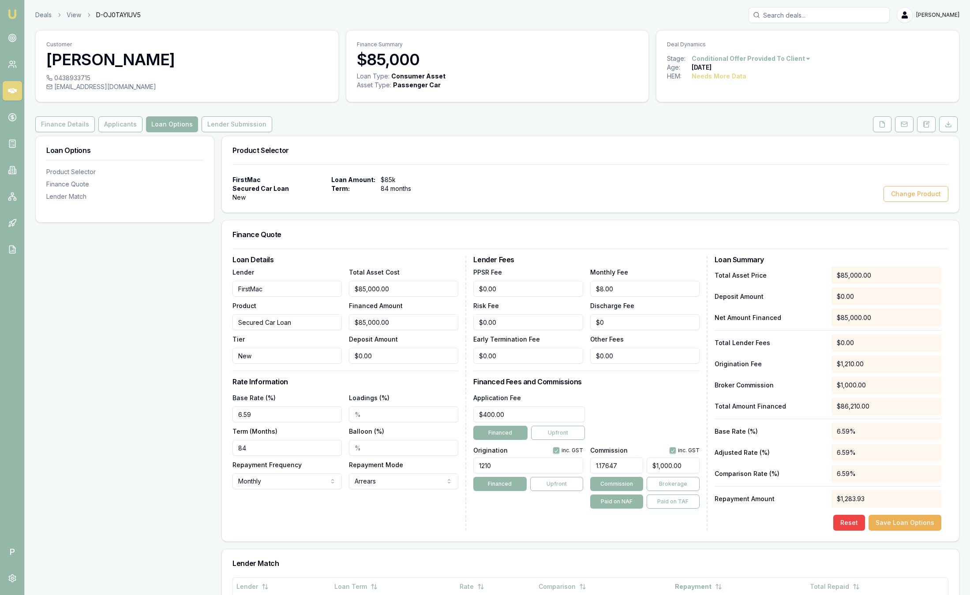
click at [11, 16] on img at bounding box center [12, 14] width 11 height 11
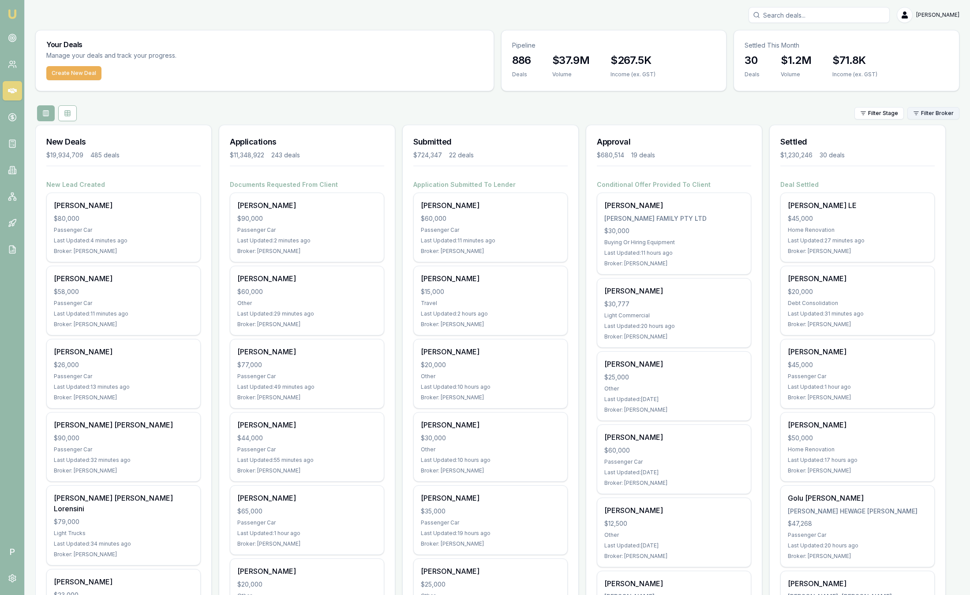
click at [939, 112] on html "Emu Broker P Sam Crouch Toggle Menu Your Deals Manage your deals and track your…" at bounding box center [485, 297] width 970 height 595
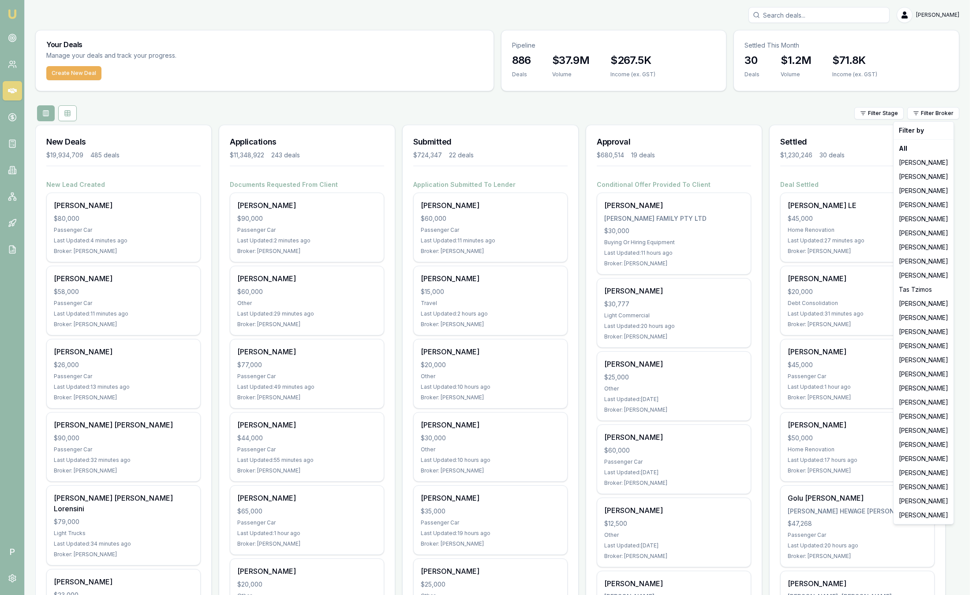
click at [837, 120] on html "Emu Broker P Sam Crouch Toggle Menu Your Deals Manage your deals and track your…" at bounding box center [490, 297] width 980 height 595
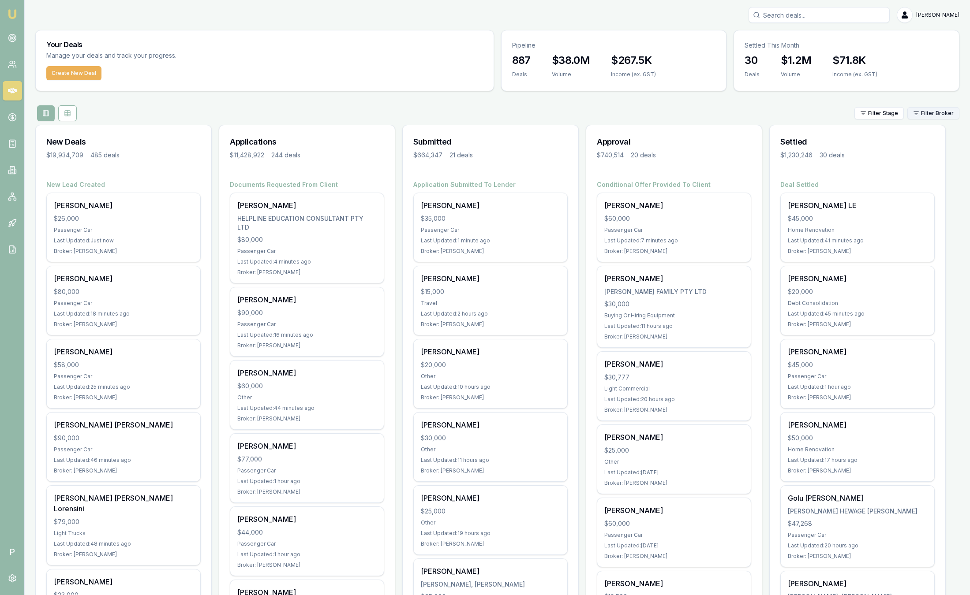
click at [933, 110] on html "Emu Broker P [PERSON_NAME] Toggle Menu Your Deals Manage your deals and track y…" at bounding box center [485, 297] width 970 height 595
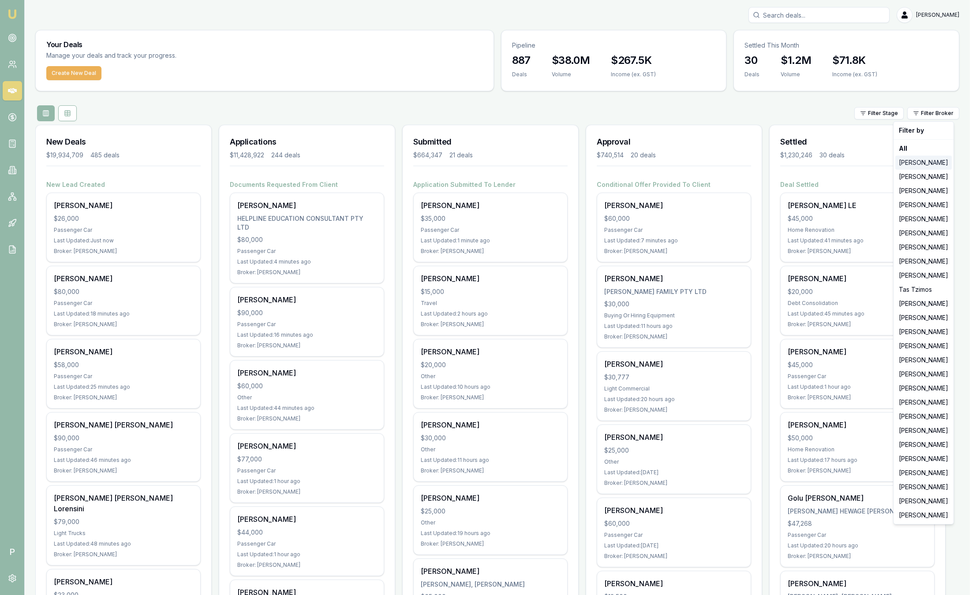
click at [933, 163] on div "[PERSON_NAME]" at bounding box center [923, 163] width 56 height 14
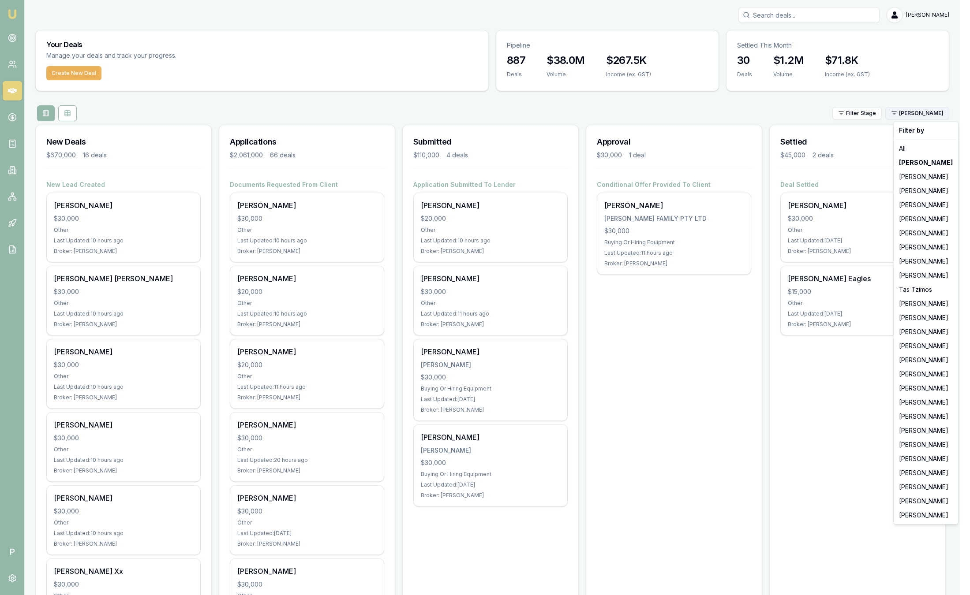
click at [925, 112] on html "Emu Broker P Sam Crouch Toggle Menu Your Deals Manage your deals and track your…" at bounding box center [485, 297] width 970 height 595
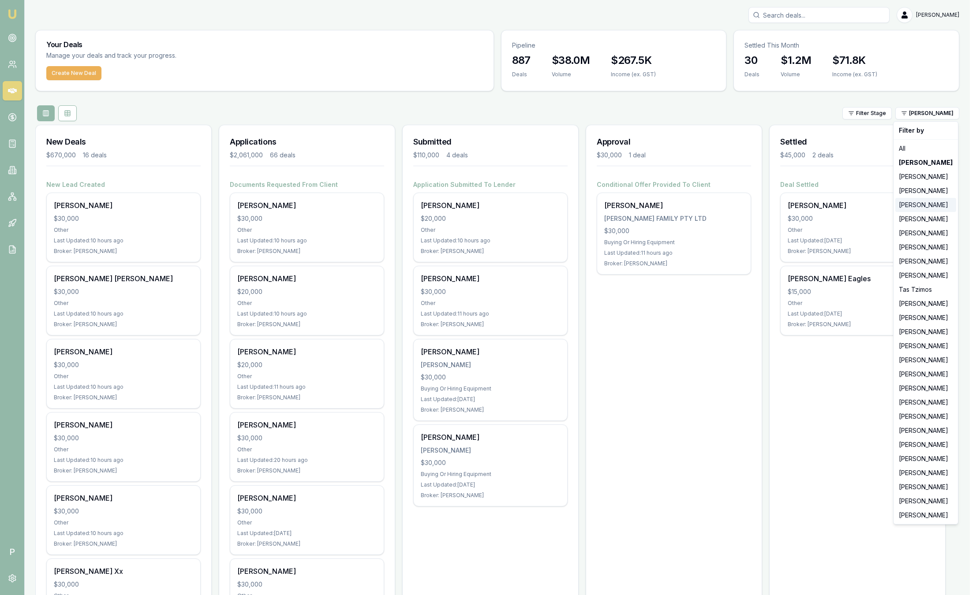
click at [927, 202] on div "[PERSON_NAME]" at bounding box center [925, 205] width 61 height 14
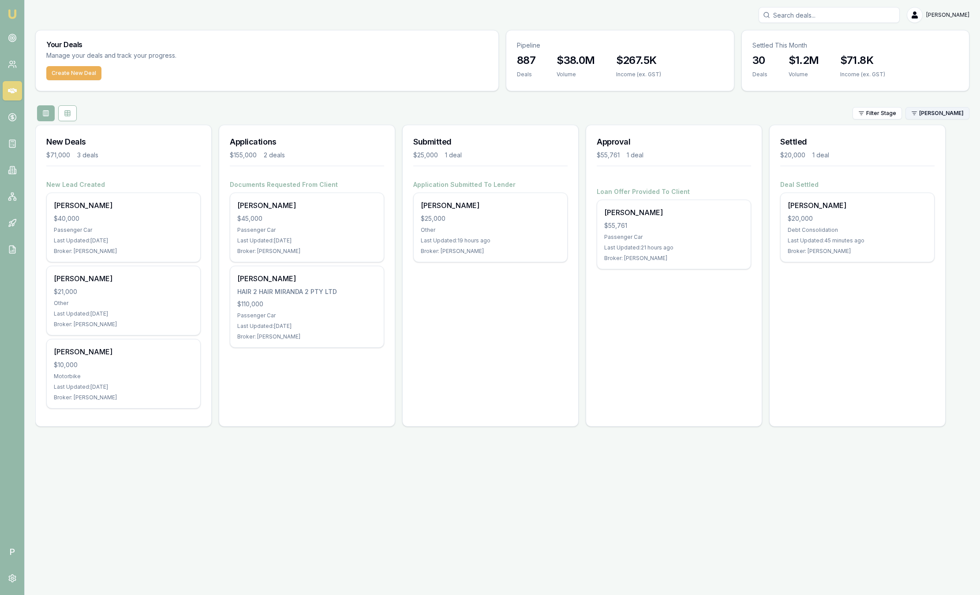
click at [924, 112] on html "Emu Broker P Sam Crouch Toggle Menu Your Deals Manage your deals and track your…" at bounding box center [490, 297] width 980 height 595
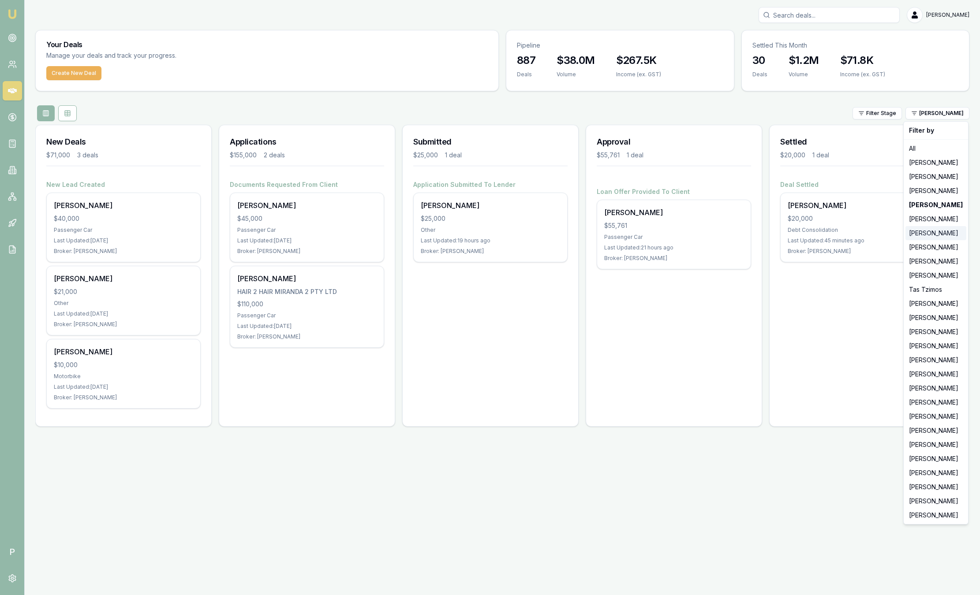
click at [930, 233] on div "[PERSON_NAME]" at bounding box center [936, 233] width 61 height 14
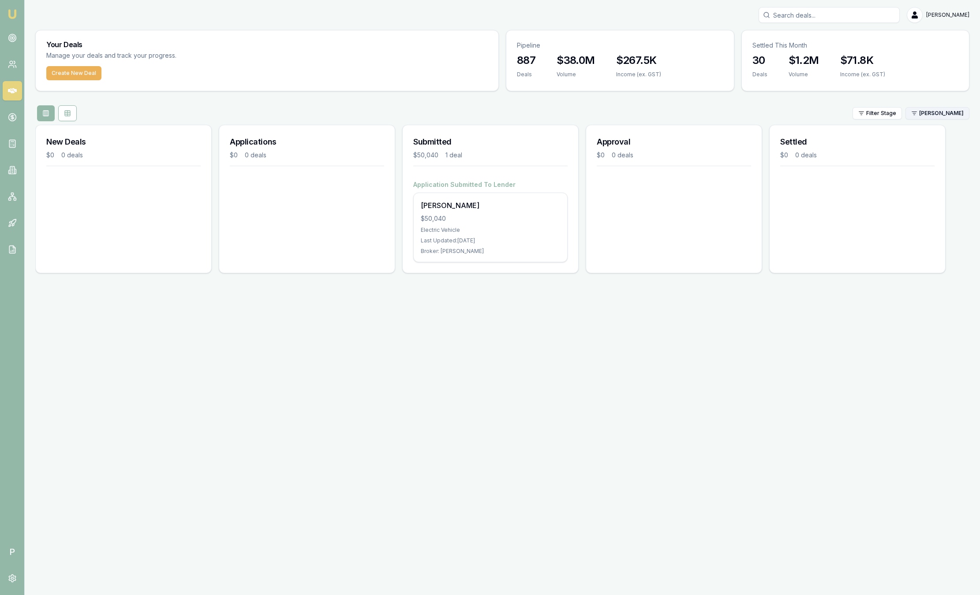
click at [939, 112] on html "Emu Broker P Sam Crouch Toggle Menu Your Deals Manage your deals and track your…" at bounding box center [490, 297] width 980 height 595
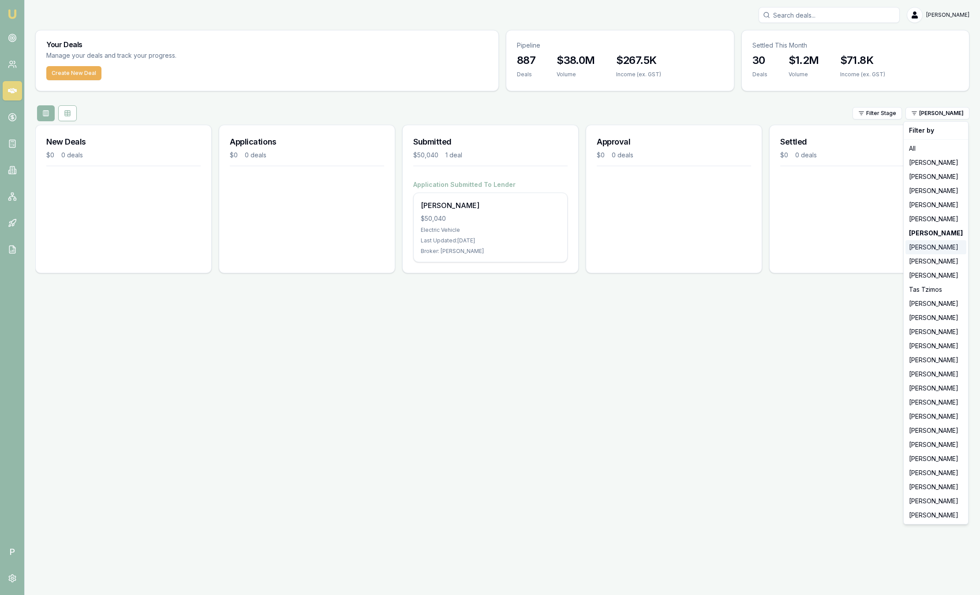
click at [946, 247] on div "[PERSON_NAME]" at bounding box center [936, 247] width 61 height 14
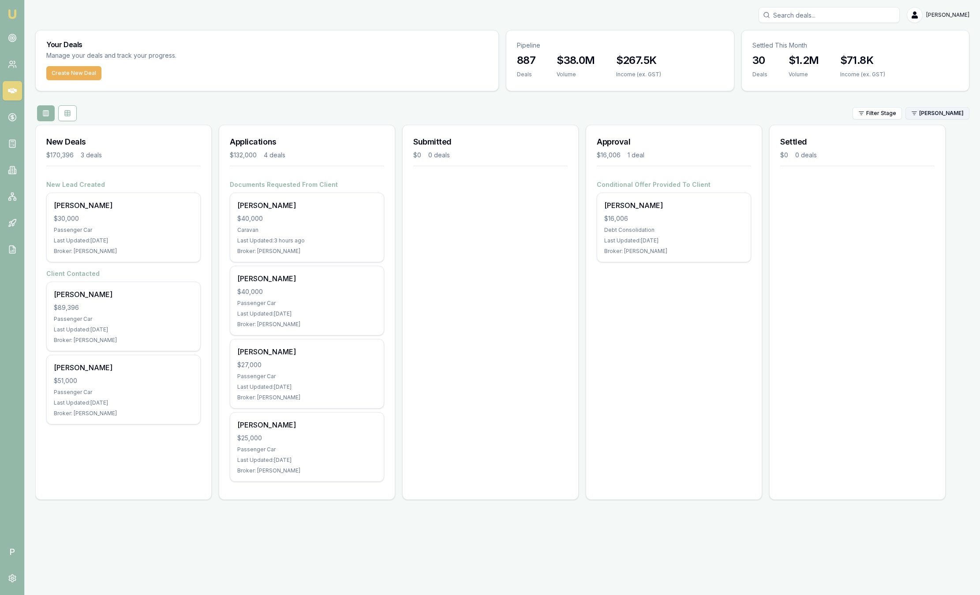
click at [937, 115] on html "Emu Broker P Sam Crouch Toggle Menu Your Deals Manage your deals and track your…" at bounding box center [490, 297] width 980 height 595
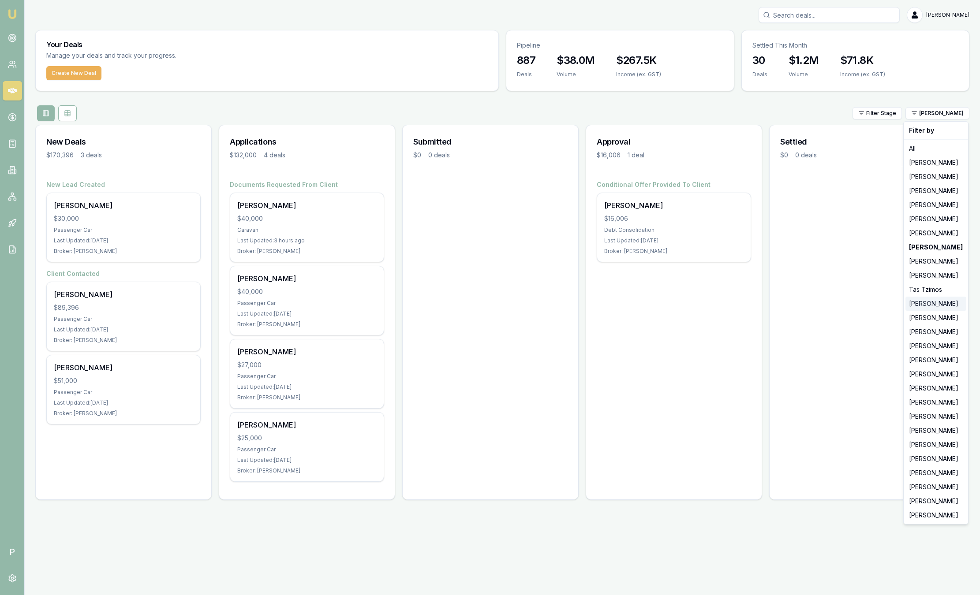
click at [940, 305] on div "[PERSON_NAME]" at bounding box center [936, 304] width 61 height 14
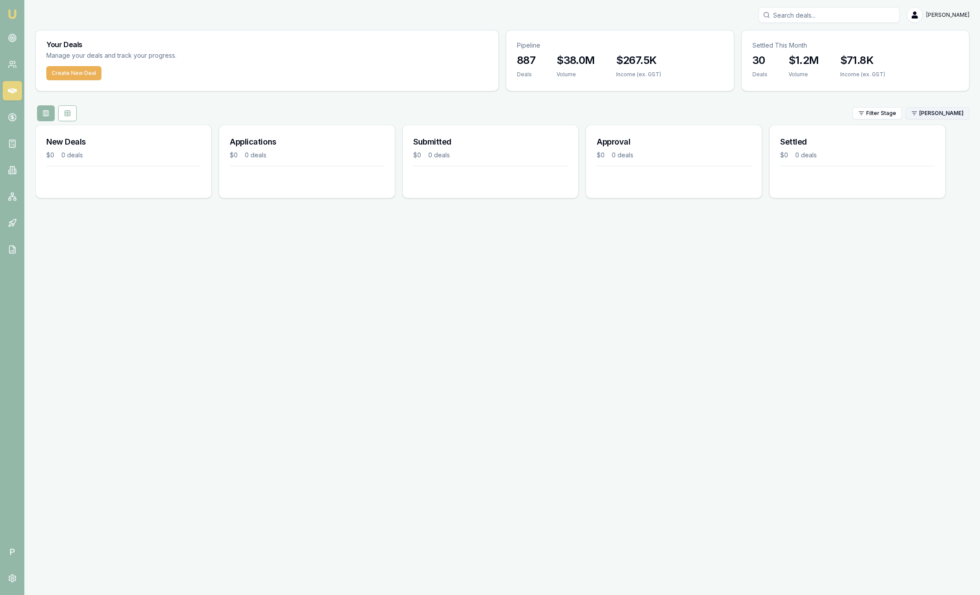
click at [940, 118] on html "Emu Broker P Sam Crouch Toggle Menu Your Deals Manage your deals and track your…" at bounding box center [490, 297] width 980 height 595
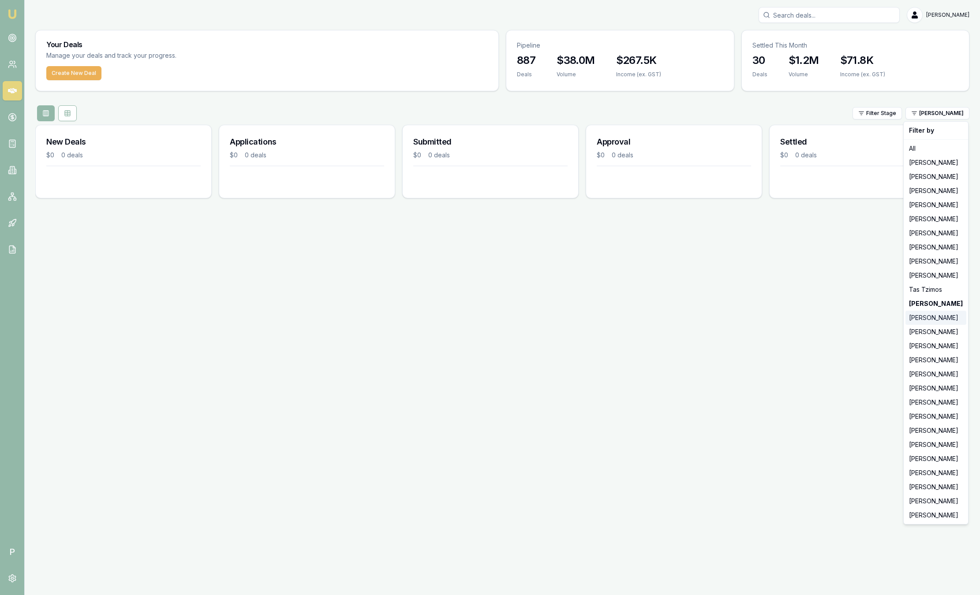
click at [938, 319] on div "[PERSON_NAME]" at bounding box center [936, 318] width 61 height 14
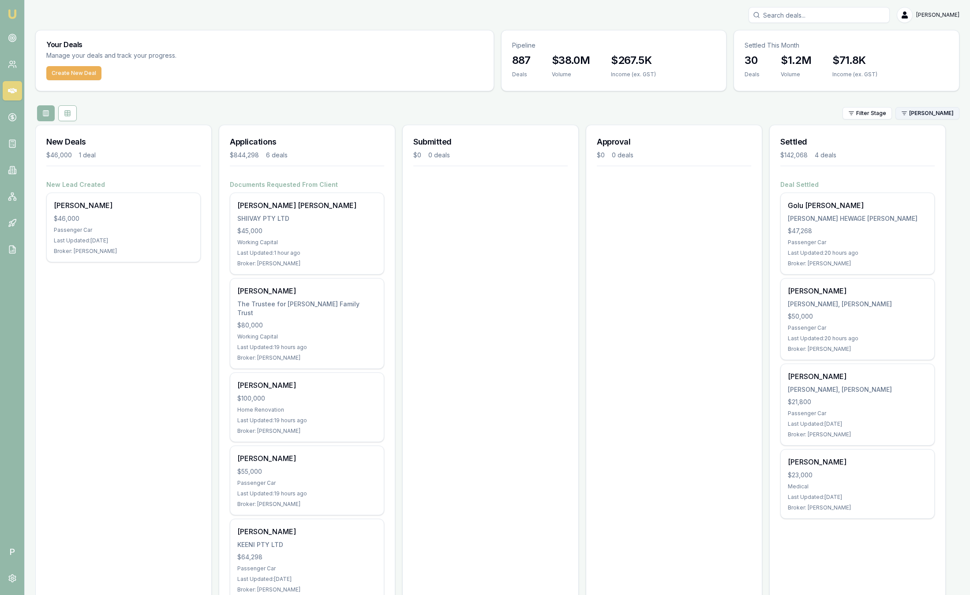
click at [931, 114] on html "Emu Broker P Sam Crouch Toggle Menu Your Deals Manage your deals and track your…" at bounding box center [485, 297] width 970 height 595
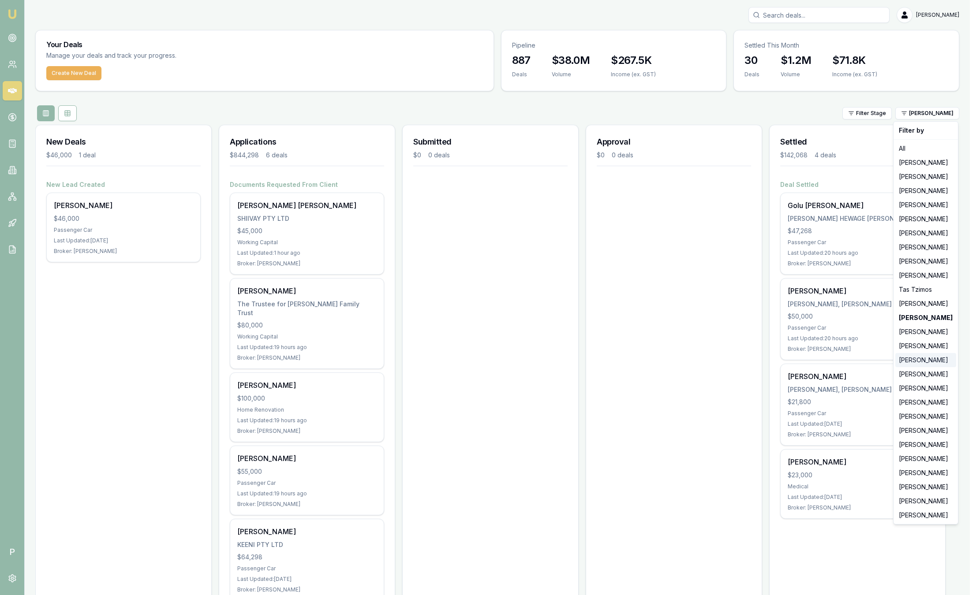
click at [922, 359] on div "[PERSON_NAME]" at bounding box center [925, 360] width 61 height 14
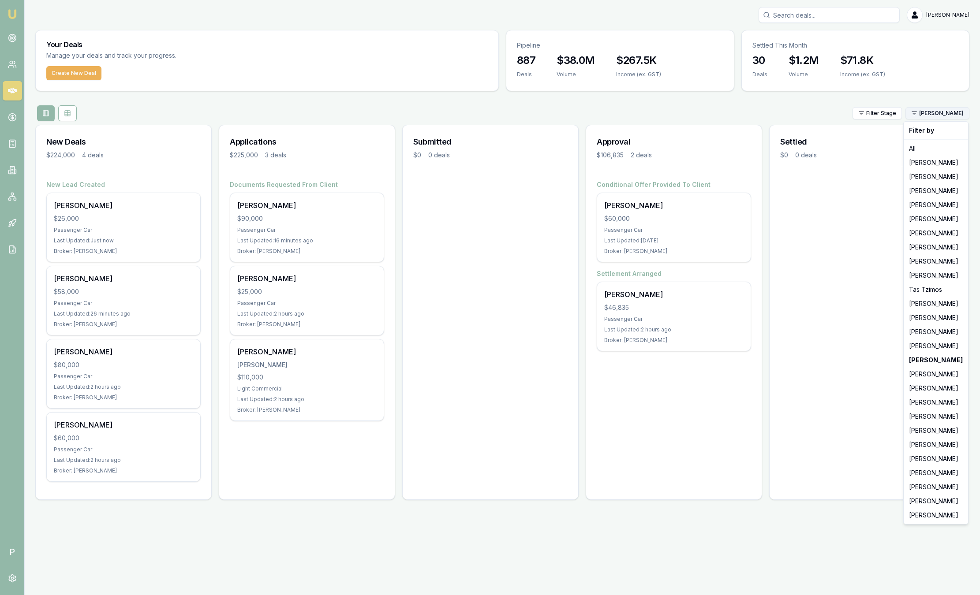
click at [957, 111] on html "Emu Broker P Sam Crouch Toggle Menu Your Deals Manage your deals and track your…" at bounding box center [490, 297] width 980 height 595
click at [935, 413] on div "[PERSON_NAME]" at bounding box center [936, 417] width 61 height 14
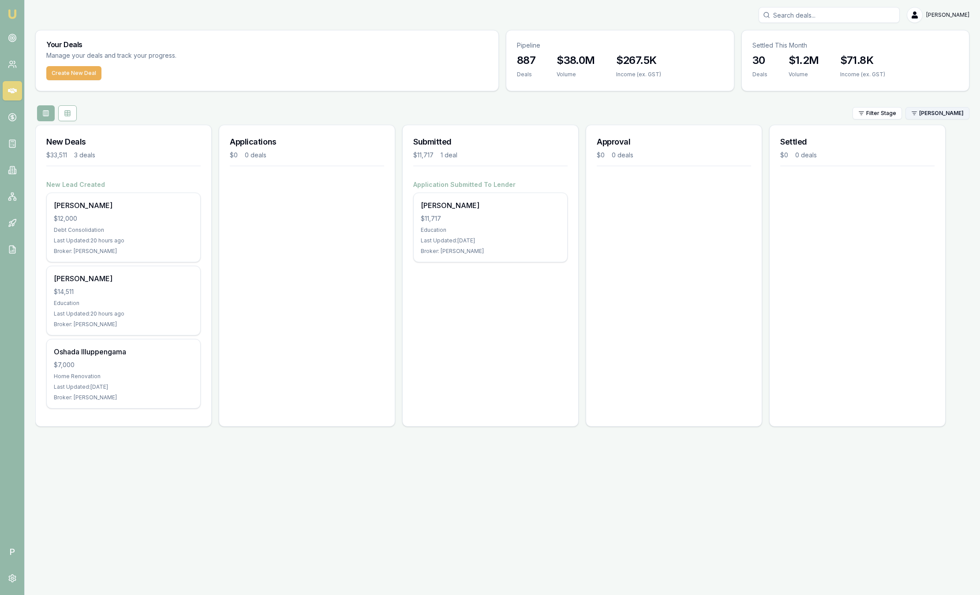
click at [938, 113] on html "Emu Broker P Sam Crouch Toggle Menu Your Deals Manage your deals and track your…" at bounding box center [490, 297] width 980 height 595
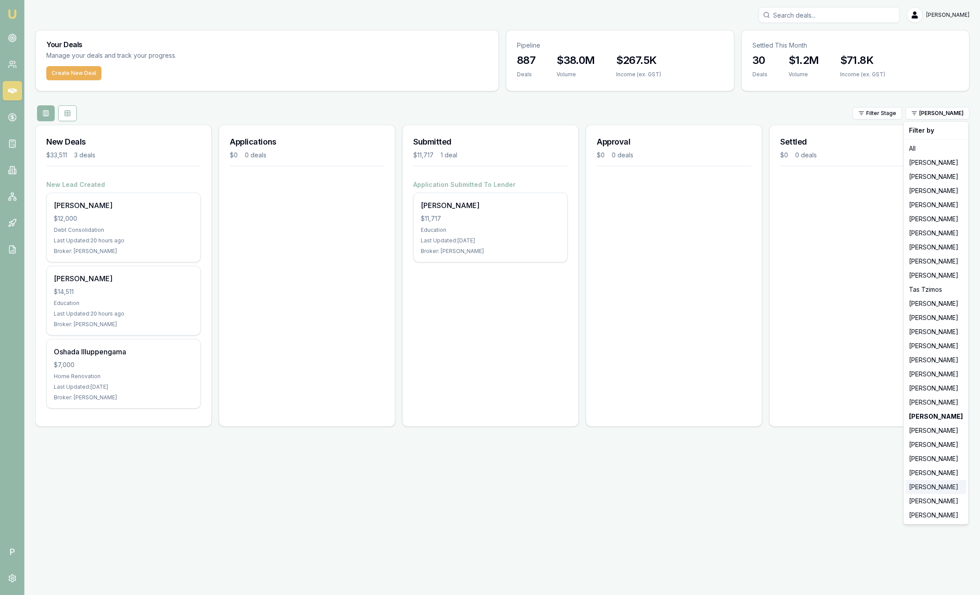
click at [942, 483] on div "[PERSON_NAME]" at bounding box center [936, 487] width 61 height 14
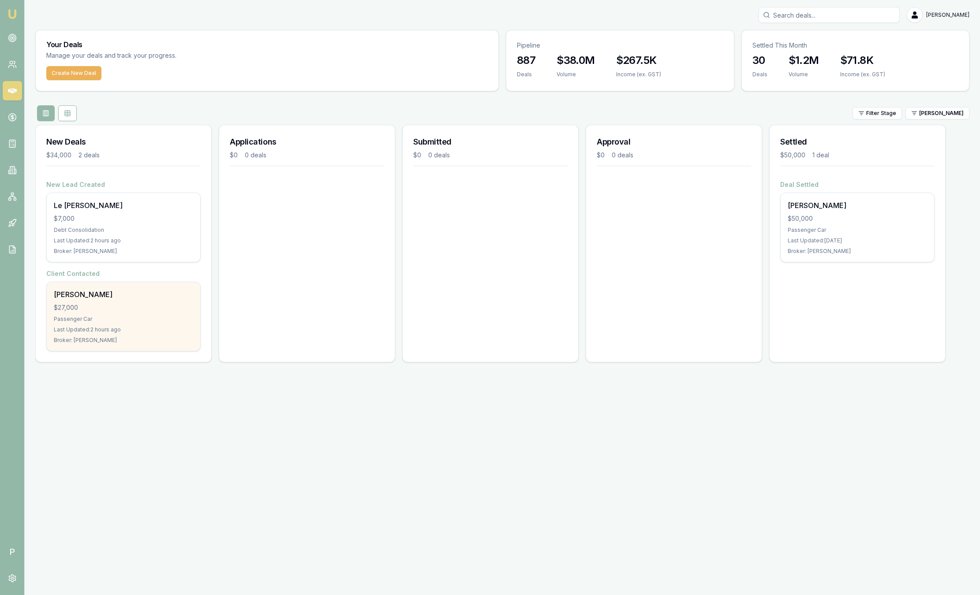
click at [118, 311] on div "$27,000" at bounding box center [123, 307] width 139 height 9
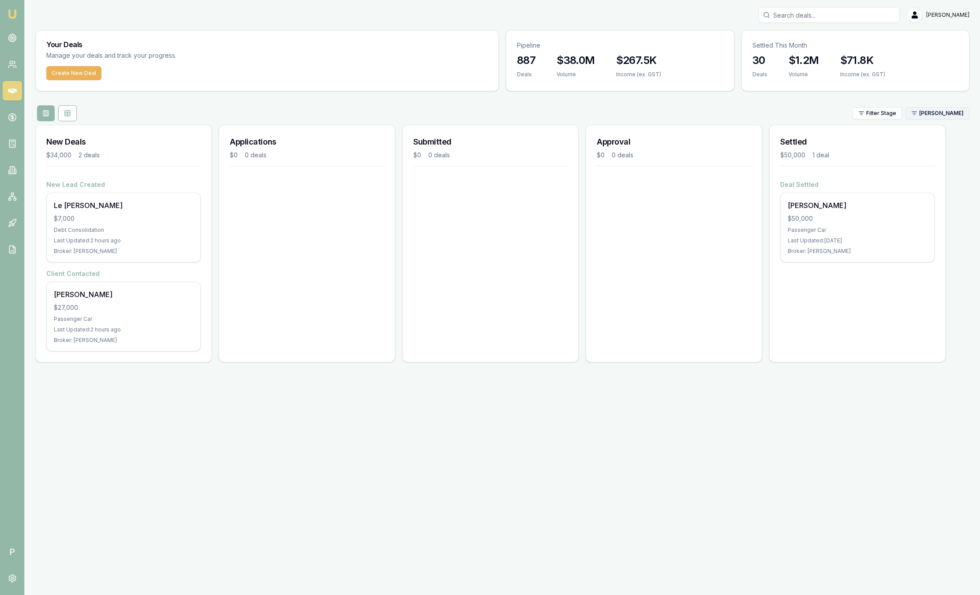
click at [937, 113] on html "Emu Broker P Sam Crouch Toggle Menu Your Deals Manage your deals and track your…" at bounding box center [490, 297] width 980 height 595
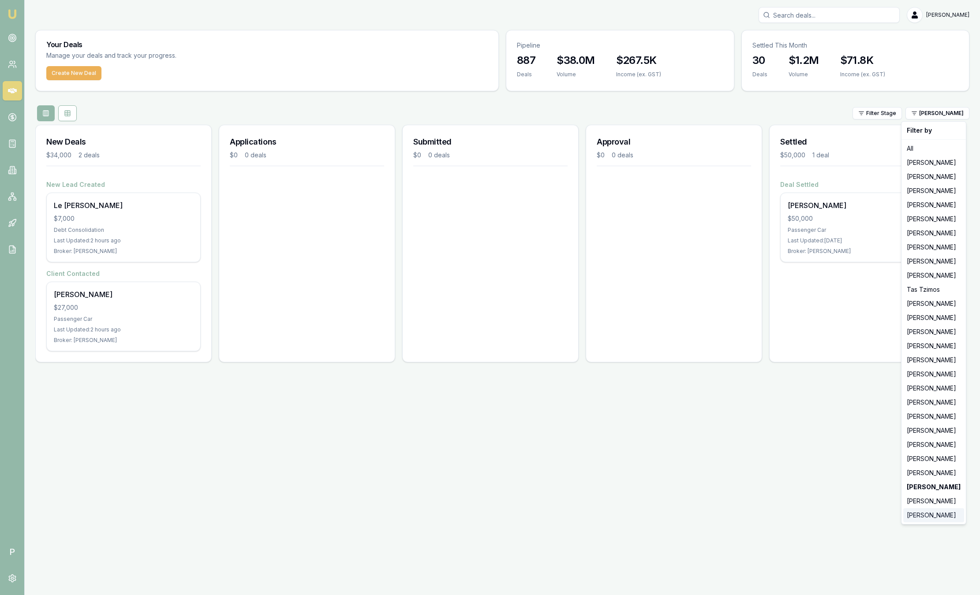
click at [936, 516] on div "[PERSON_NAME]" at bounding box center [933, 516] width 61 height 14
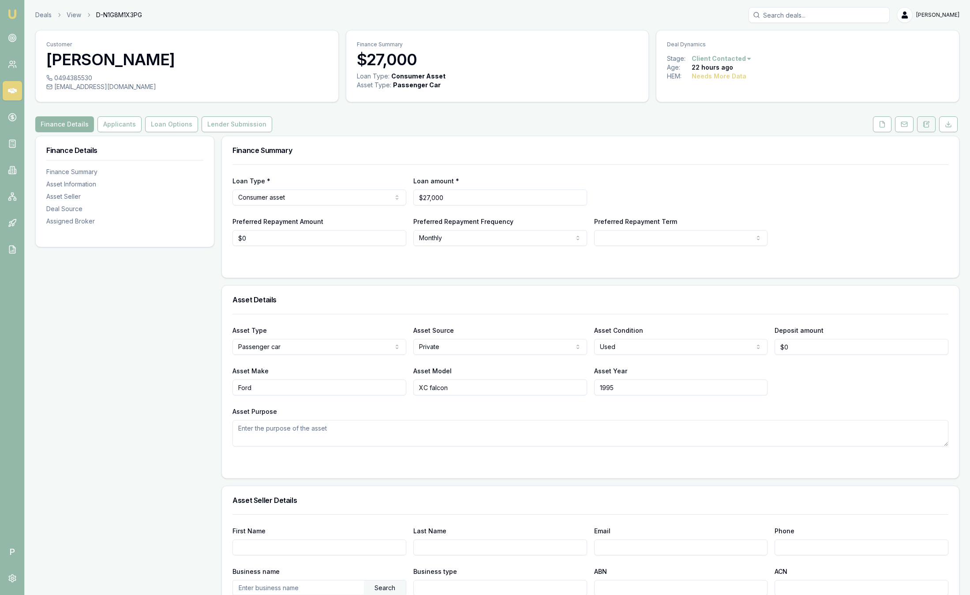
click at [926, 127] on icon at bounding box center [926, 124] width 5 height 6
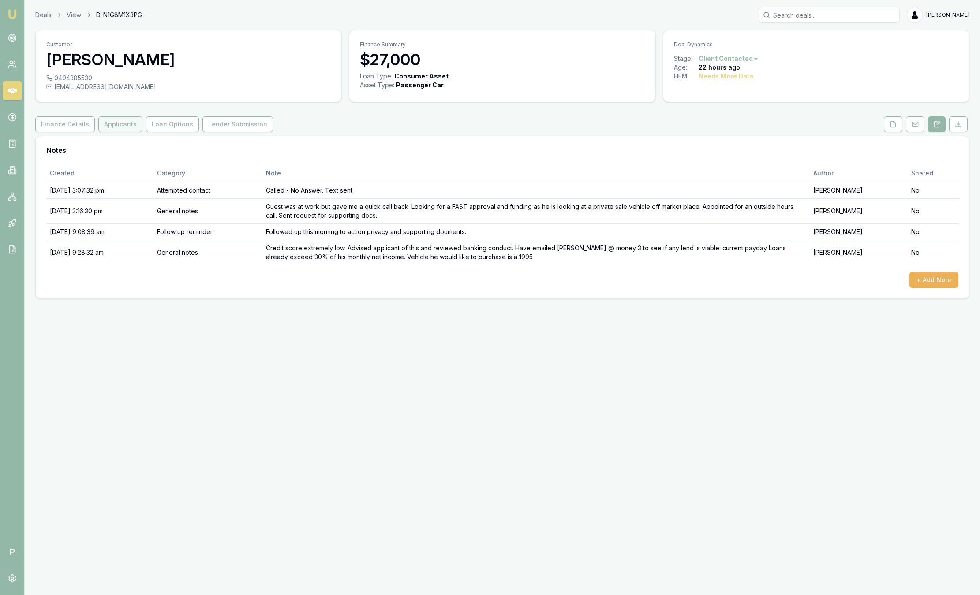
click at [122, 120] on button "Applicants" at bounding box center [120, 124] width 44 height 16
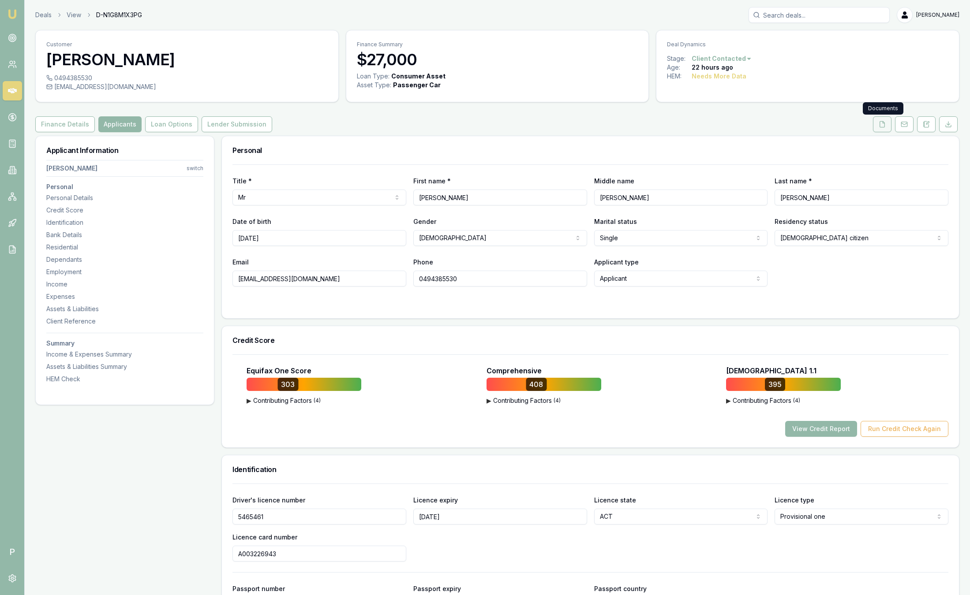
click at [881, 123] on icon at bounding box center [882, 124] width 7 height 7
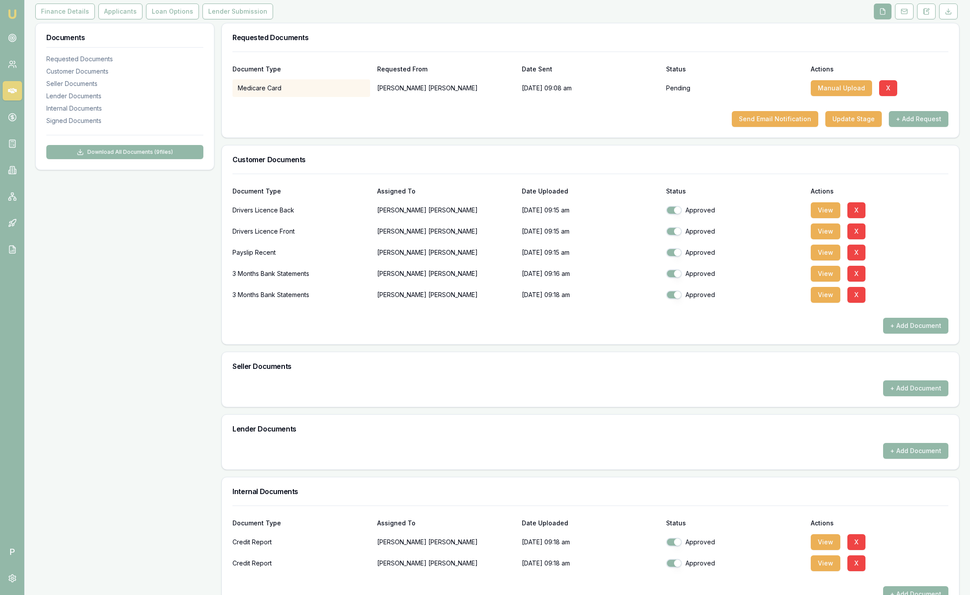
scroll to position [281, 0]
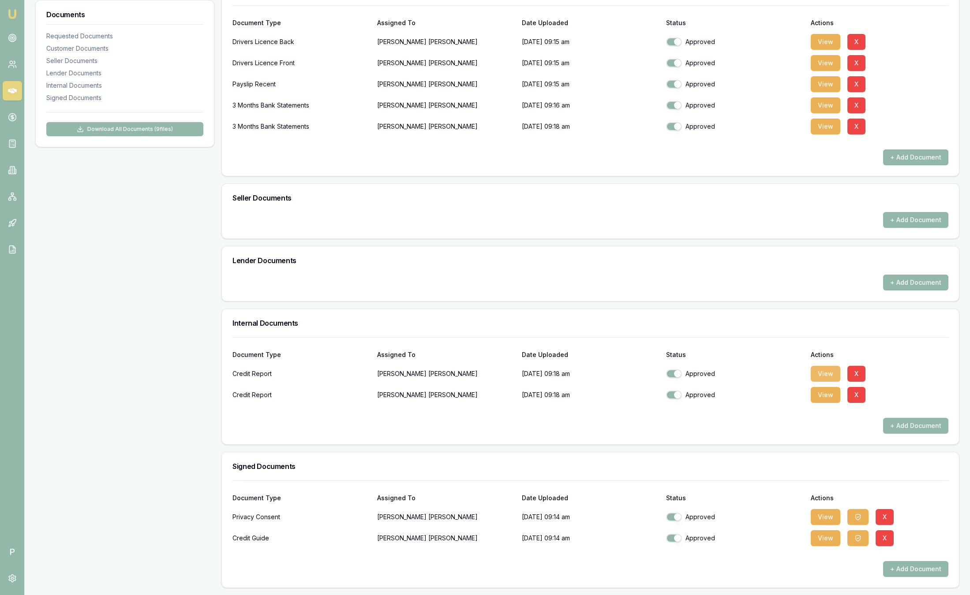
click at [823, 370] on button "View" at bounding box center [826, 374] width 30 height 16
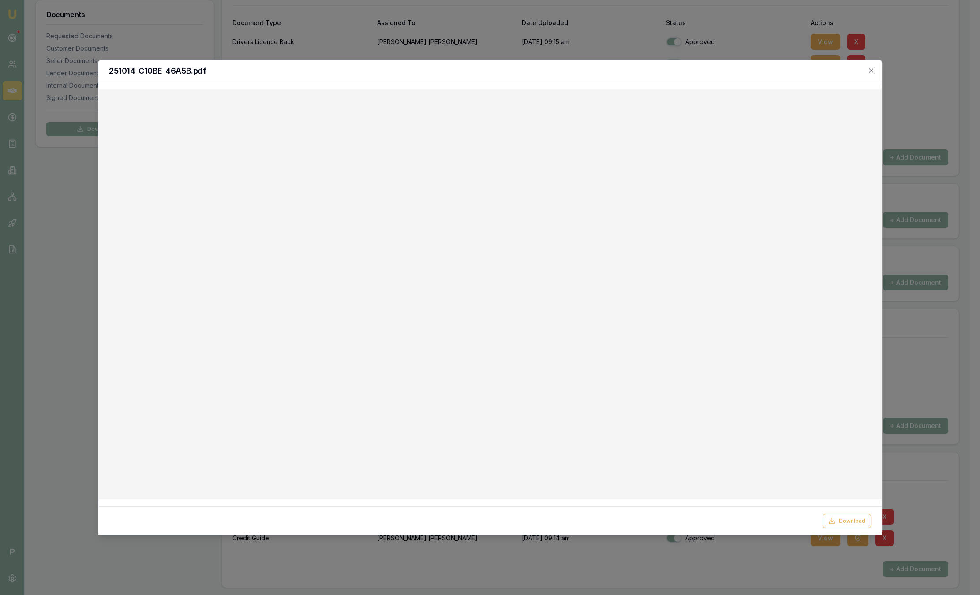
drag, startPoint x: 827, startPoint y: 74, endPoint x: 832, endPoint y: 73, distance: 4.9
click at [832, 73] on h2 "251014-C10BE-46A5B.pdf" at bounding box center [490, 71] width 762 height 8
click at [866, 72] on h2 "251014-C10BE-46A5B.pdf" at bounding box center [490, 71] width 762 height 8
click at [872, 69] on icon "button" at bounding box center [871, 70] width 4 height 4
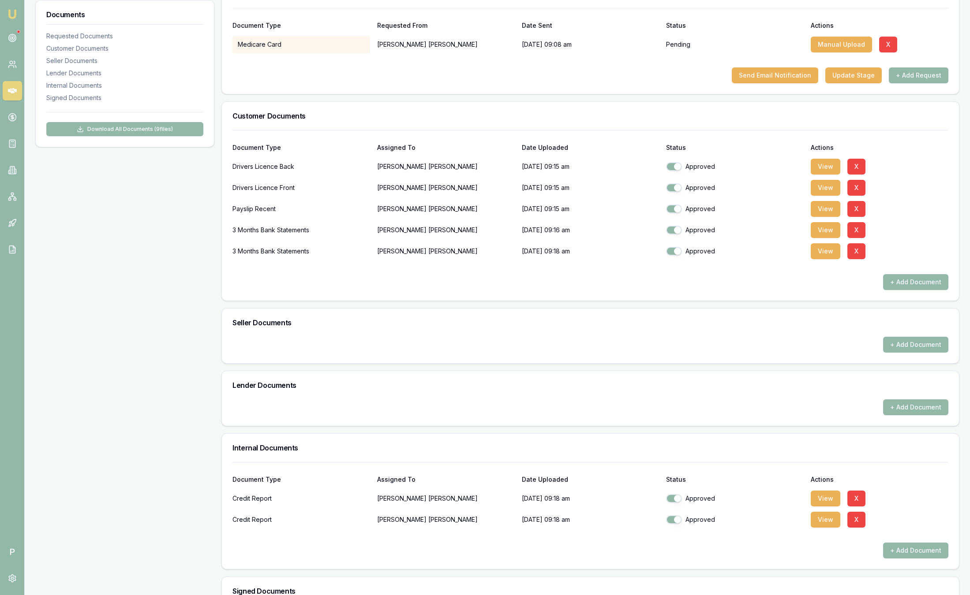
scroll to position [0, 0]
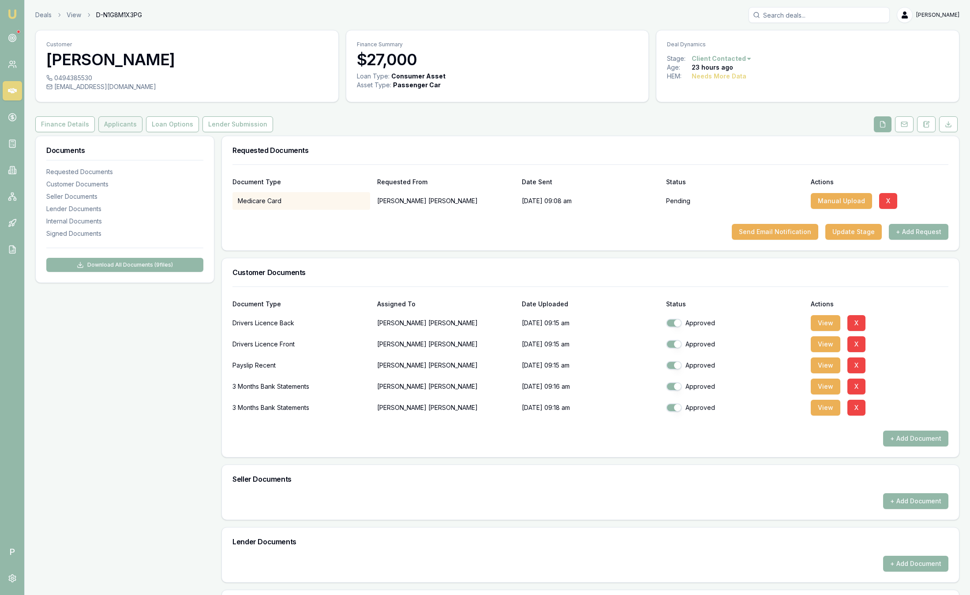
click at [116, 116] on button "Applicants" at bounding box center [120, 124] width 44 height 16
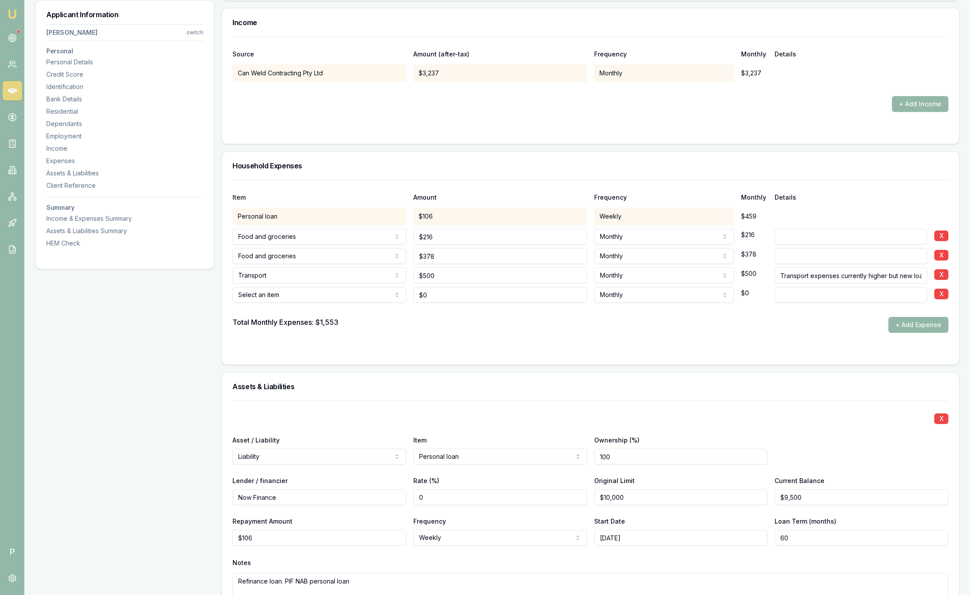
scroll to position [1720, 0]
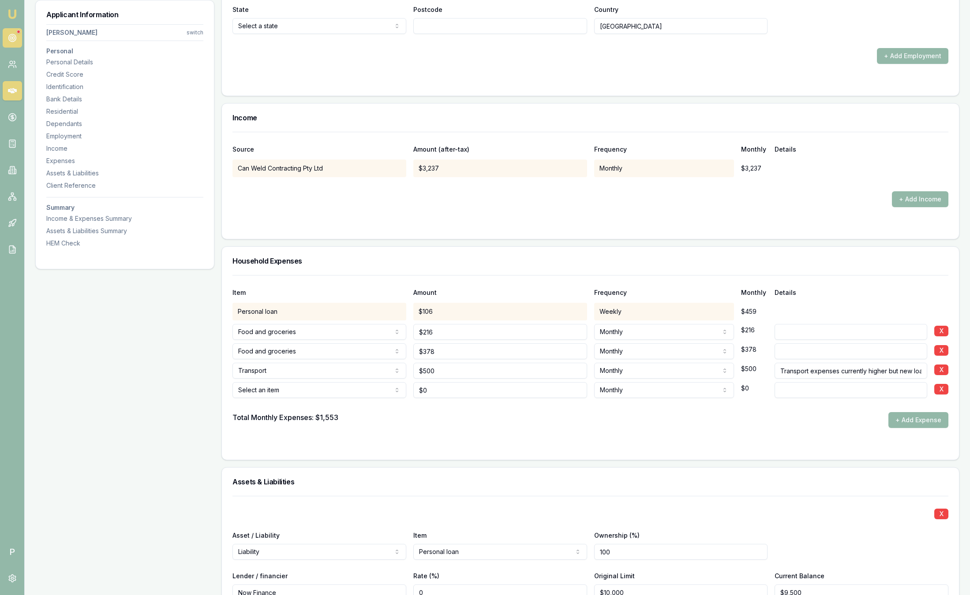
click at [12, 40] on icon at bounding box center [12, 38] width 9 height 9
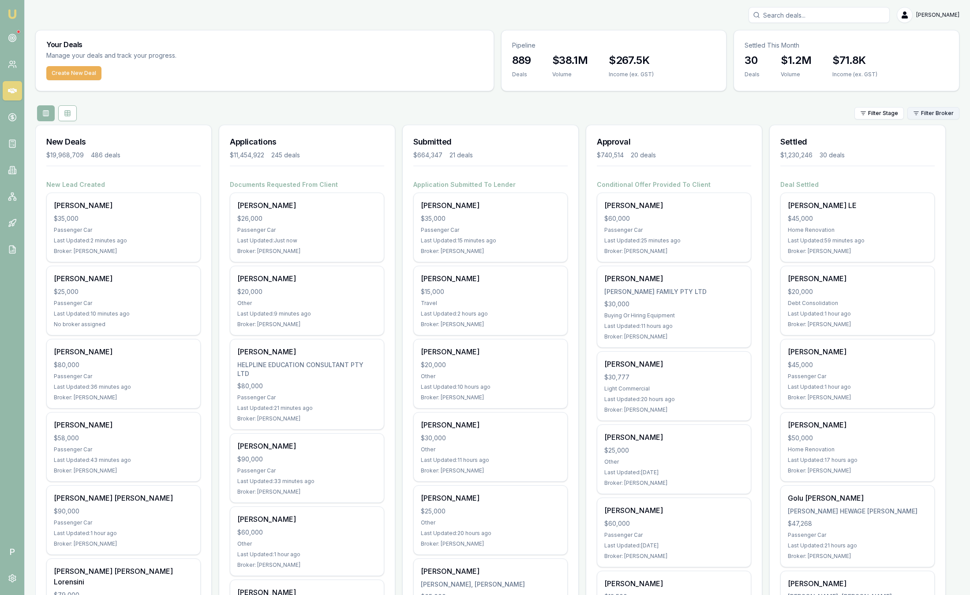
click at [938, 111] on html "Emu Broker P [PERSON_NAME] Toggle Menu Your Deals Manage your deals and track y…" at bounding box center [485, 297] width 970 height 595
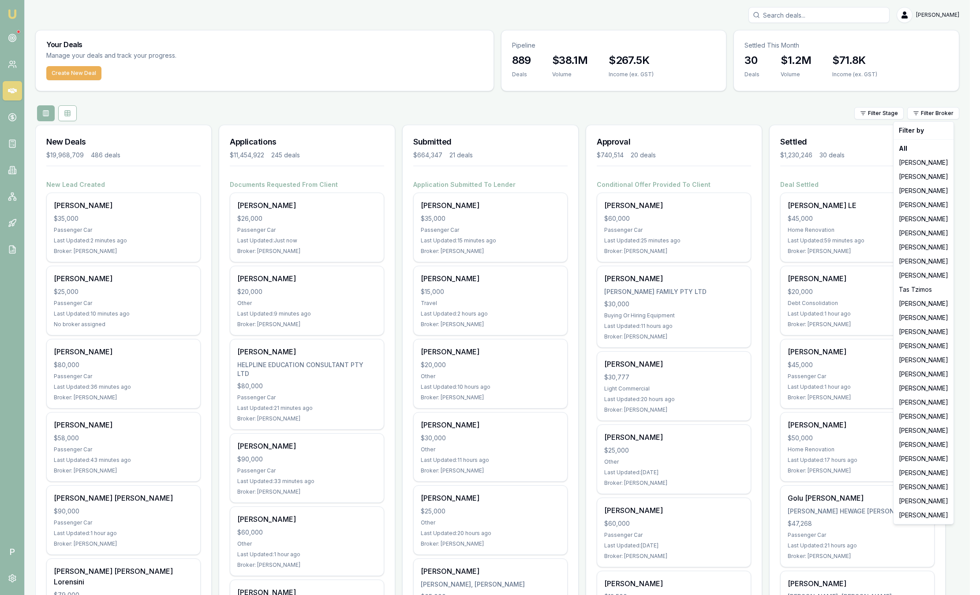
click at [654, 106] on html "Emu Broker P Sam Crouch Toggle Menu Your Deals Manage your deals and track your…" at bounding box center [490, 297] width 980 height 595
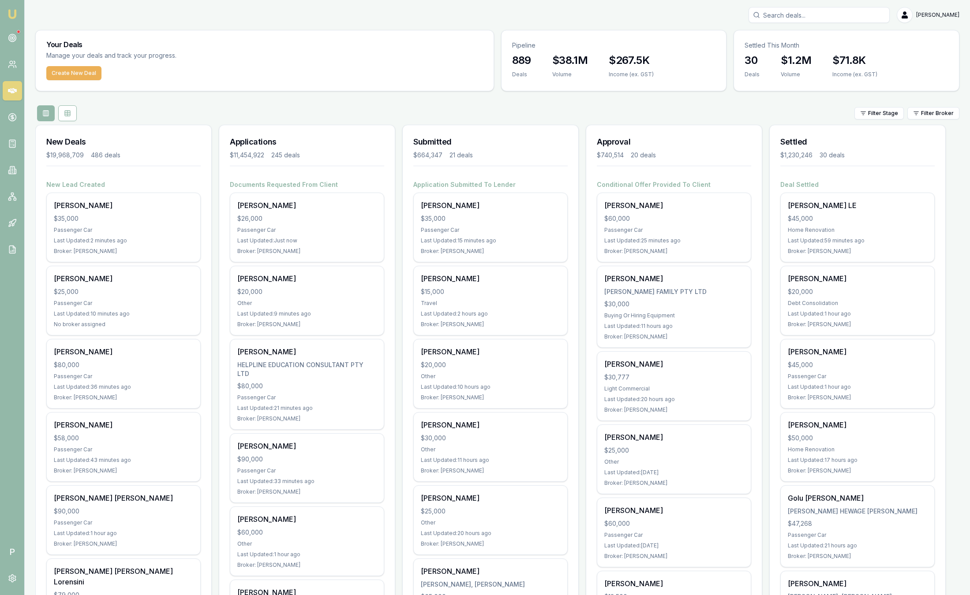
click at [914, 112] on html "Emu Broker P Sam Crouch Toggle Menu Your Deals Manage your deals and track your…" at bounding box center [485, 297] width 970 height 595
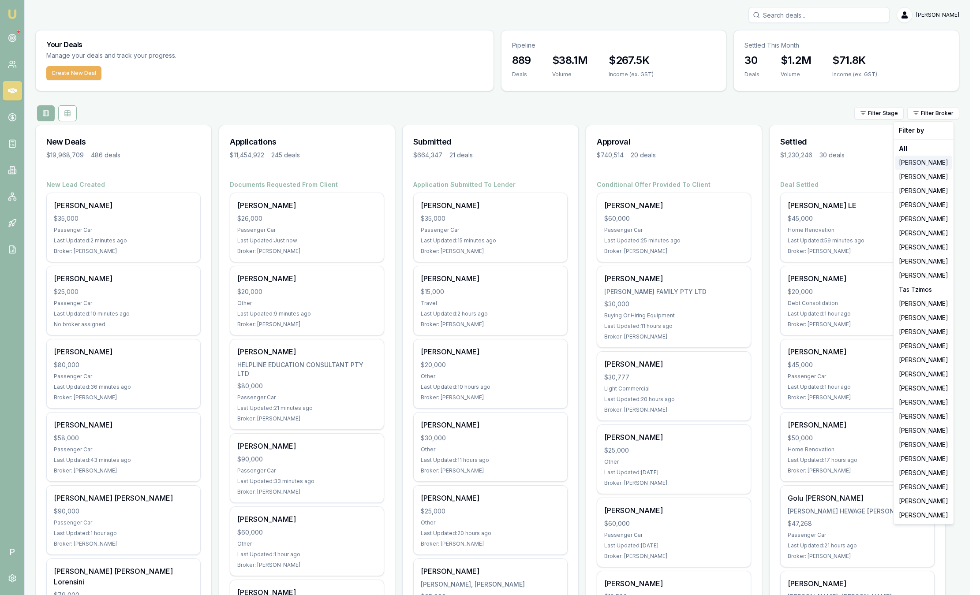
click at [918, 157] on div "[PERSON_NAME]" at bounding box center [923, 163] width 56 height 14
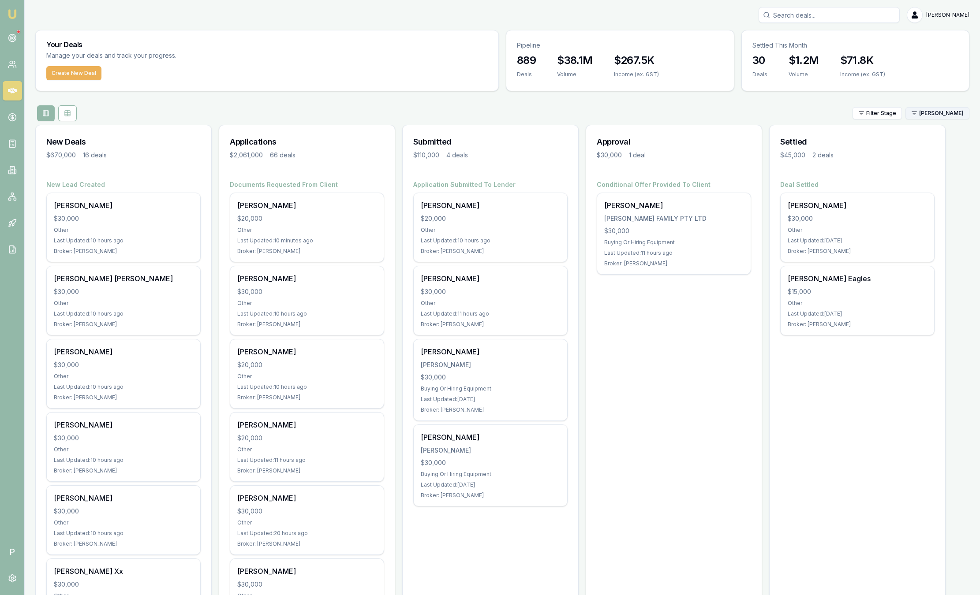
click at [925, 111] on html "Emu Broker P Sam Crouch Toggle Menu Your Deals Manage your deals and track your…" at bounding box center [490, 297] width 980 height 595
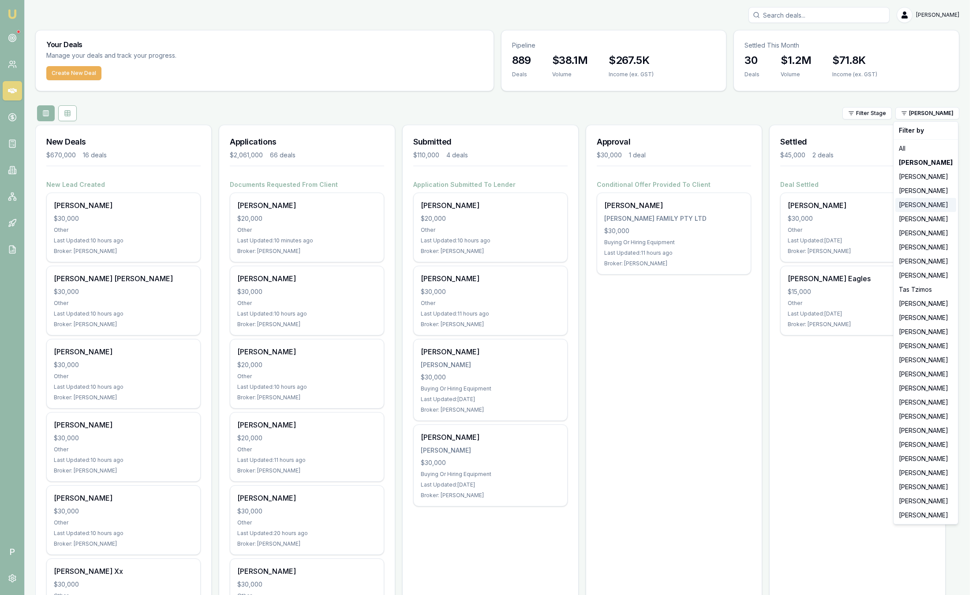
click at [927, 209] on div "[PERSON_NAME]" at bounding box center [925, 205] width 61 height 14
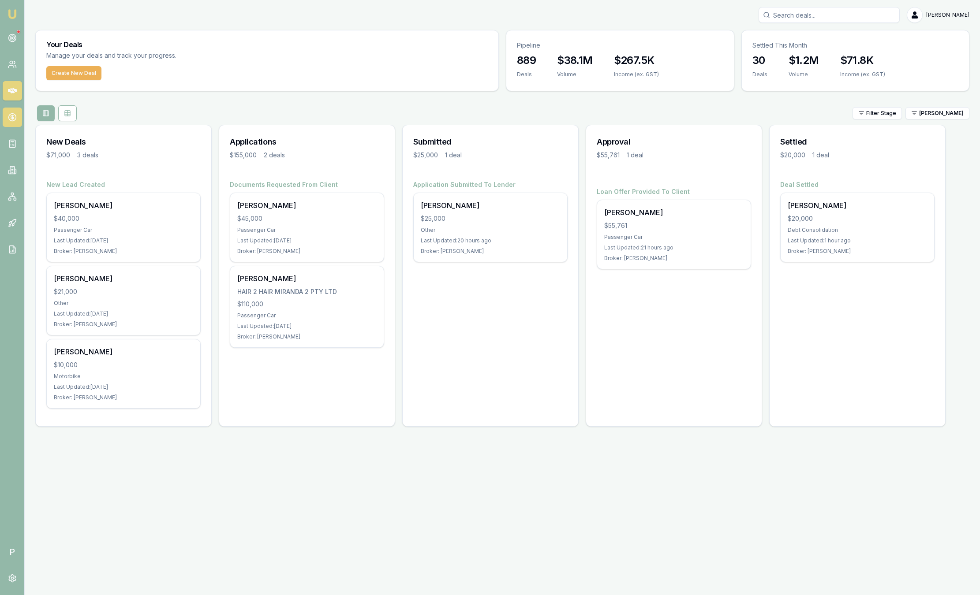
click at [11, 115] on icon at bounding box center [12, 117] width 9 height 9
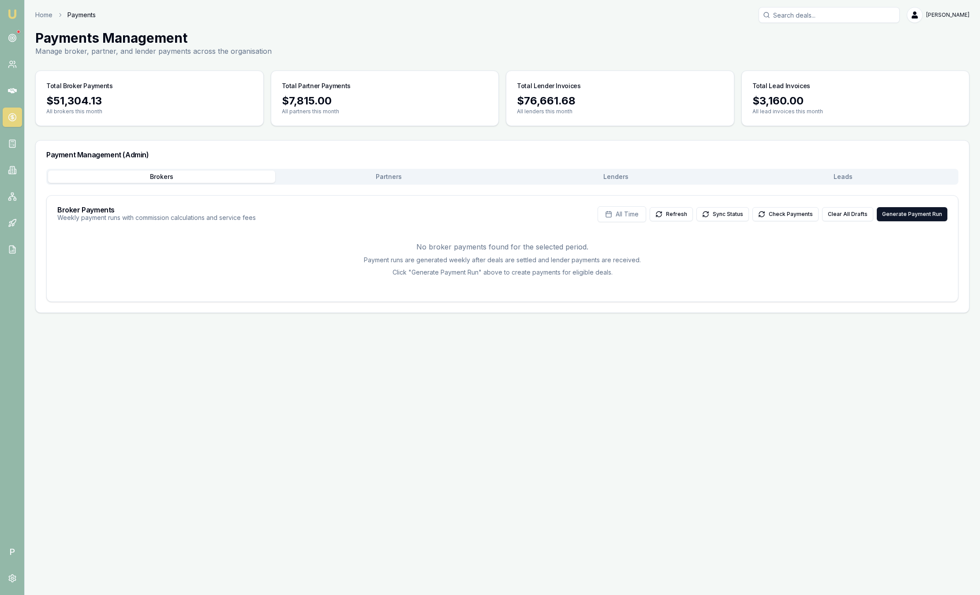
click at [870, 178] on button "Leads" at bounding box center [843, 177] width 227 height 12
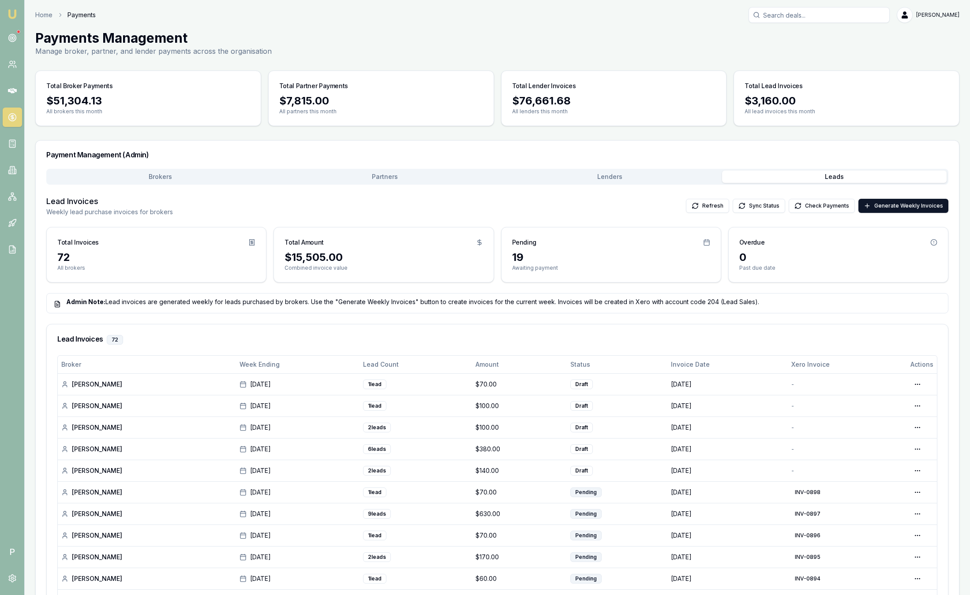
scroll to position [66, 0]
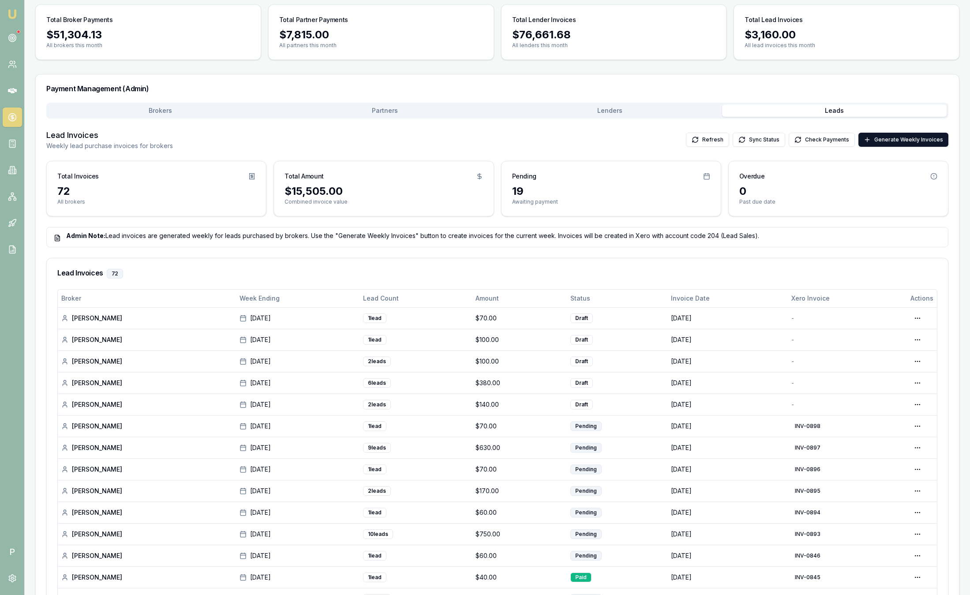
click at [12, 14] on img at bounding box center [12, 14] width 11 height 11
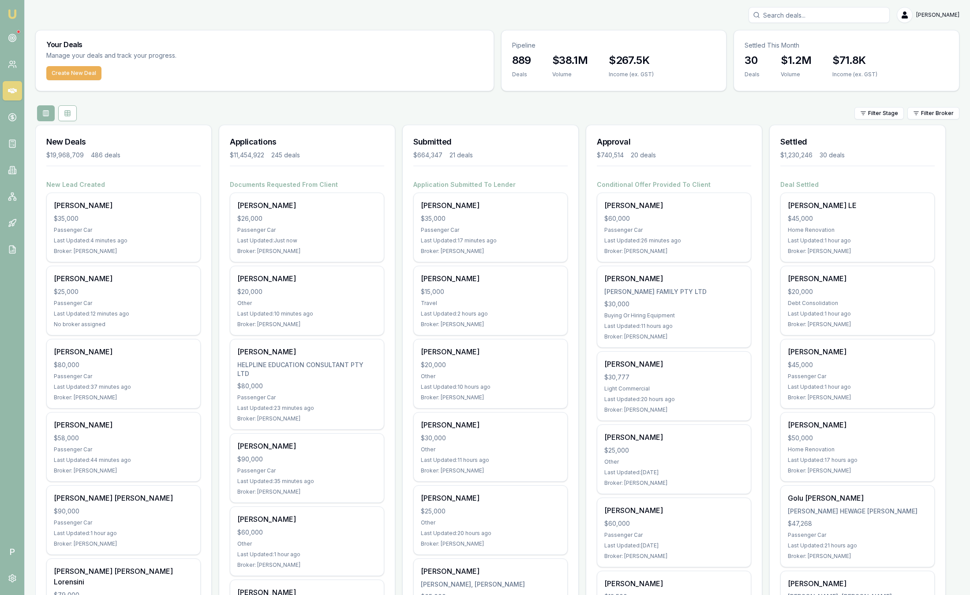
click at [940, 120] on div "Filter Stage Filter Broker" at bounding box center [497, 113] width 924 height 16
click at [945, 115] on html "Emu Broker P Sam Crouch Toggle Menu Your Deals Manage your deals and track your…" at bounding box center [485, 297] width 970 height 595
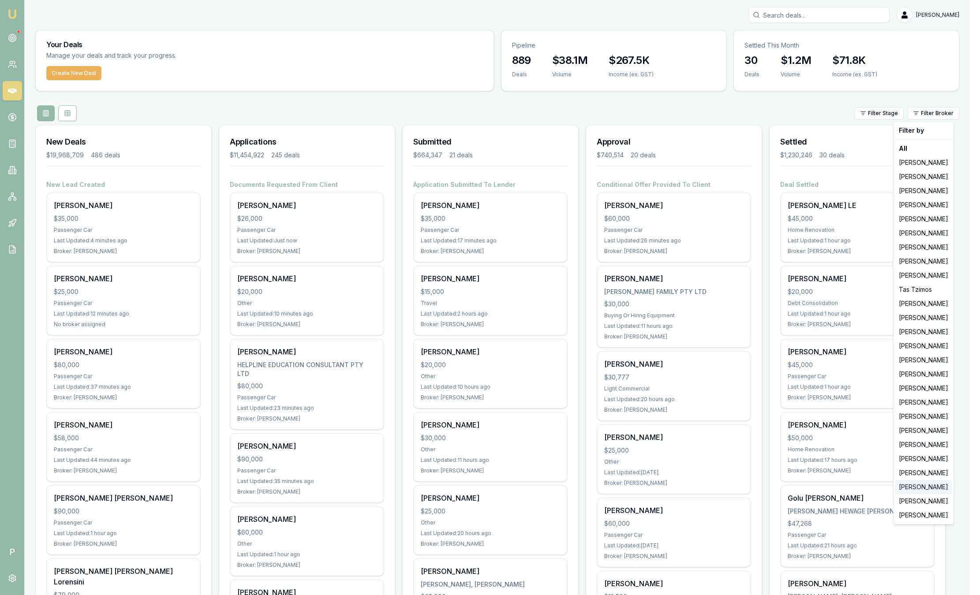
click at [932, 486] on div "[PERSON_NAME]" at bounding box center [923, 487] width 56 height 14
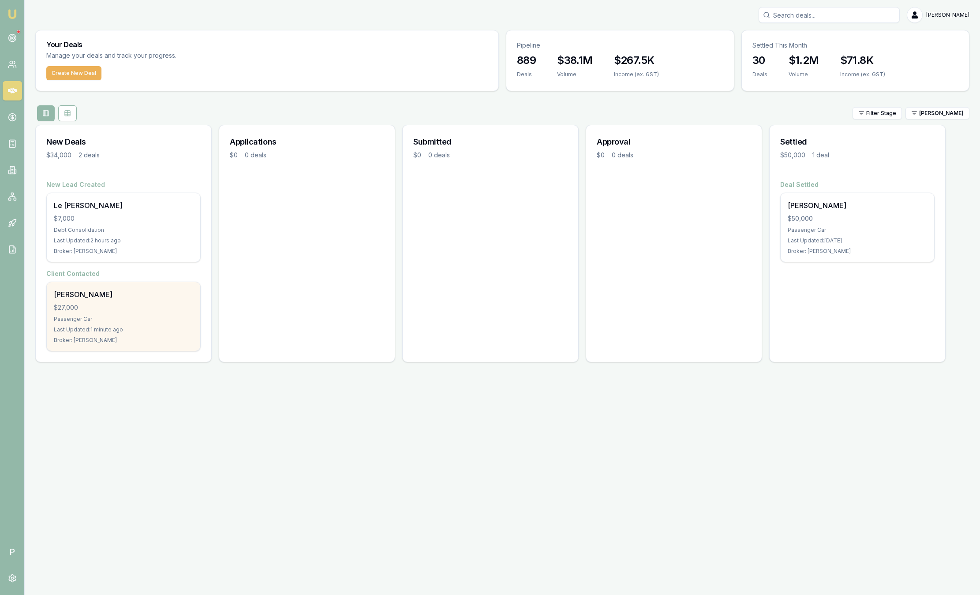
click at [176, 302] on div "Robert Erich $27,000 Passenger Car Last Updated: 1 minute ago Broker: Natasha M…" at bounding box center [123, 316] width 153 height 69
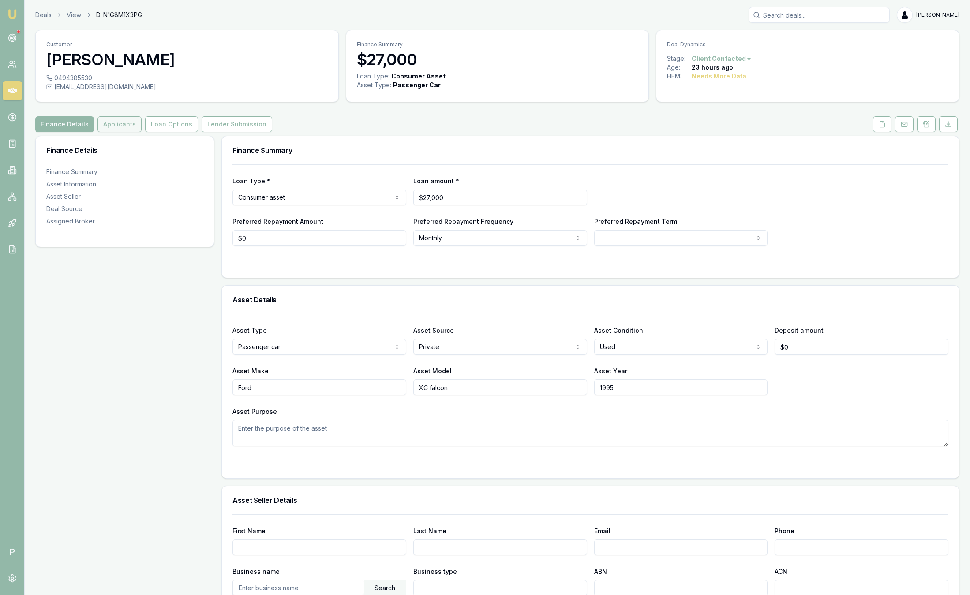
click at [135, 126] on button "Applicants" at bounding box center [119, 124] width 44 height 16
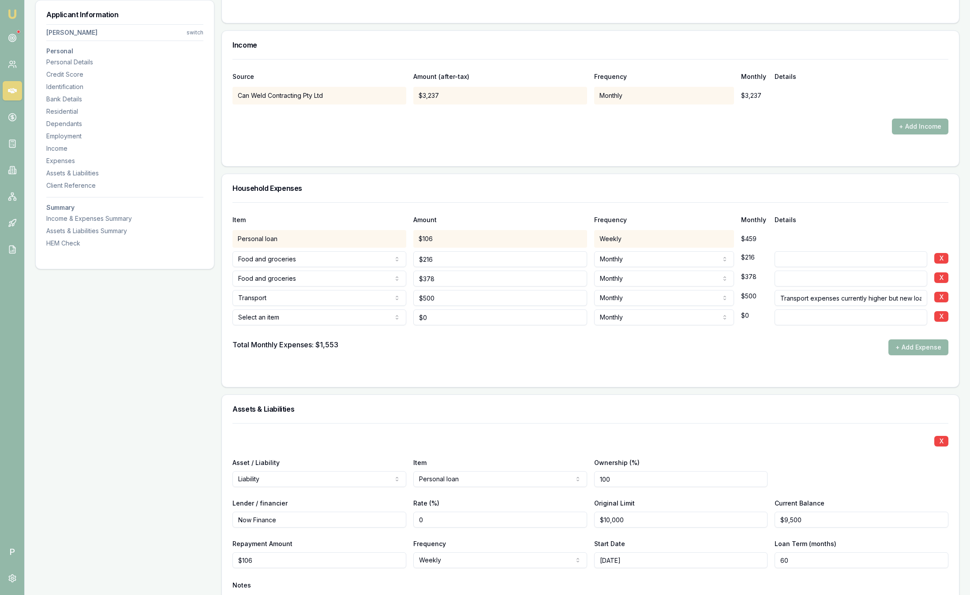
scroll to position [1786, 0]
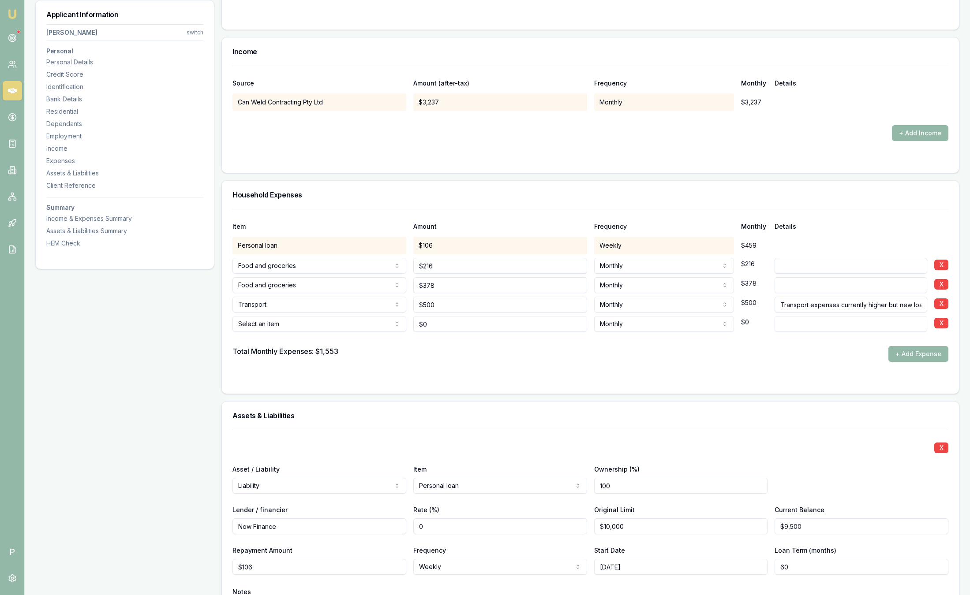
click at [447, 191] on h3 "Household Expenses" at bounding box center [590, 194] width 716 height 7
drag, startPoint x: 322, startPoint y: 352, endPoint x: 360, endPoint y: 351, distance: 38.4
click at [360, 351] on div "Total Monthly Expenses: $1,553 + Add Expense" at bounding box center [590, 354] width 716 height 16
drag, startPoint x: 360, startPoint y: 350, endPoint x: 409, endPoint y: 360, distance: 50.0
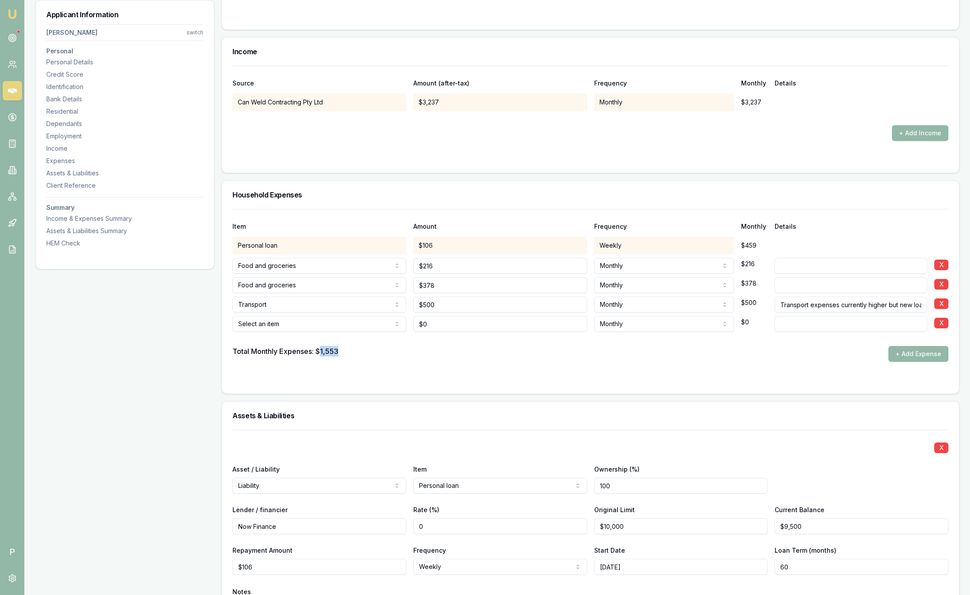
click at [409, 360] on div "Total Monthly Expenses: $1,553 + Add Expense" at bounding box center [590, 354] width 716 height 16
click at [375, 366] on form "Item Amount Frequency Monthly Details Personal loan $106 Weekly $459 Food and g…" at bounding box center [590, 296] width 716 height 174
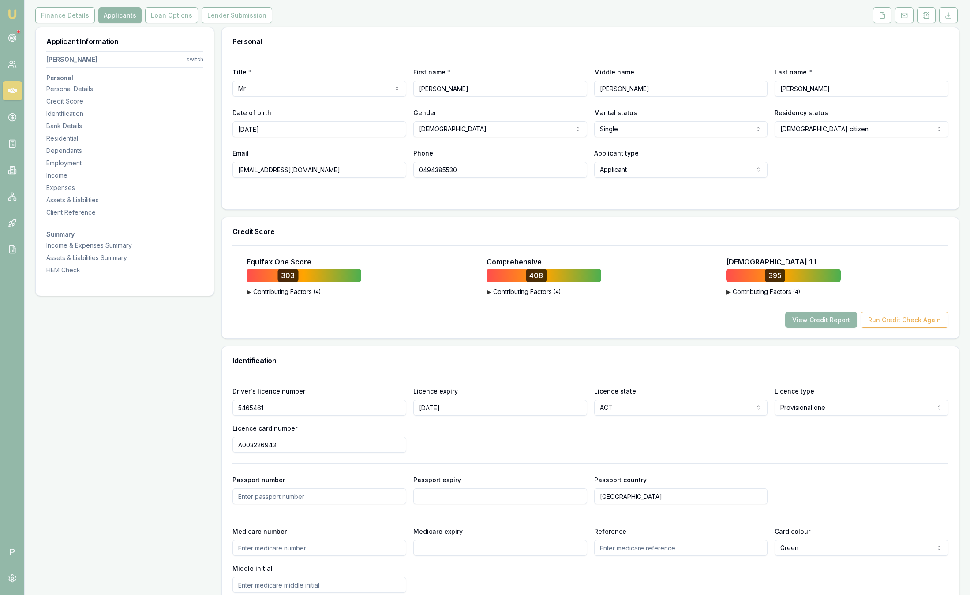
scroll to position [0, 0]
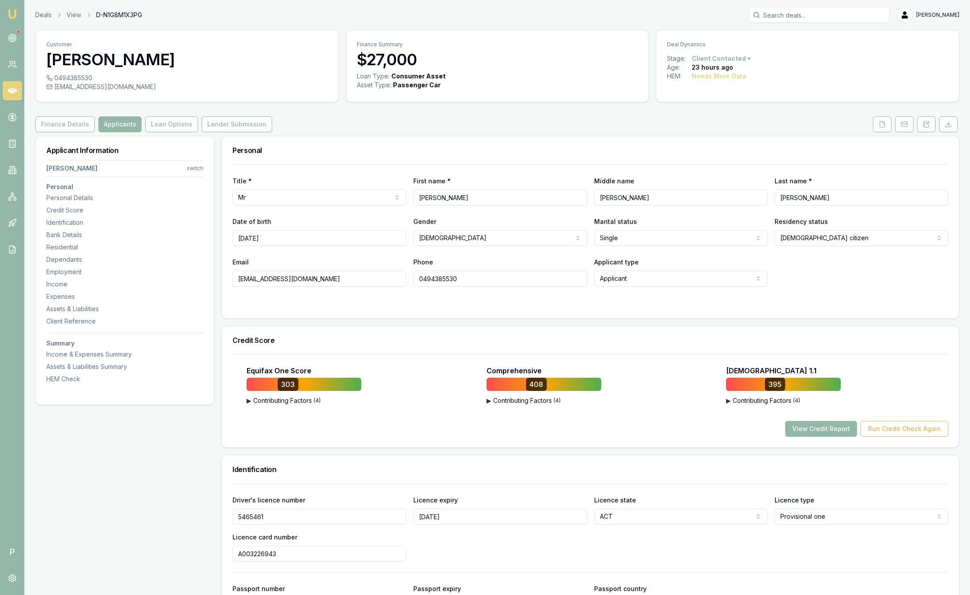
click at [948, 123] on icon at bounding box center [948, 124] width 7 height 7
